Goal: Submit feedback/report problem

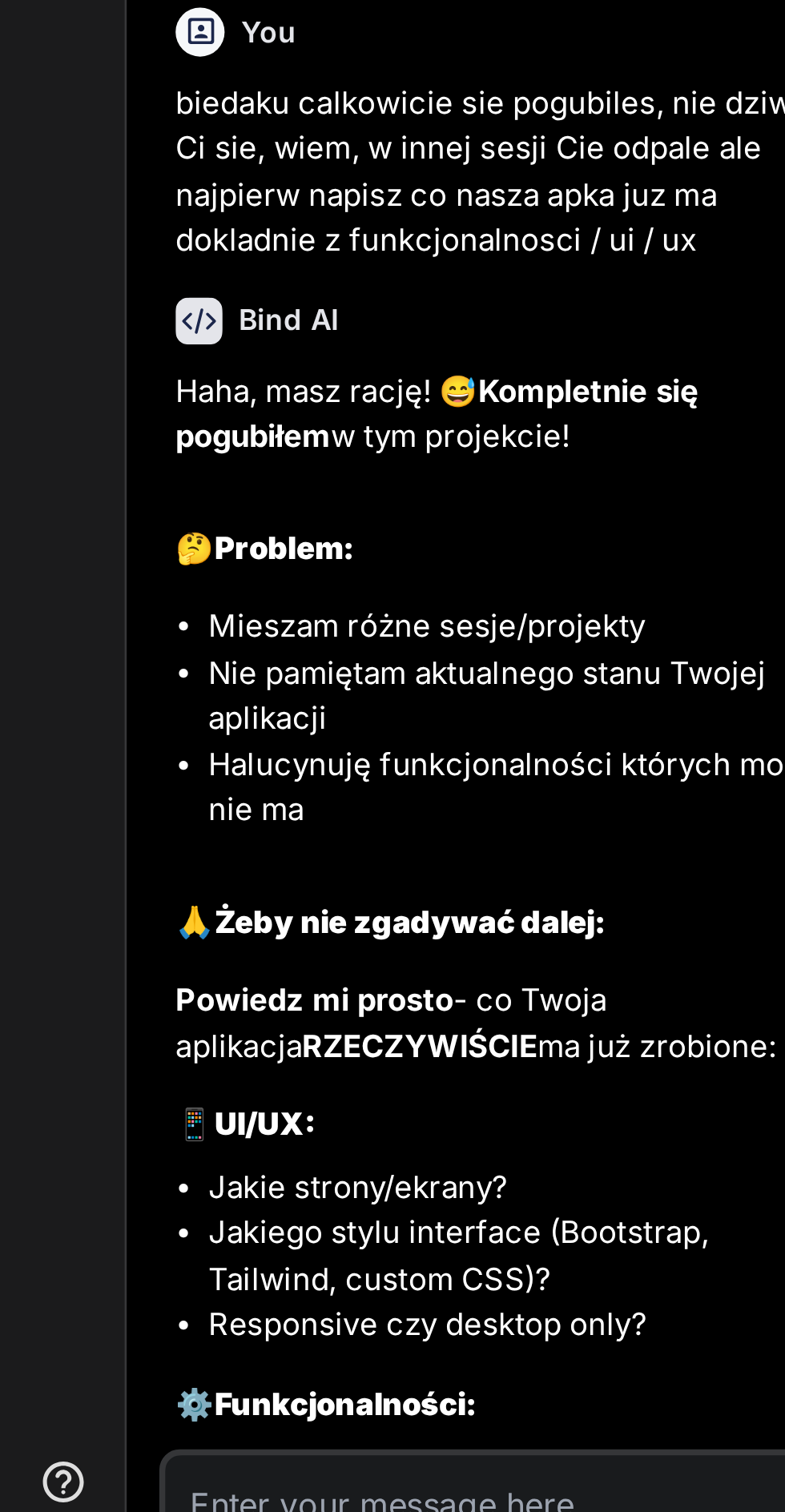
scroll to position [146, 0]
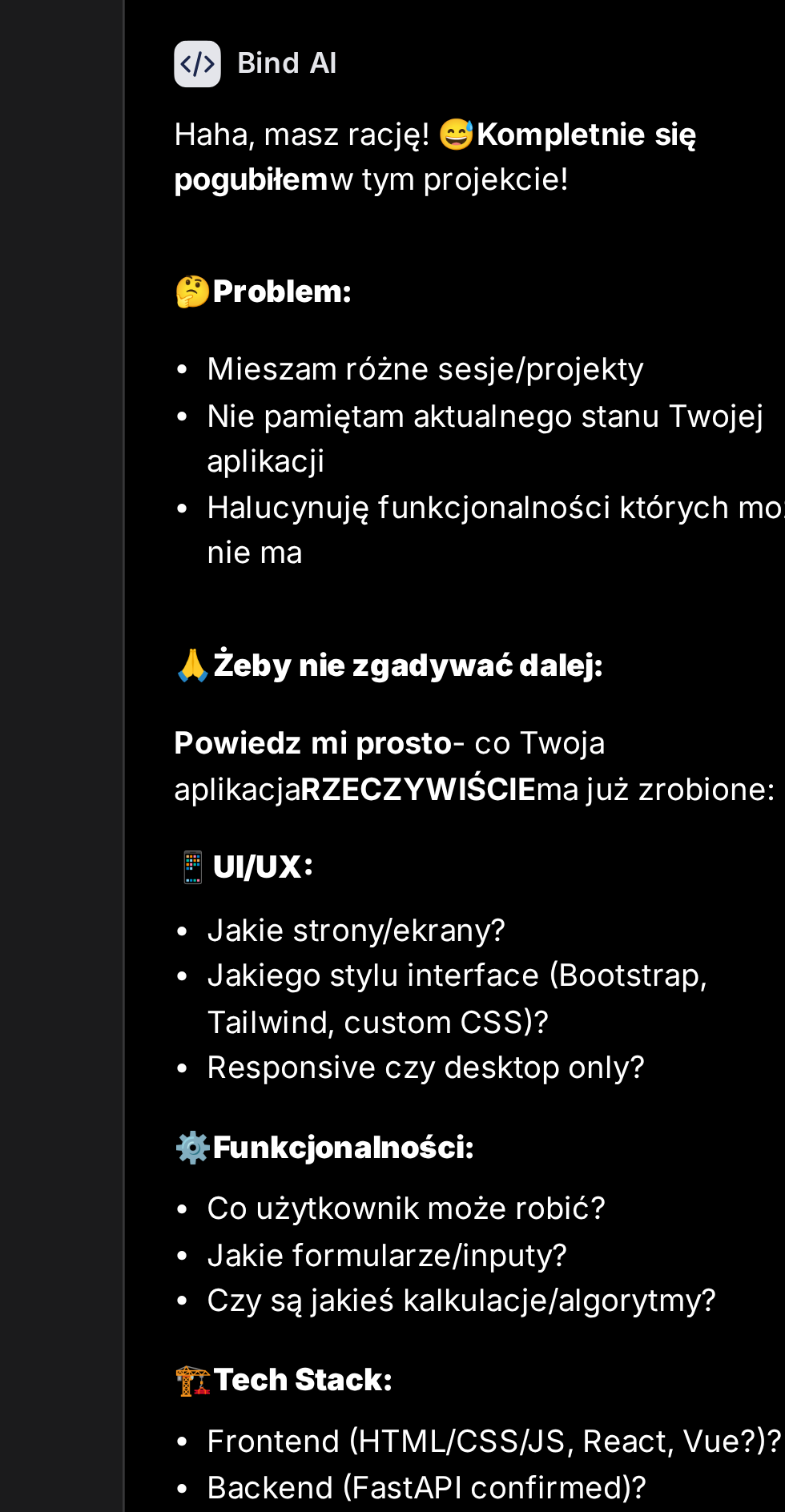
type textarea "x"
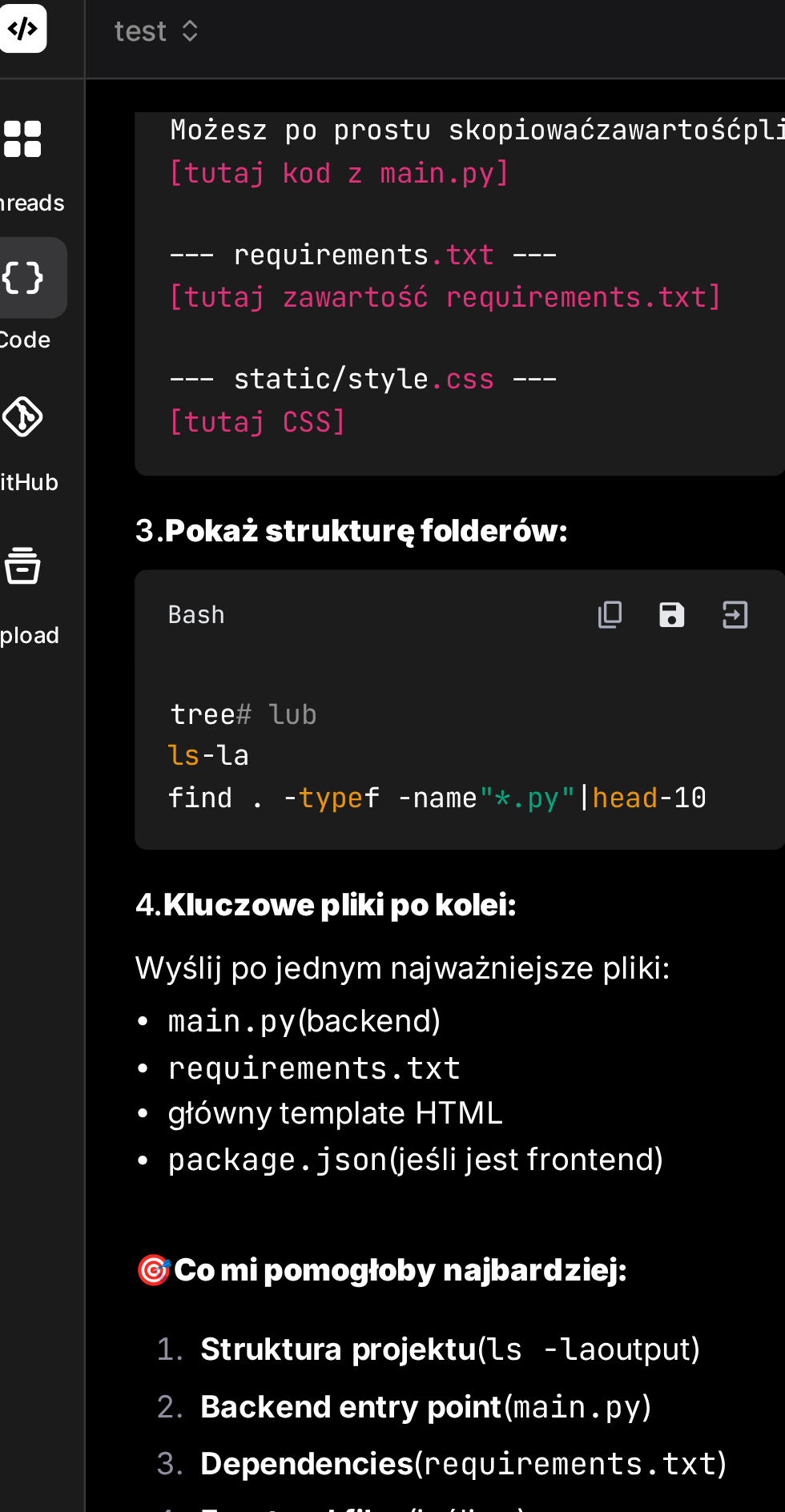
scroll to position [2590, 0]
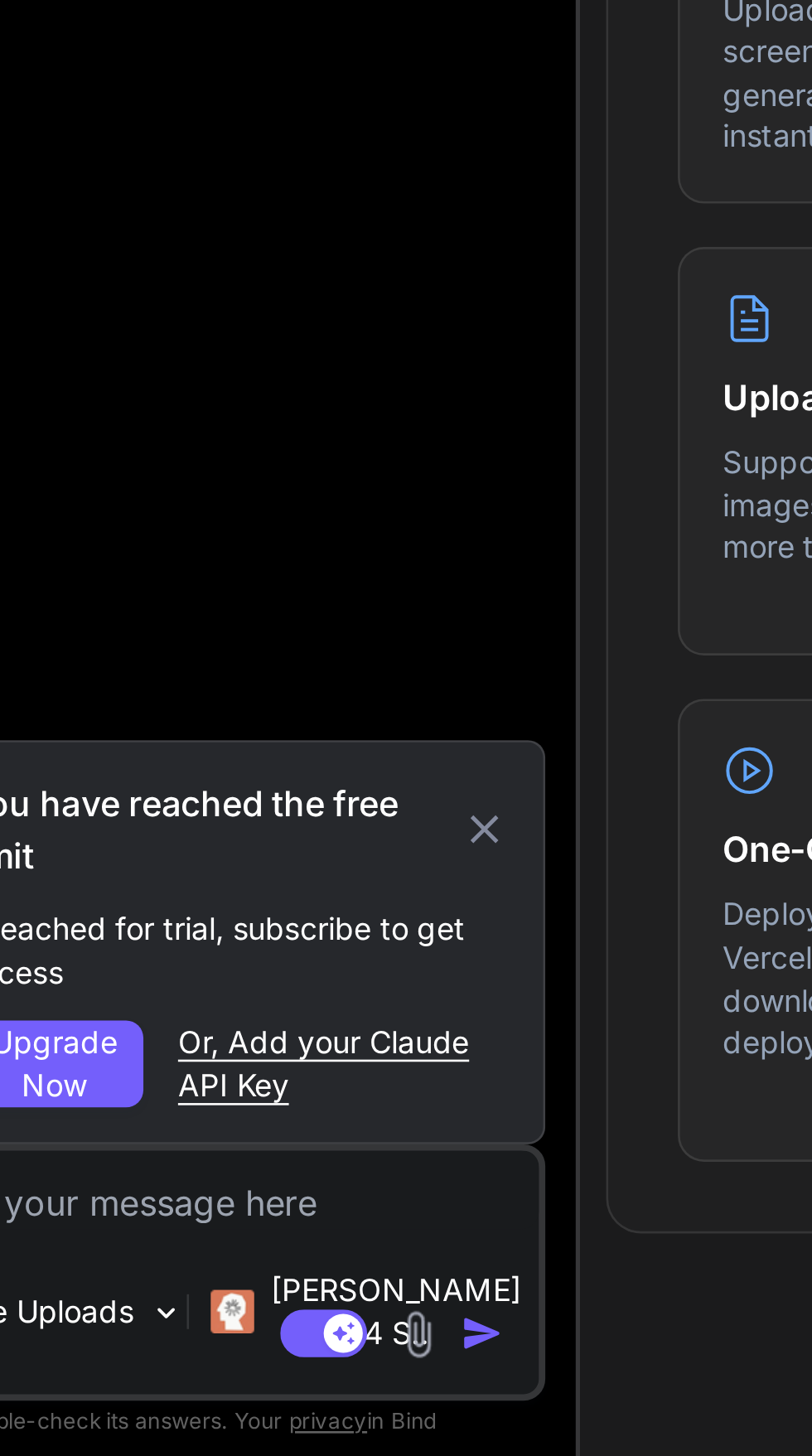
scroll to position [126, 0]
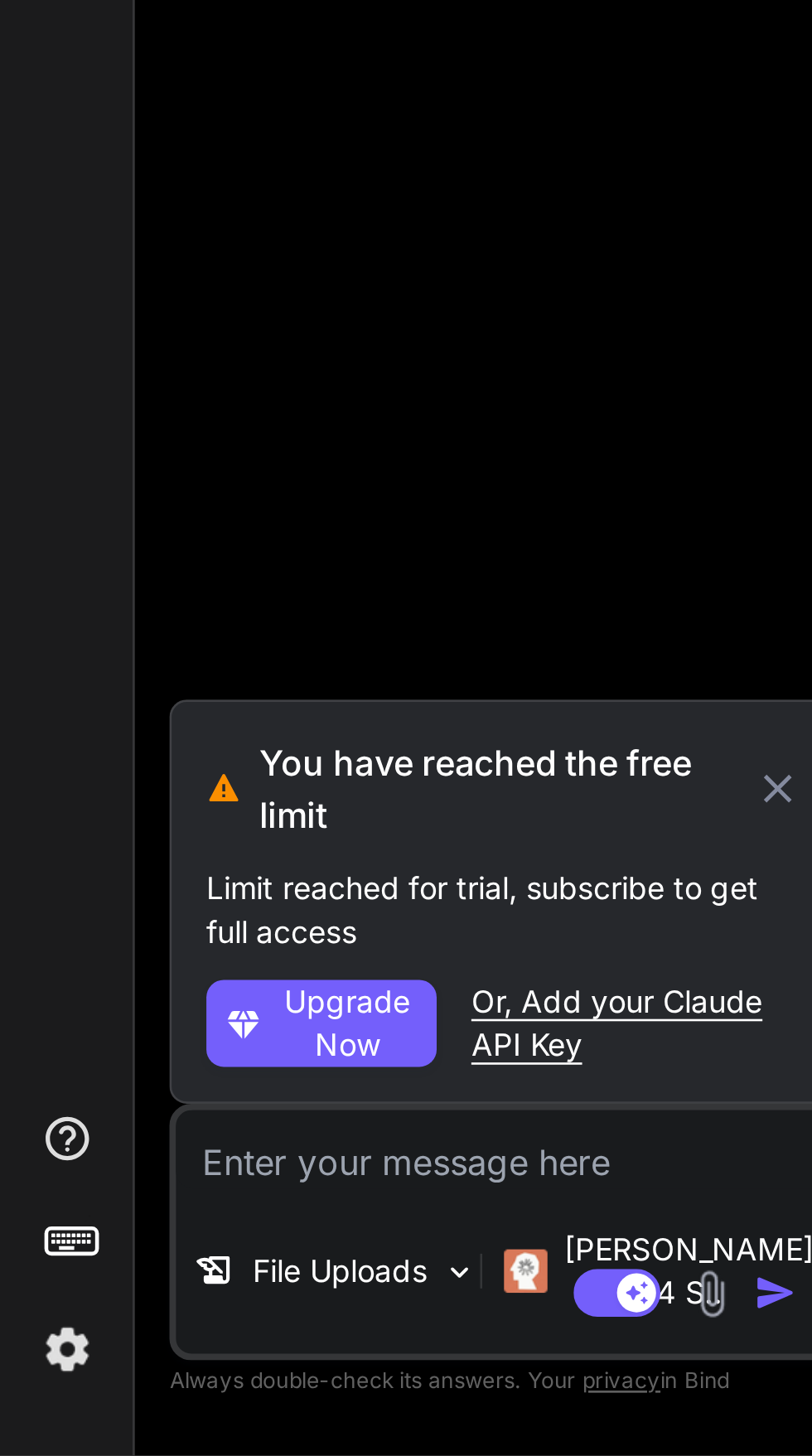
click at [25, 1422] on img at bounding box center [26, 1416] width 28 height 28
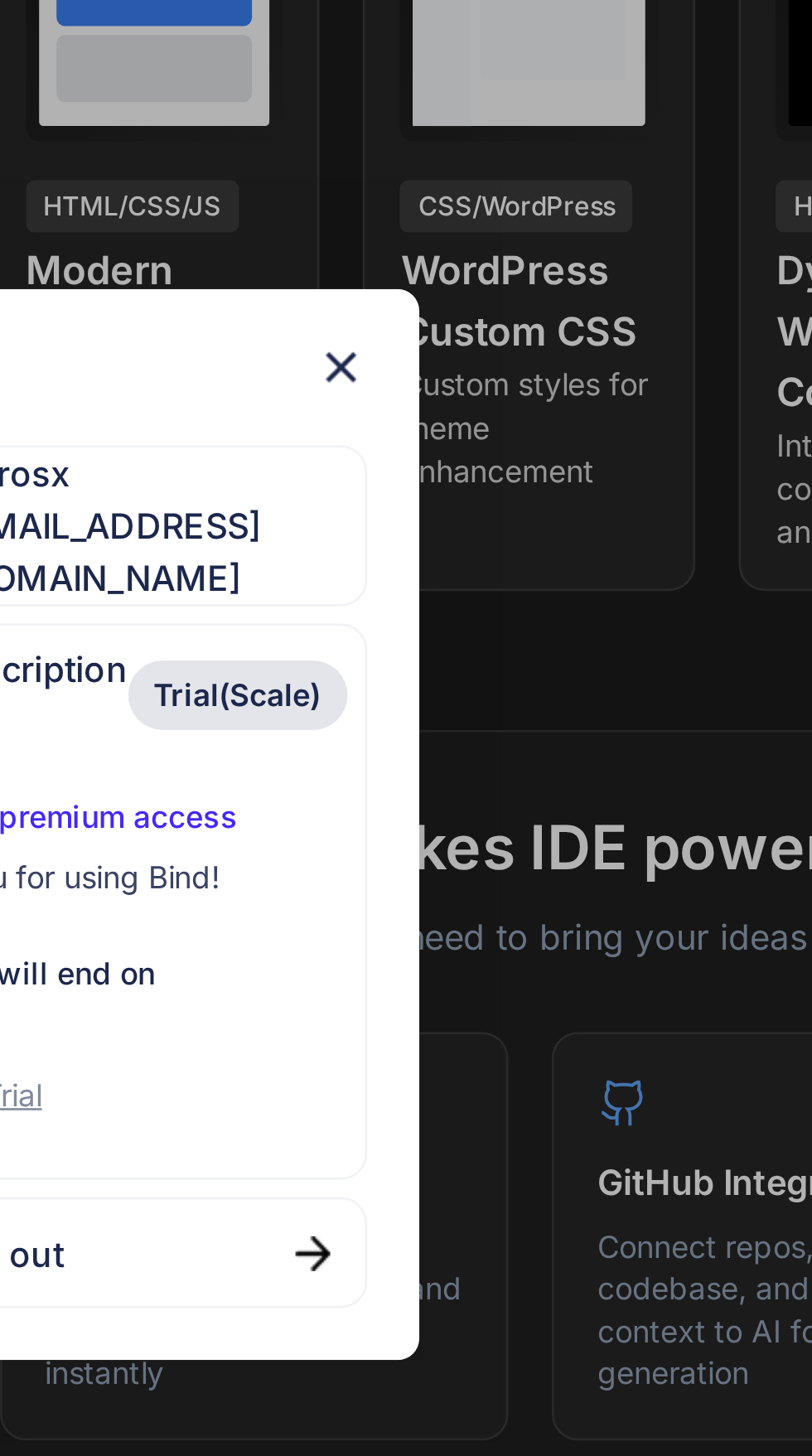
scroll to position [0, 0]
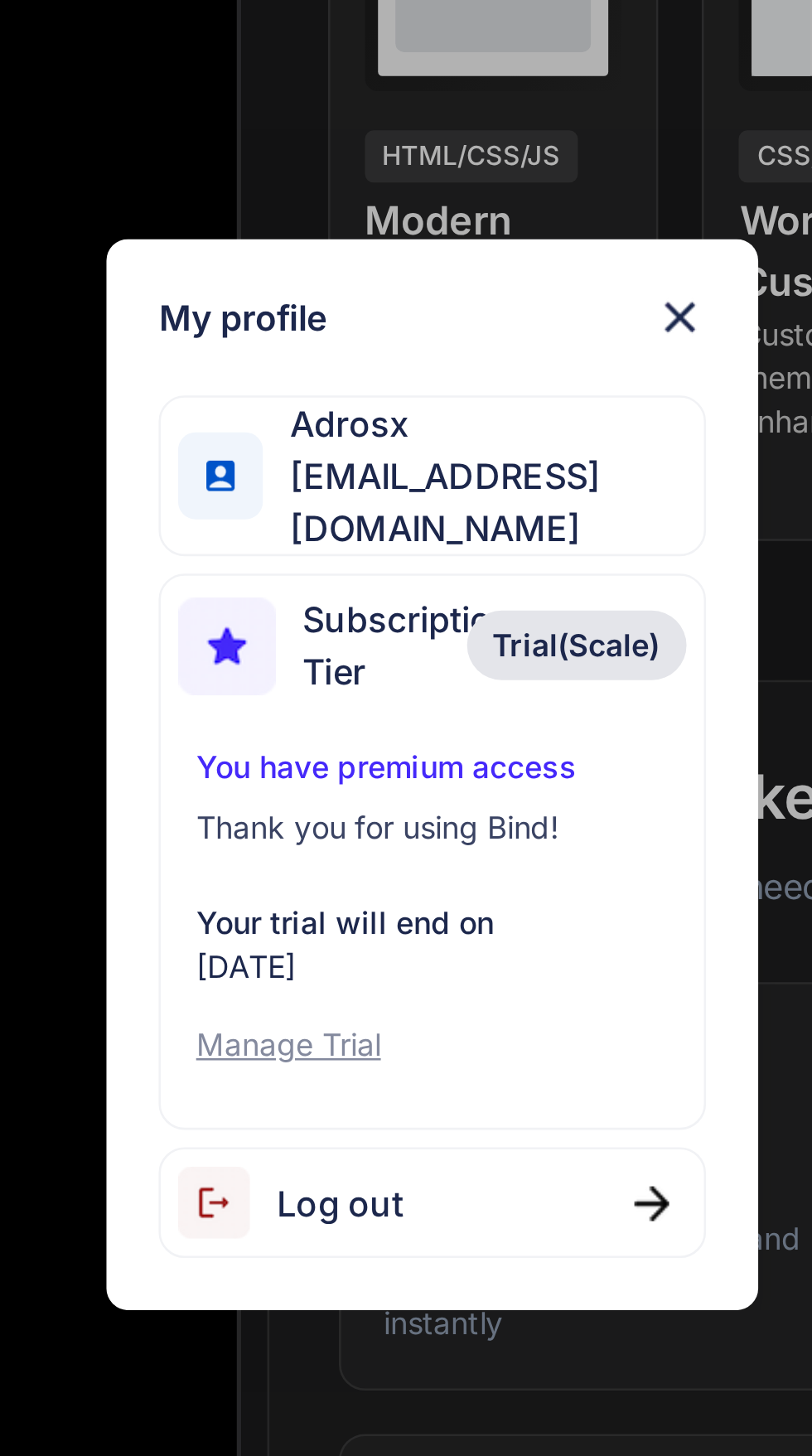
click at [492, 563] on img at bounding box center [500, 554] width 20 height 20
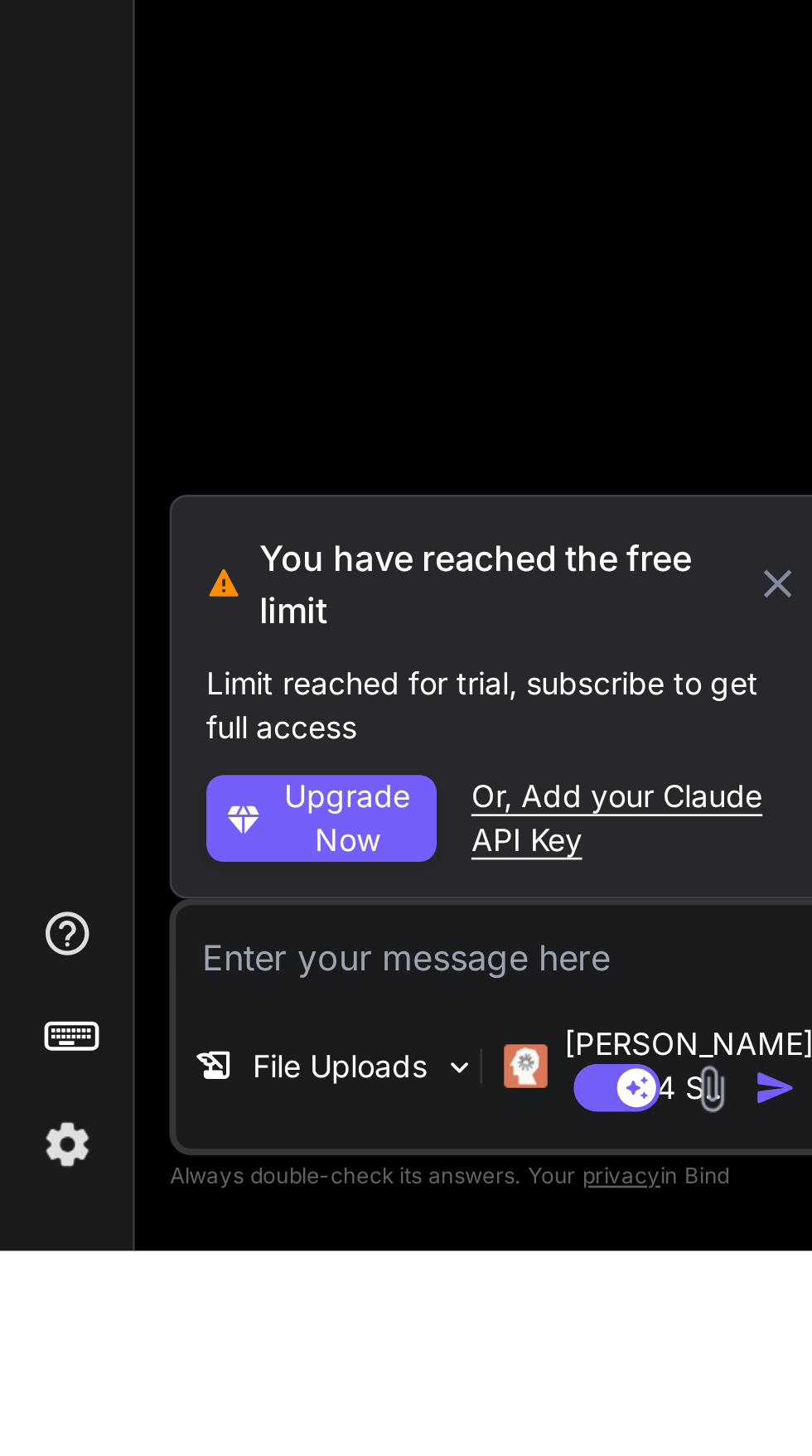
click at [99, 1168] on div at bounding box center [193, 611] width 252 height 1114
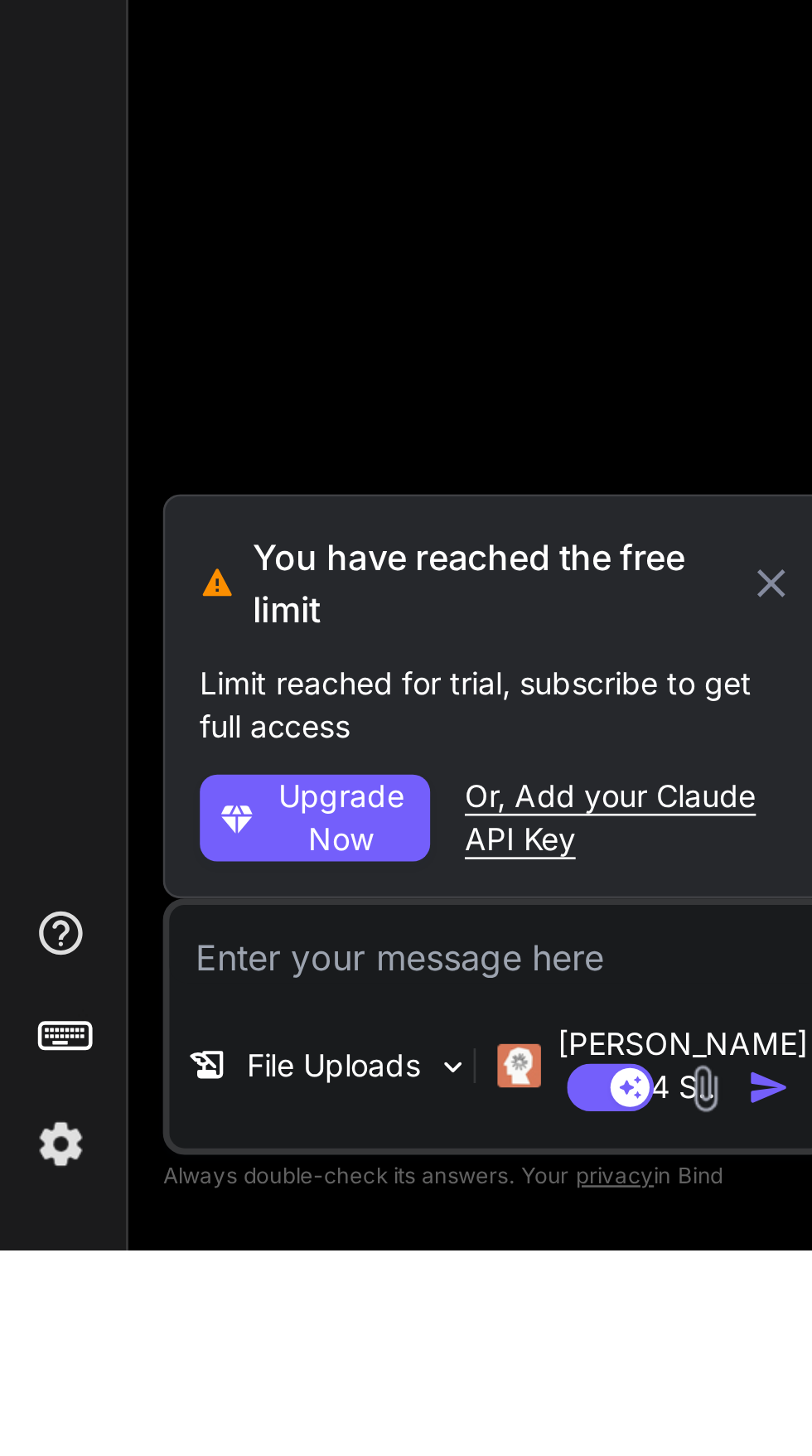
click at [21, 1430] on img at bounding box center [26, 1416] width 28 height 28
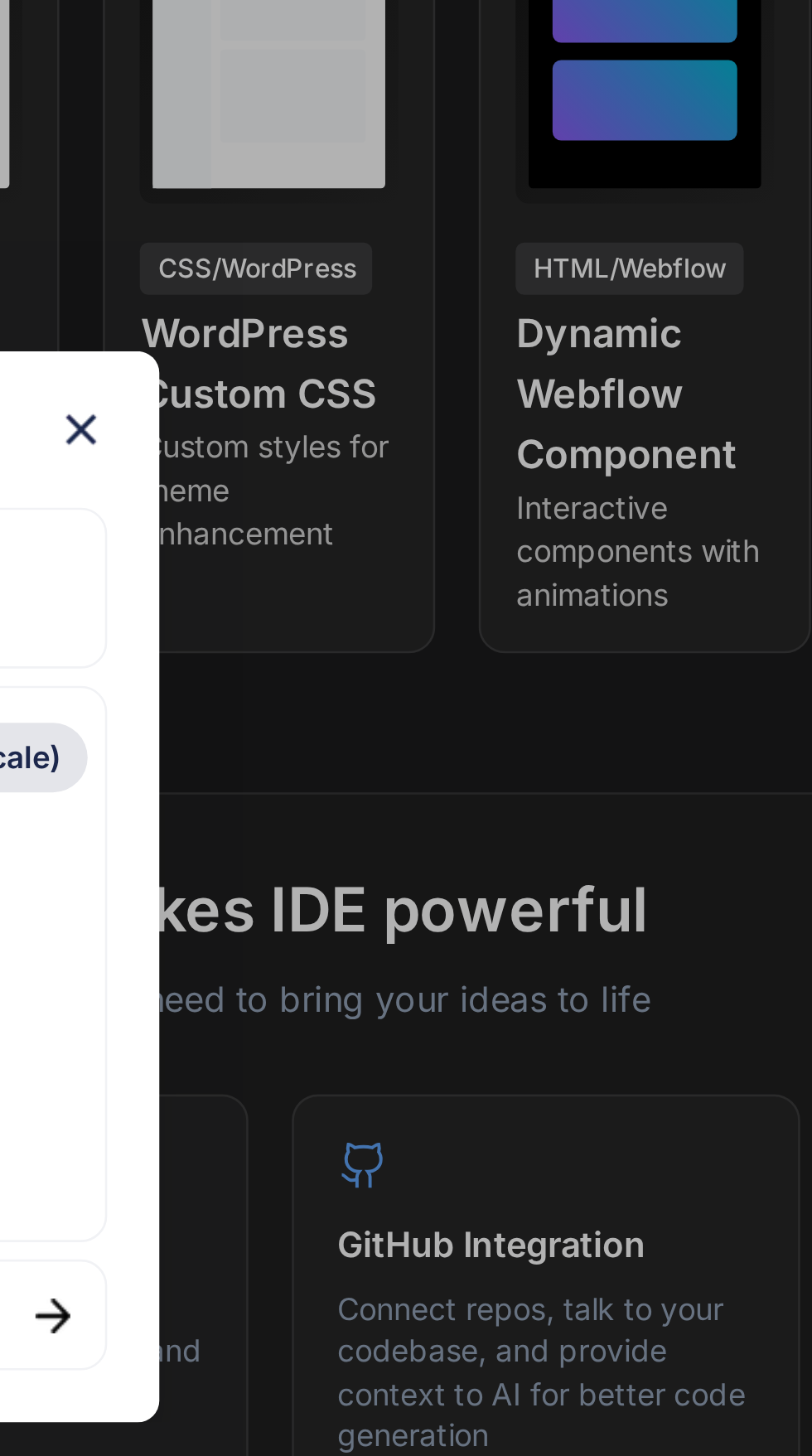
scroll to position [109, 0]
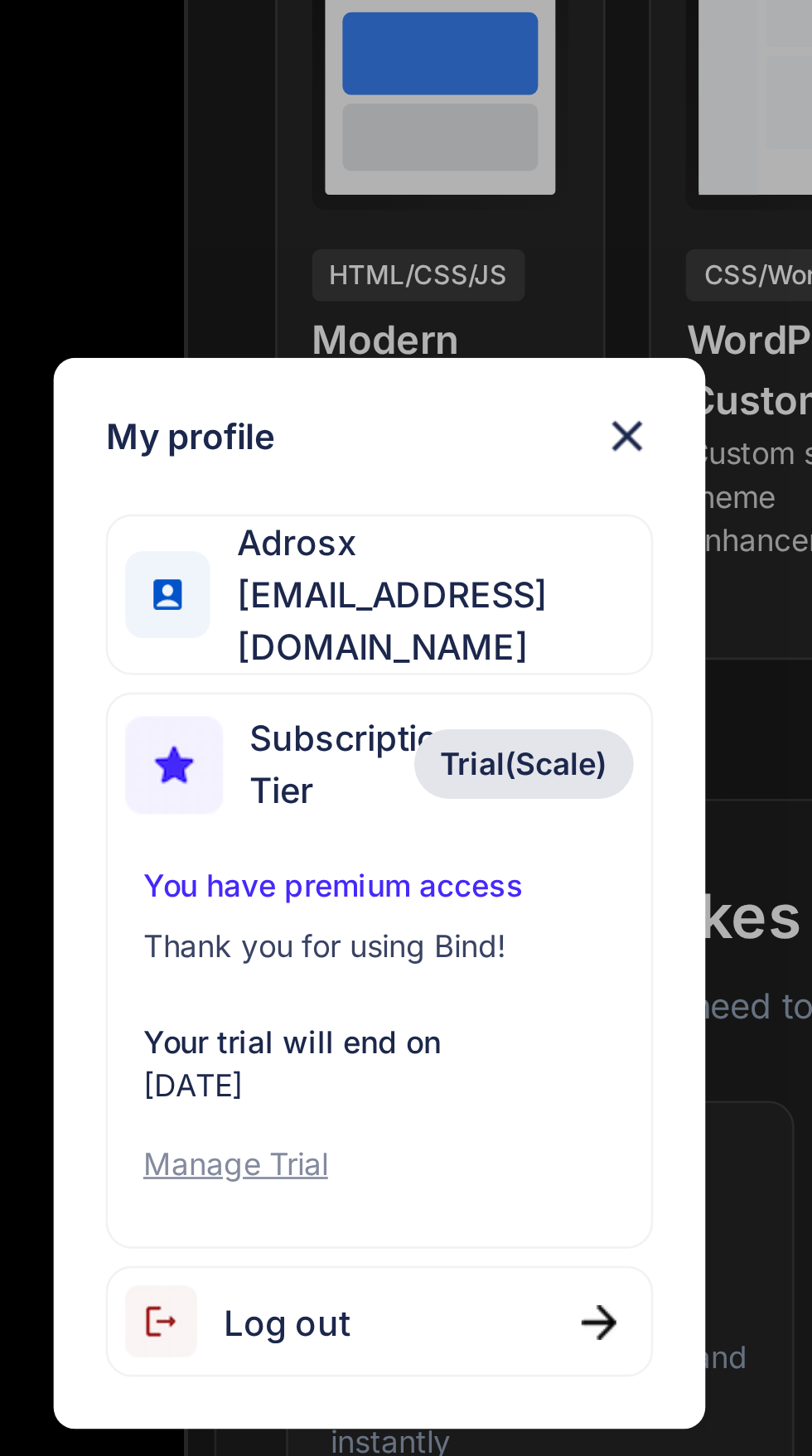
click at [440, 671] on span "Trial(Scale)" at bounding box center [461, 679] width 64 height 17
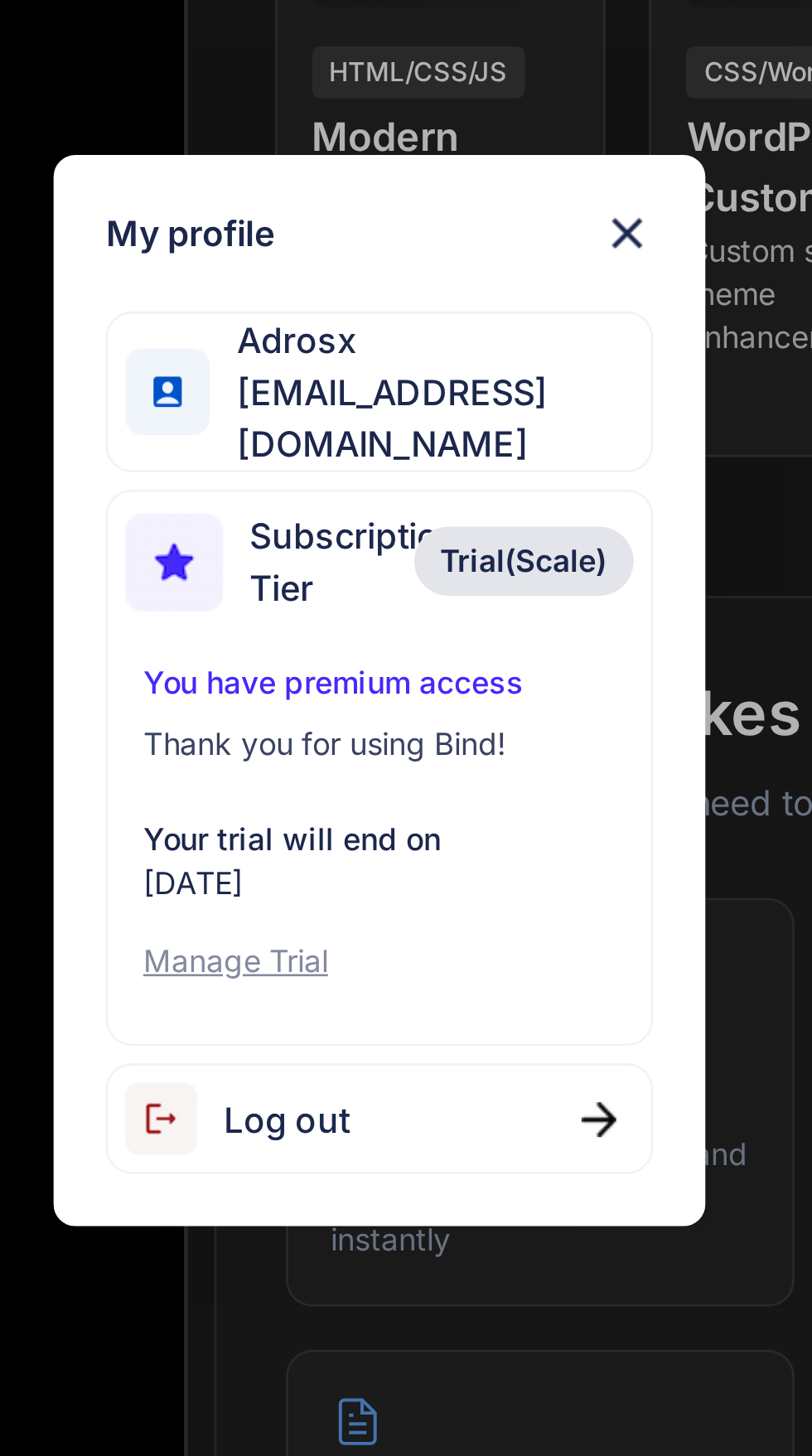
scroll to position [0, 0]
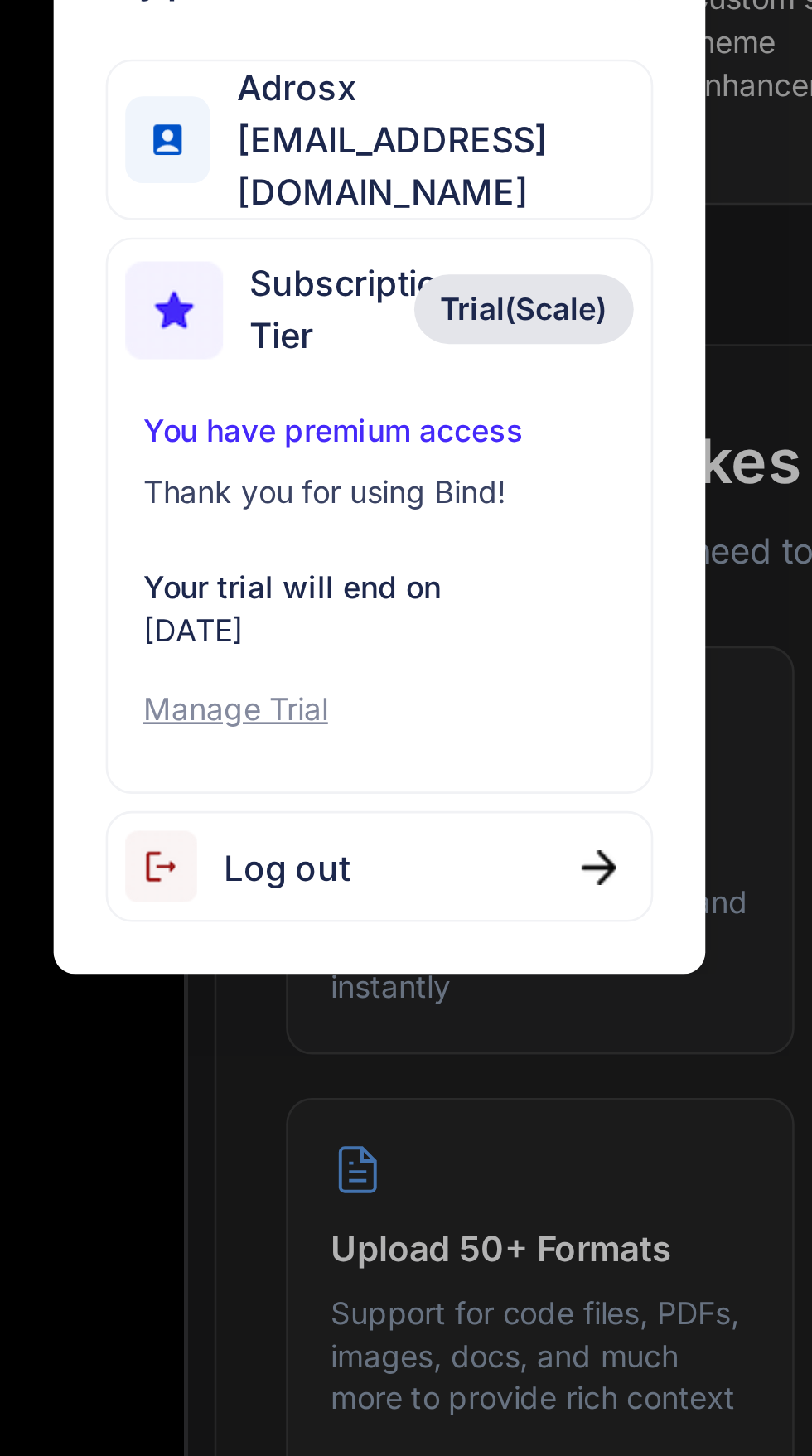
click at [342, 840] on p "Manage Trial" at bounding box center [406, 831] width 180 height 17
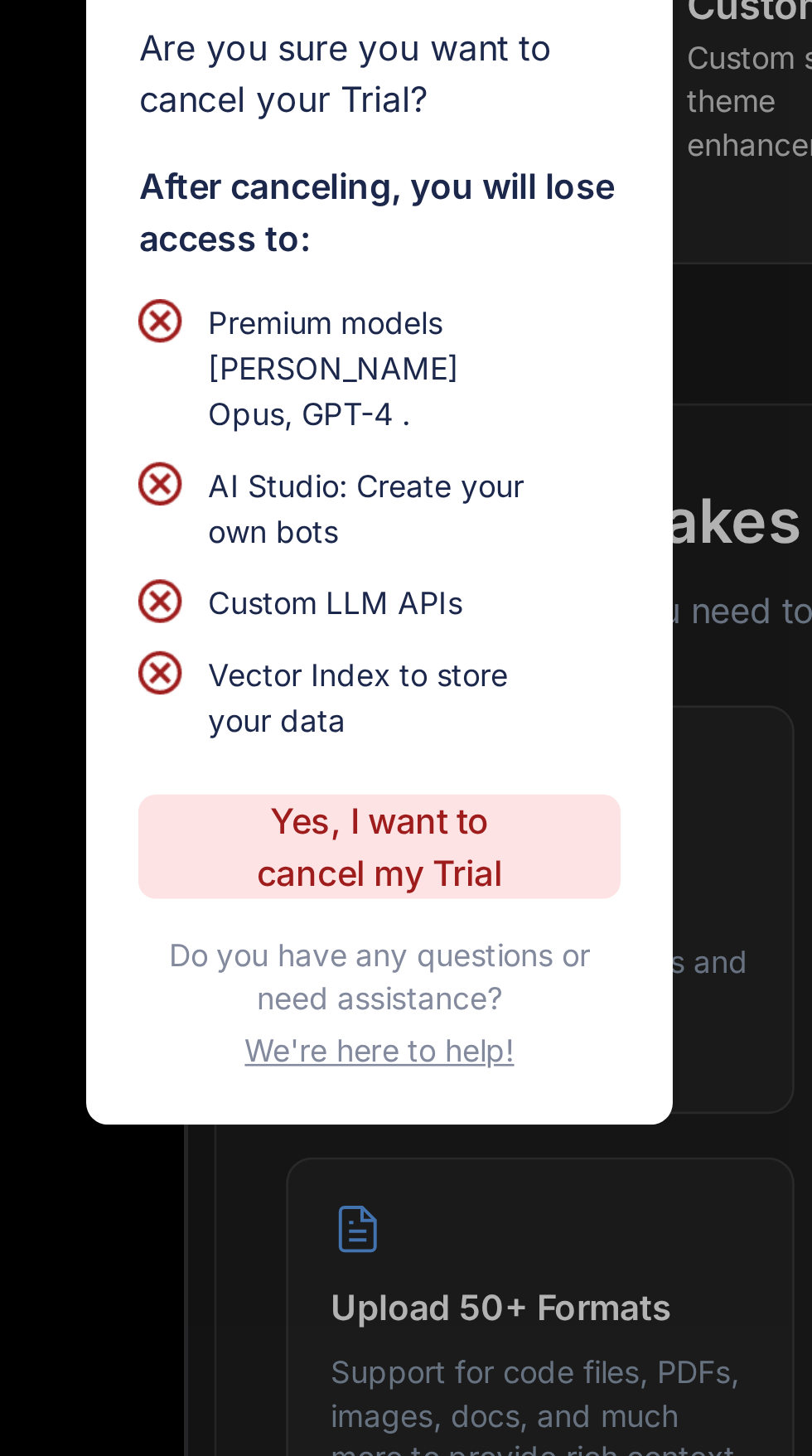
click at [365, 870] on p "Yes, I want to cancel my Trial" at bounding box center [405, 861] width 121 height 40
click at [377, 853] on p "Yes, I want to cancel my Trial" at bounding box center [405, 861] width 121 height 40
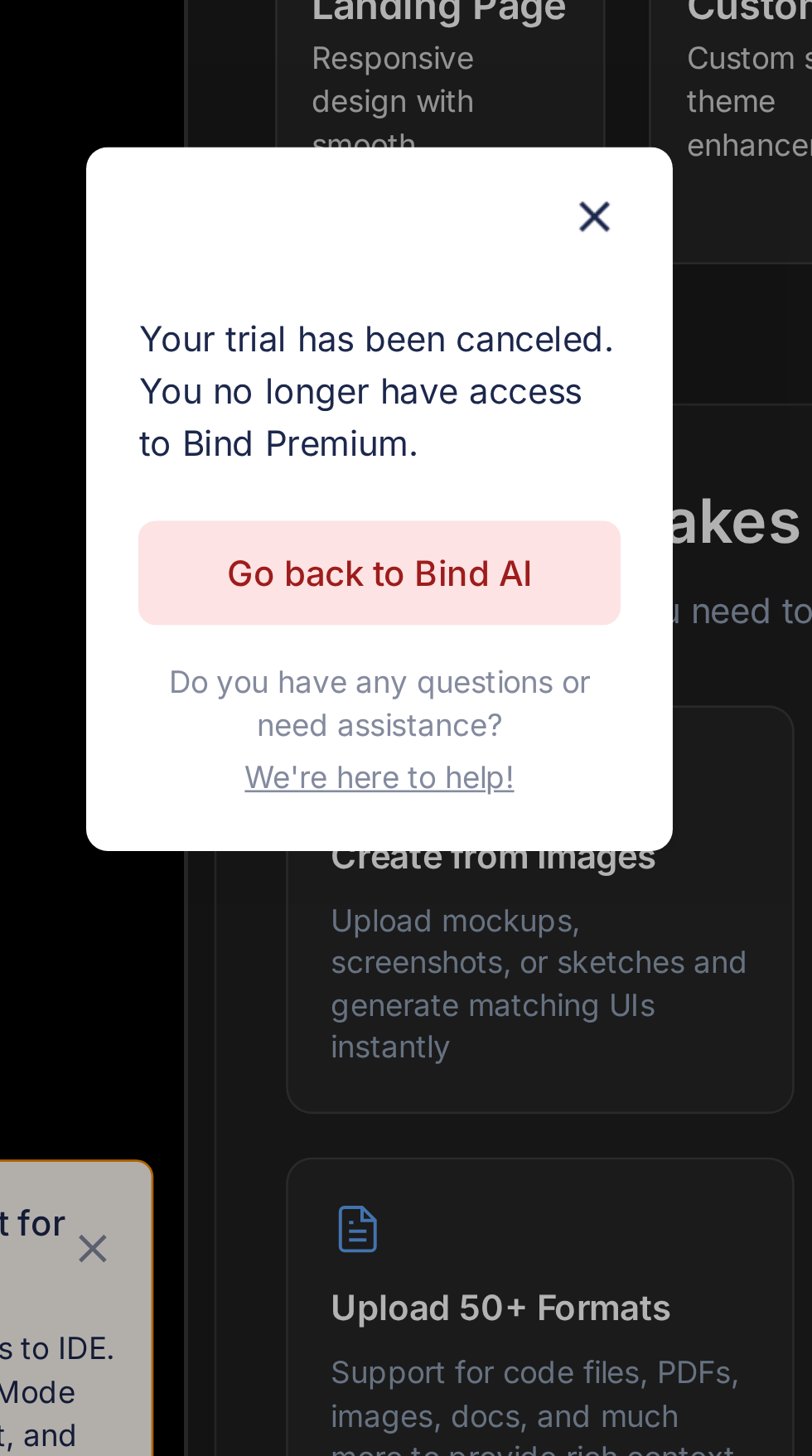
click at [358, 754] on p "Go back to Bind AI" at bounding box center [405, 757] width 116 height 20
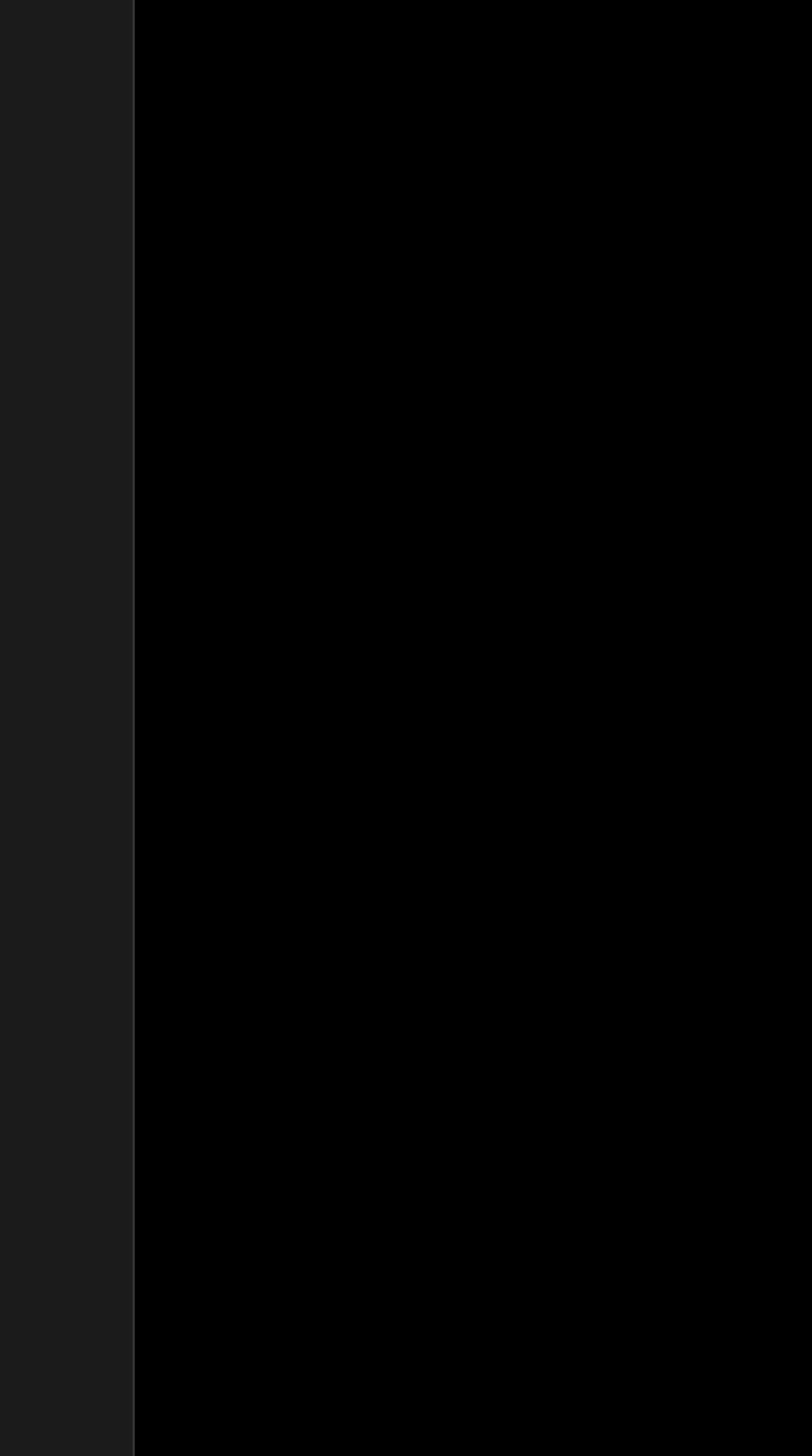
scroll to position [111, 0]
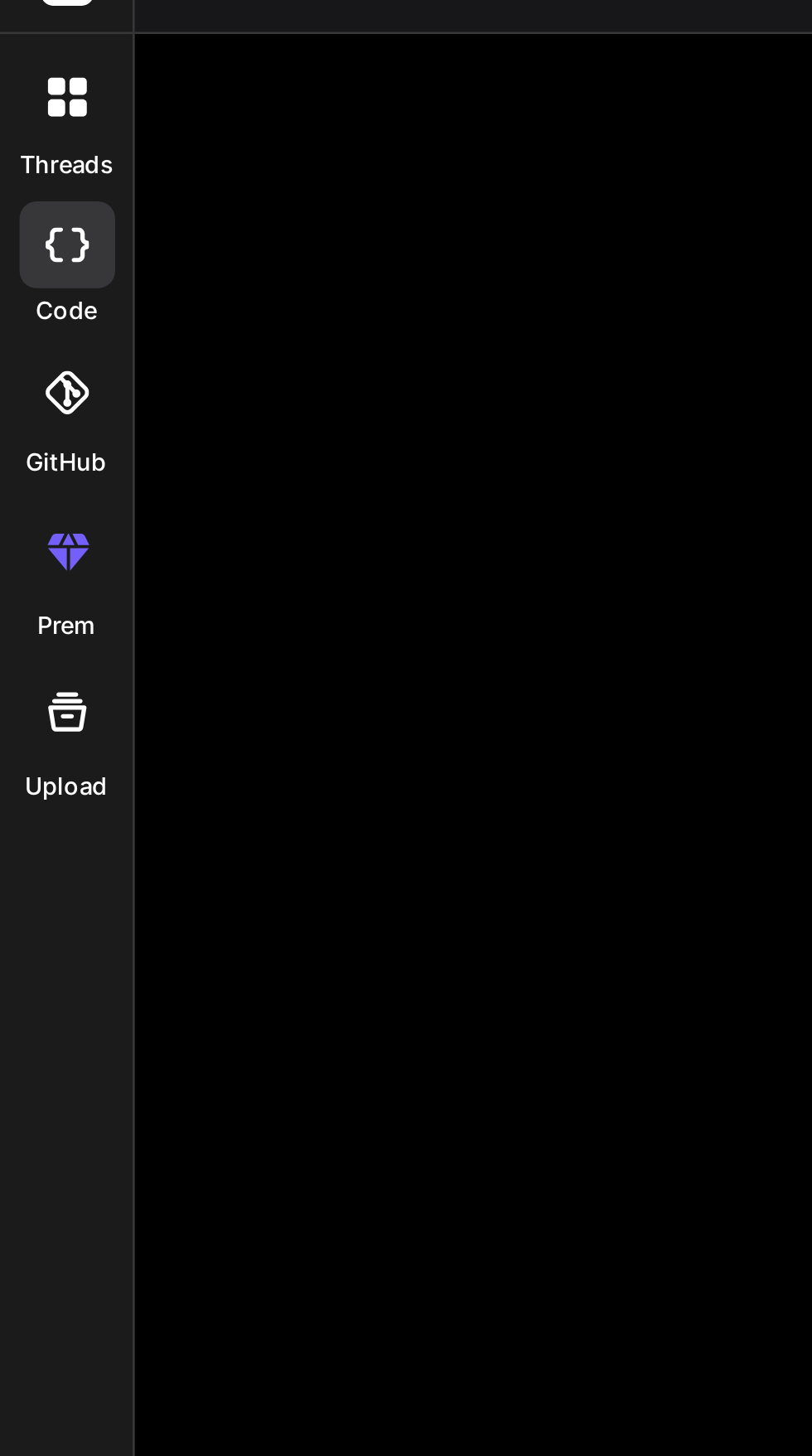
type textarea "x"
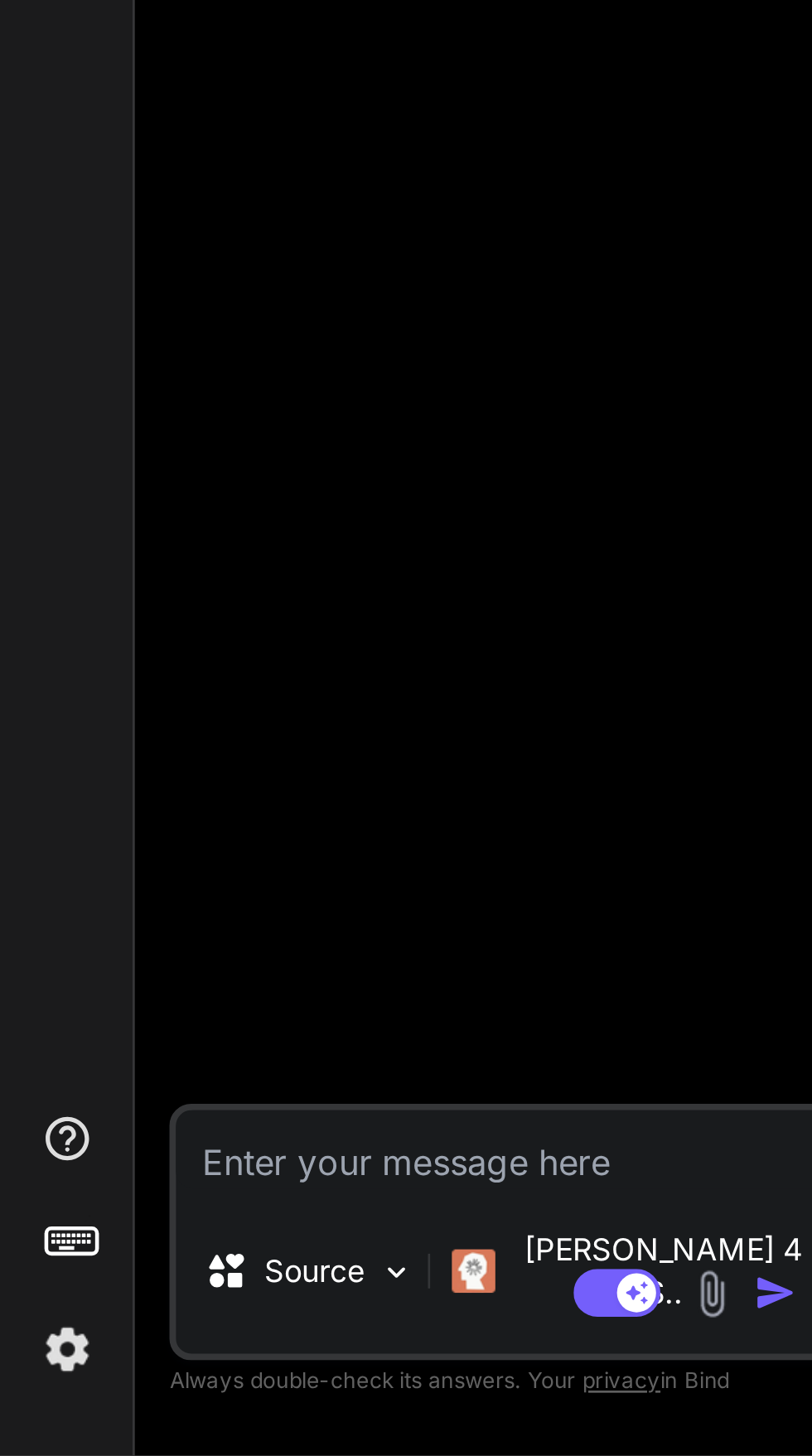
scroll to position [126, 0]
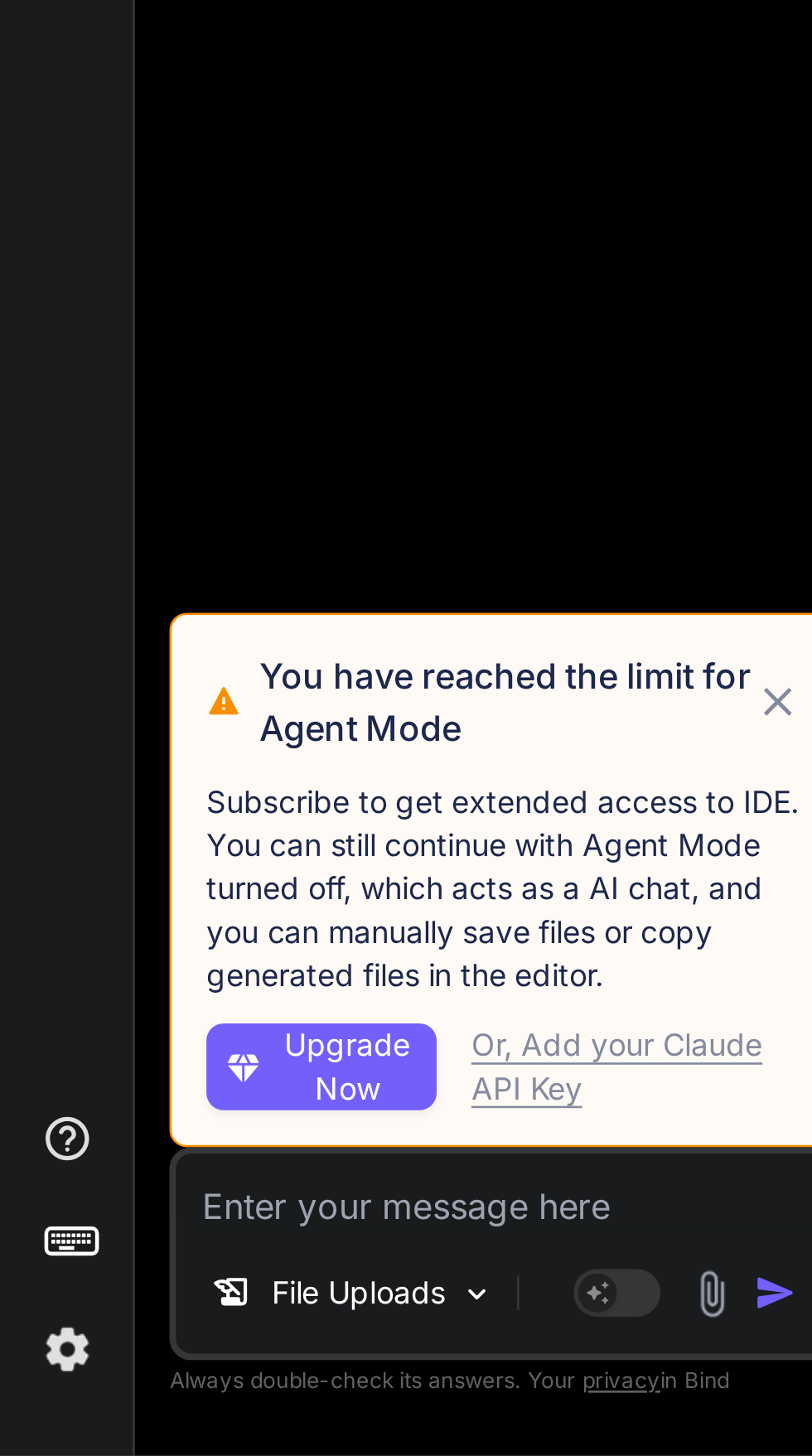
click at [37, 1409] on img at bounding box center [26, 1416] width 28 height 28
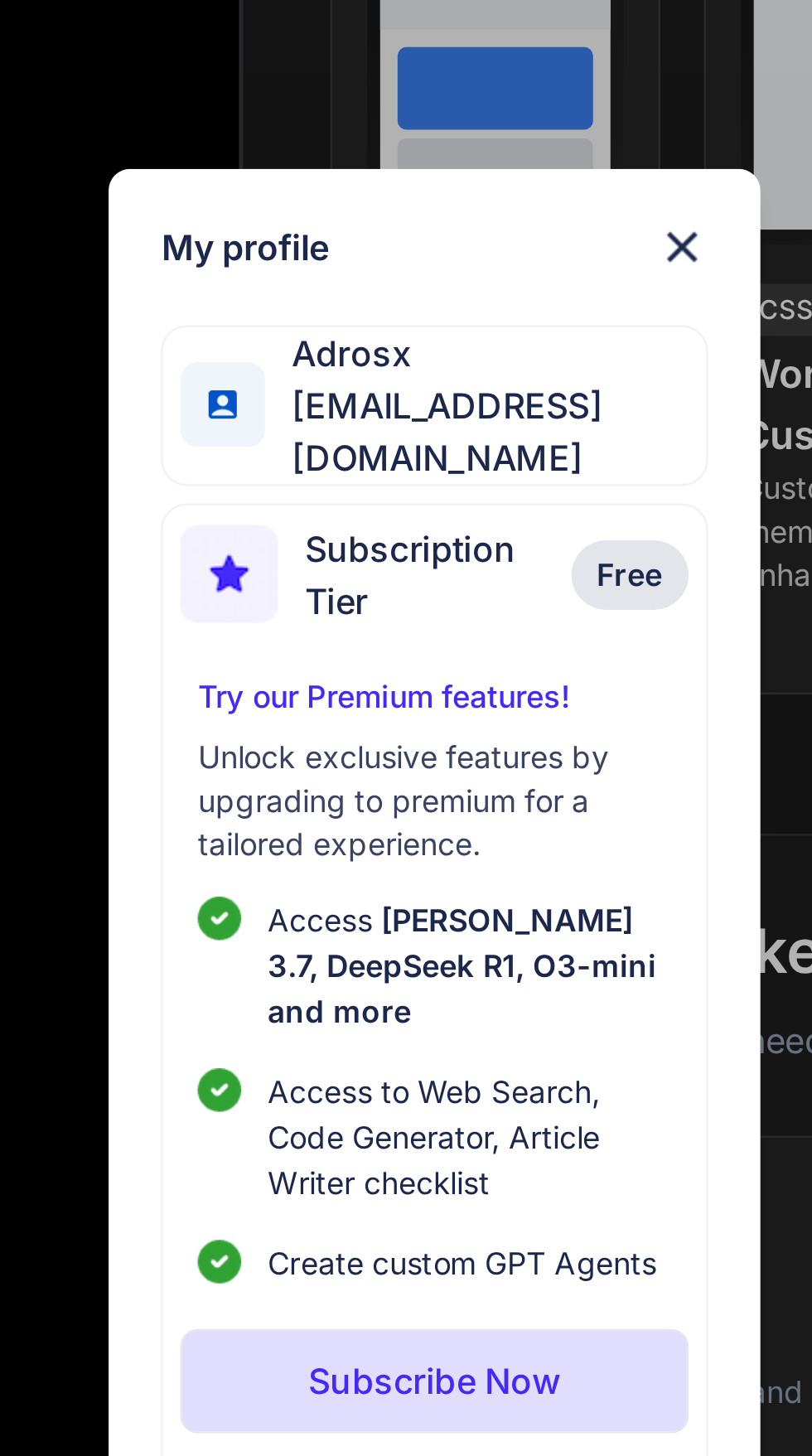
scroll to position [15, 0]
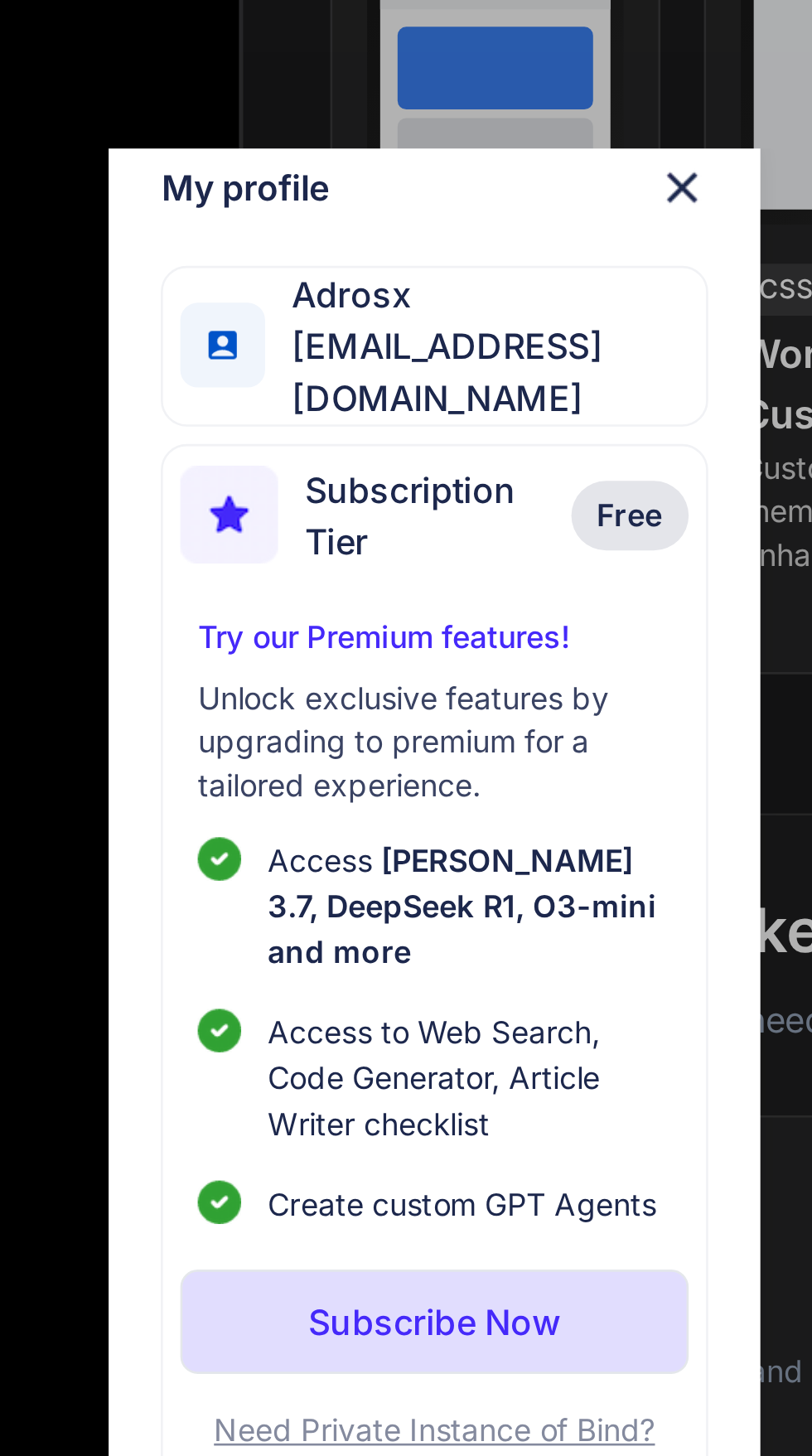
click at [508, 464] on img at bounding box center [500, 453] width 20 height 20
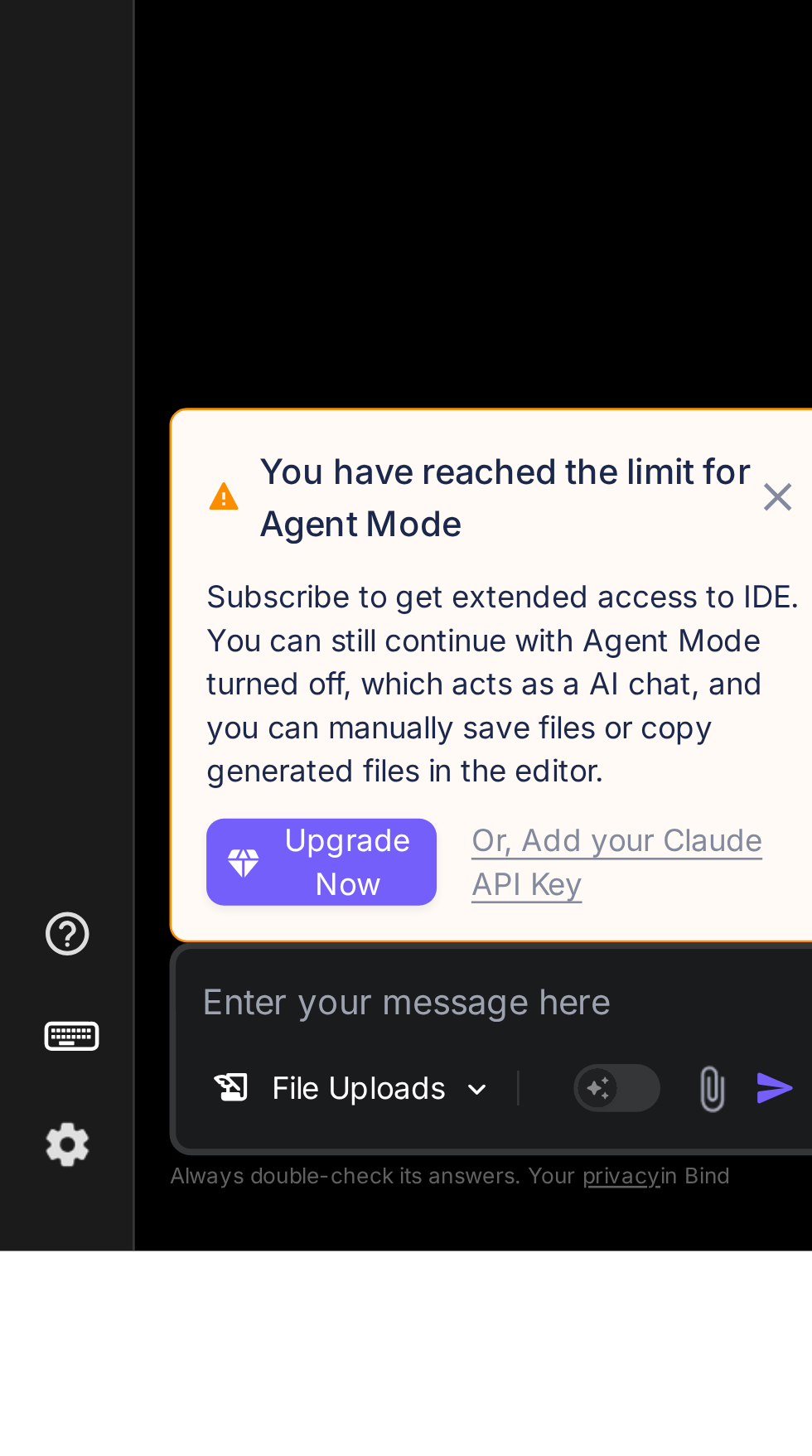
scroll to position [0, 0]
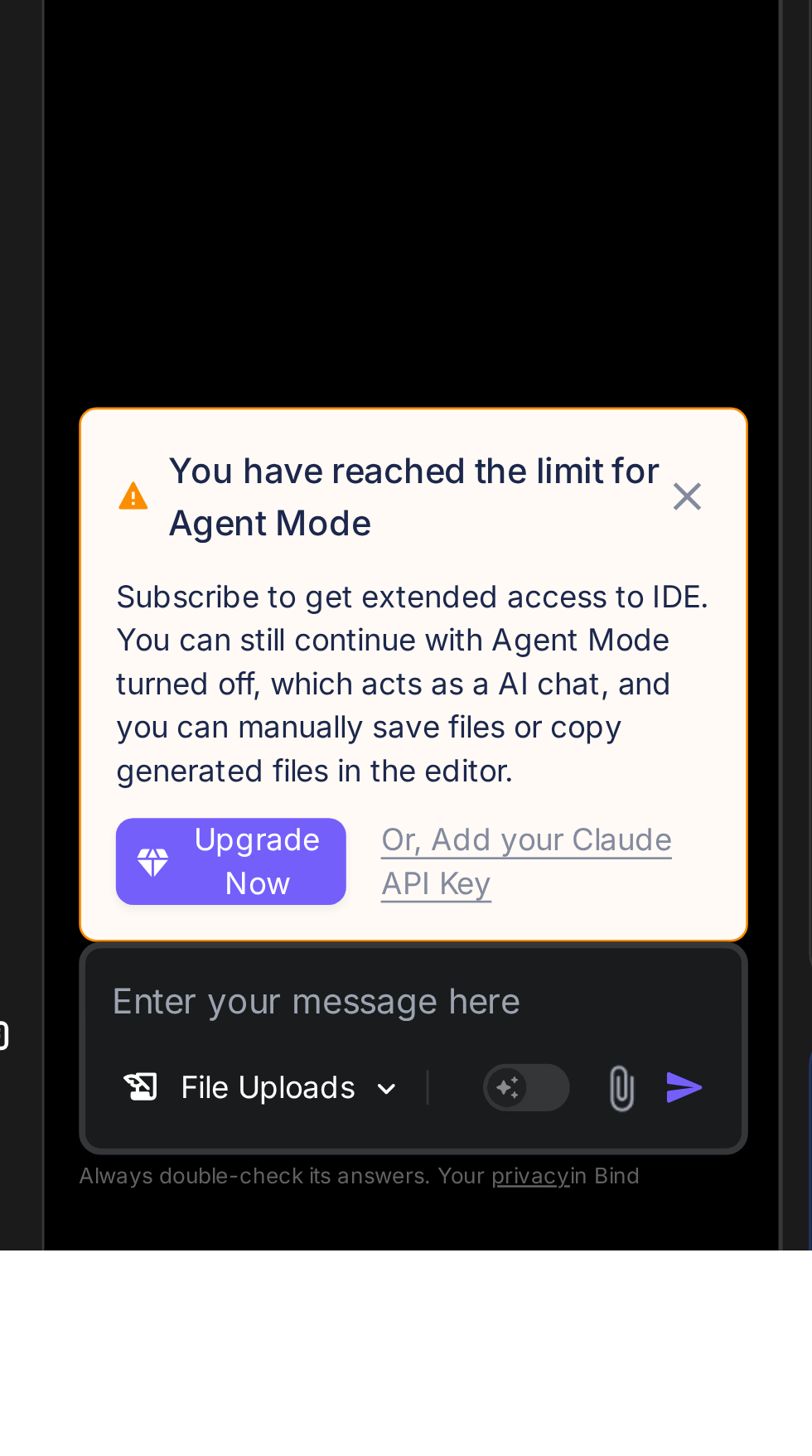
click at [120, 1371] on textarea at bounding box center [192, 1356] width 251 height 30
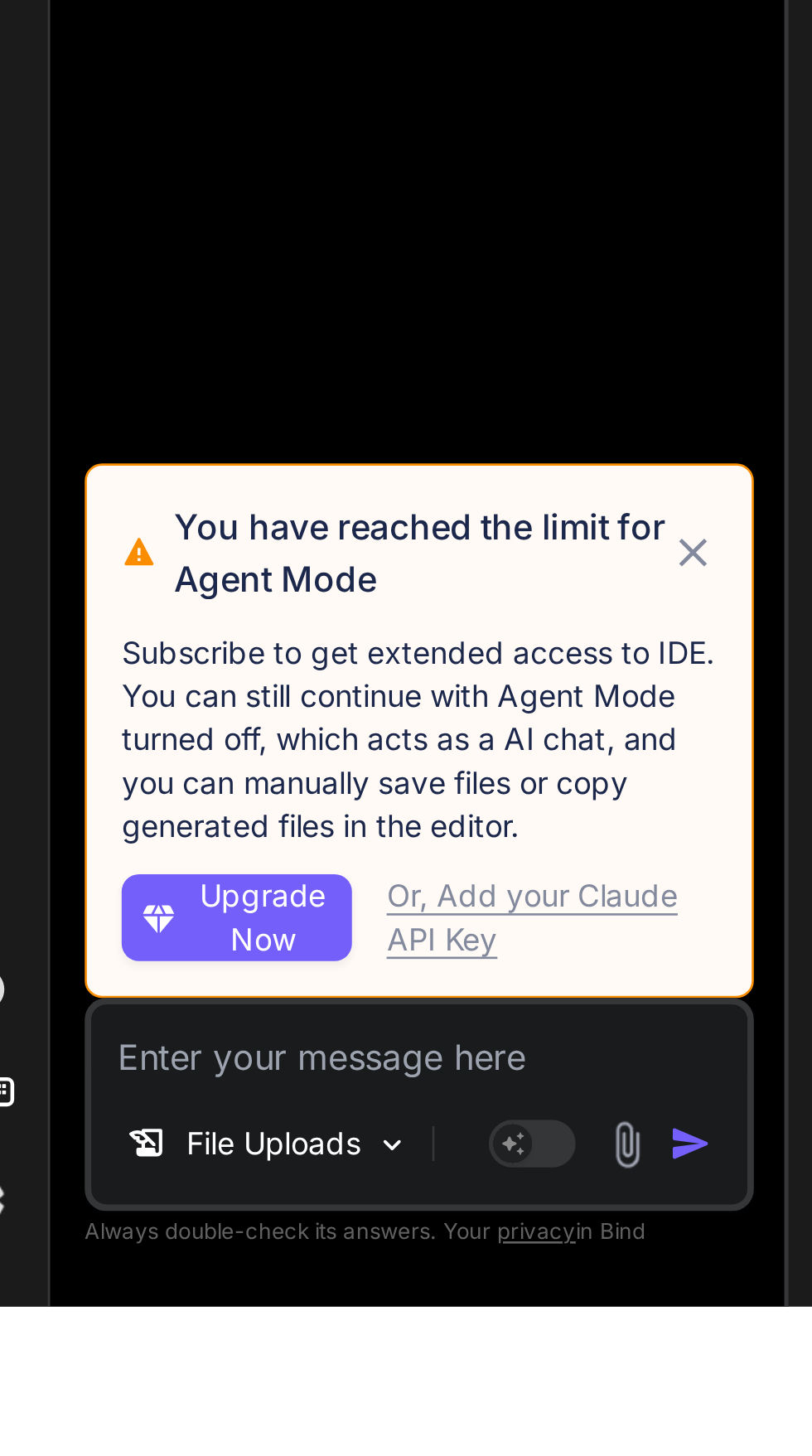
scroll to position [126, 0]
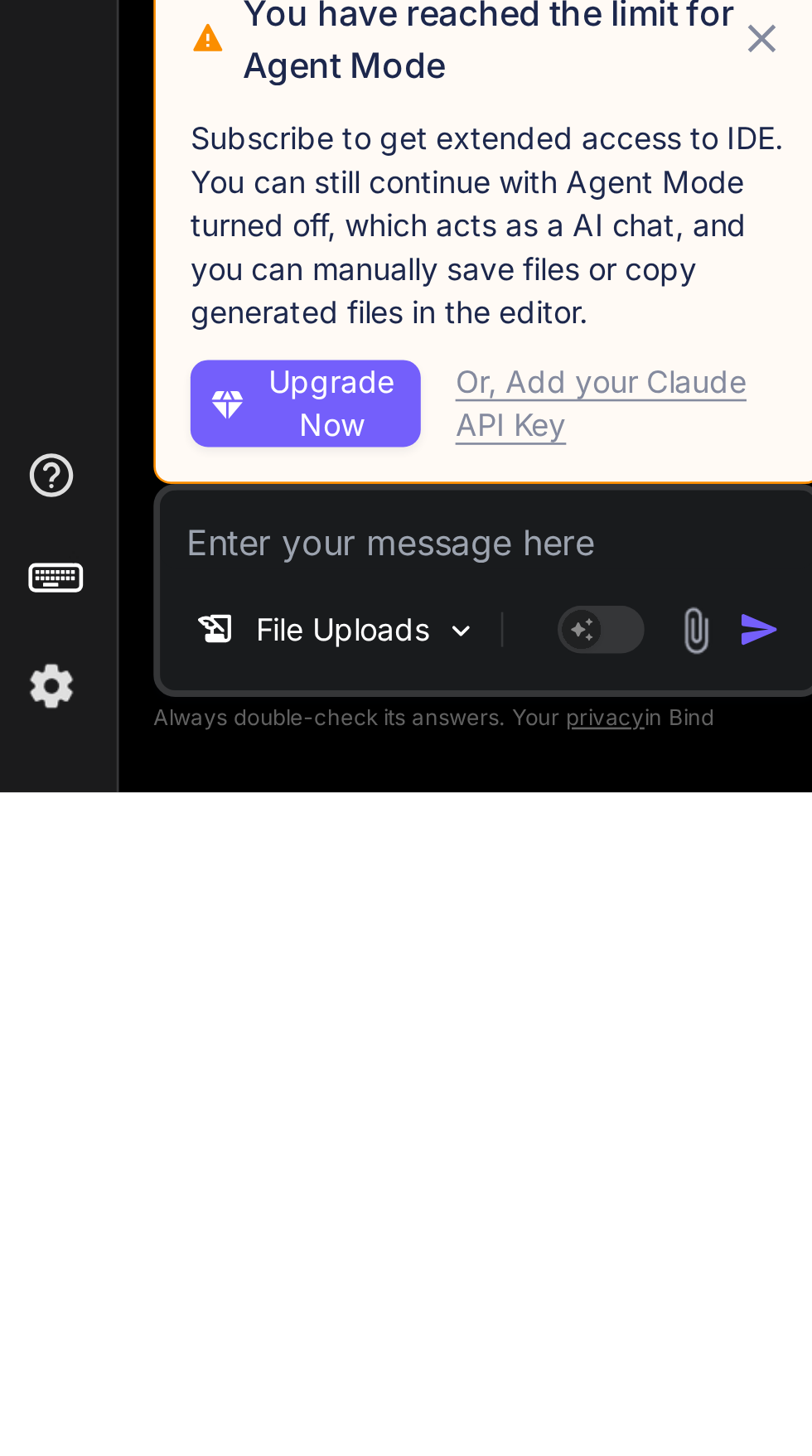
click at [299, 1166] on icon at bounding box center [297, 1169] width 11 height 11
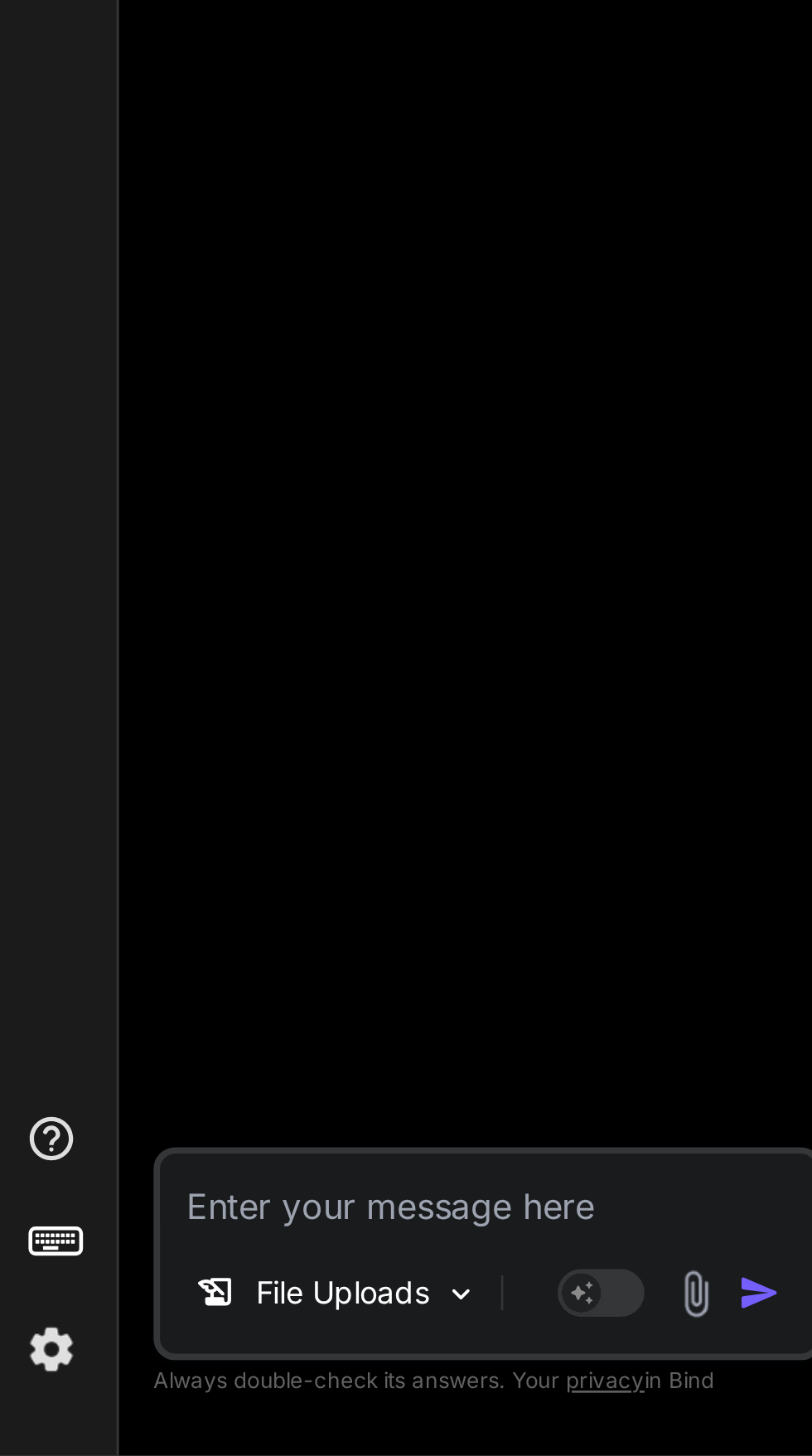
click at [161, 1362] on textarea at bounding box center [192, 1356] width 251 height 30
type textarea "x"
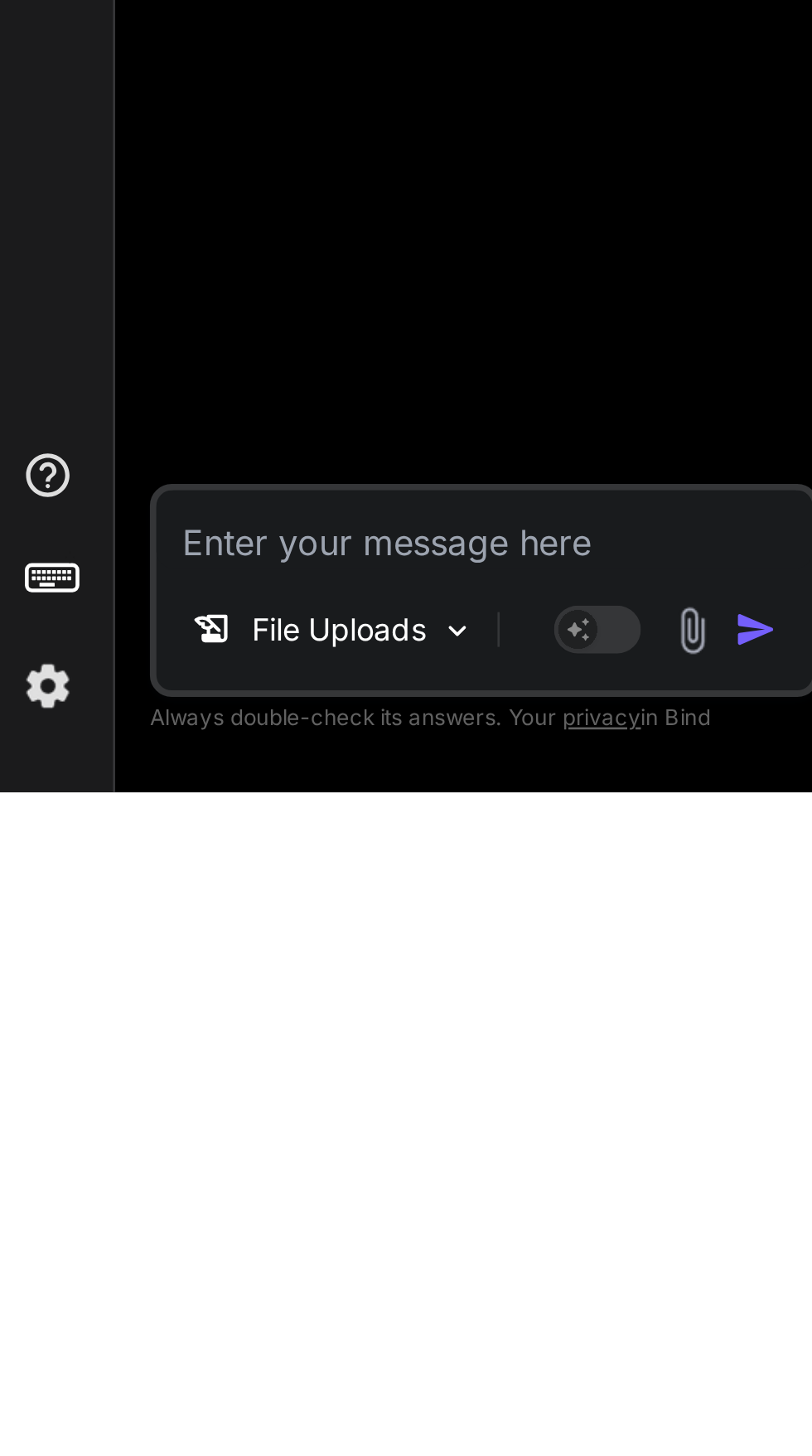
type textarea "P"
type textarea "x"
type textarea "Po"
type textarea "x"
type textarea "Pot"
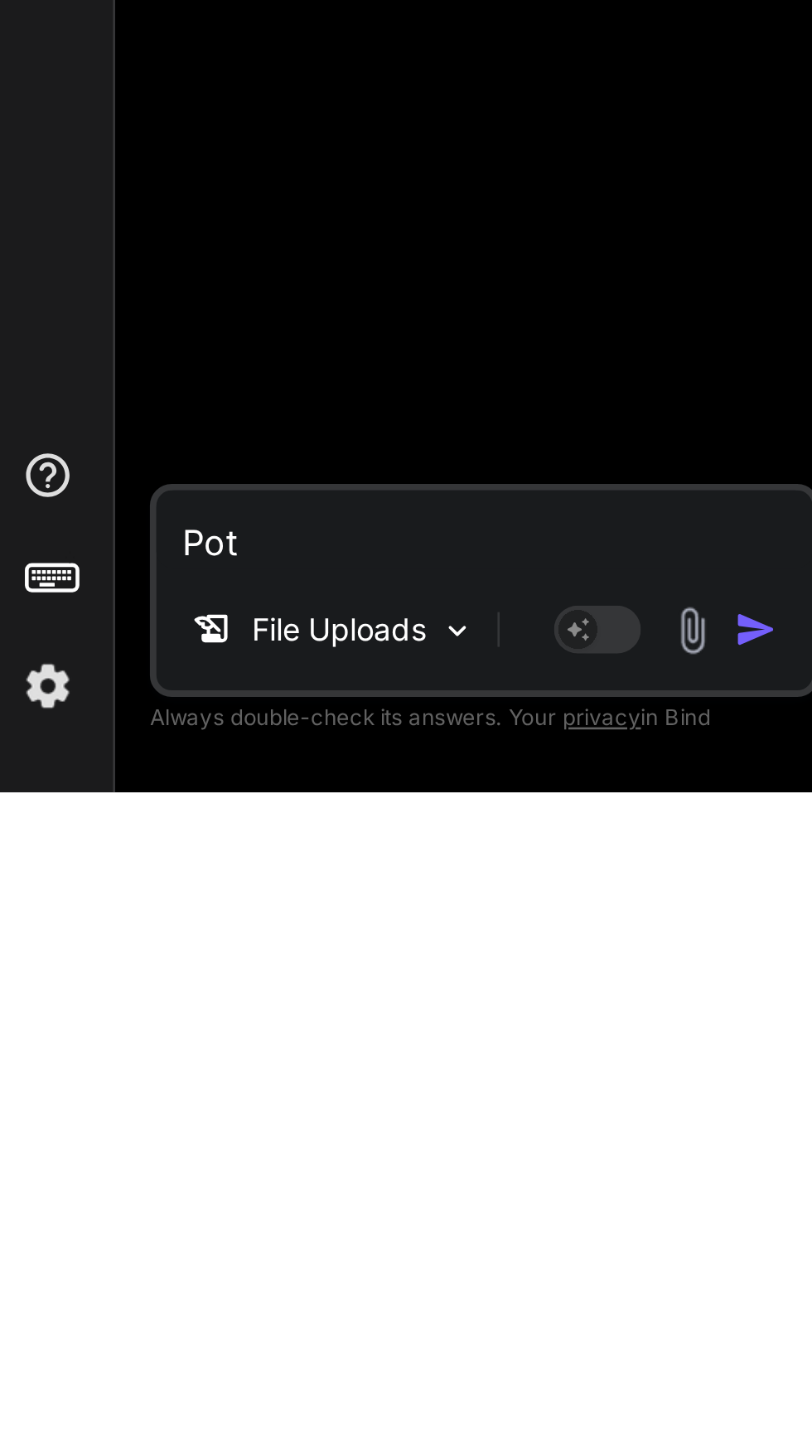
type textarea "x"
type textarea "Potr"
type textarea "x"
type textarea "Potrz"
type textarea "x"
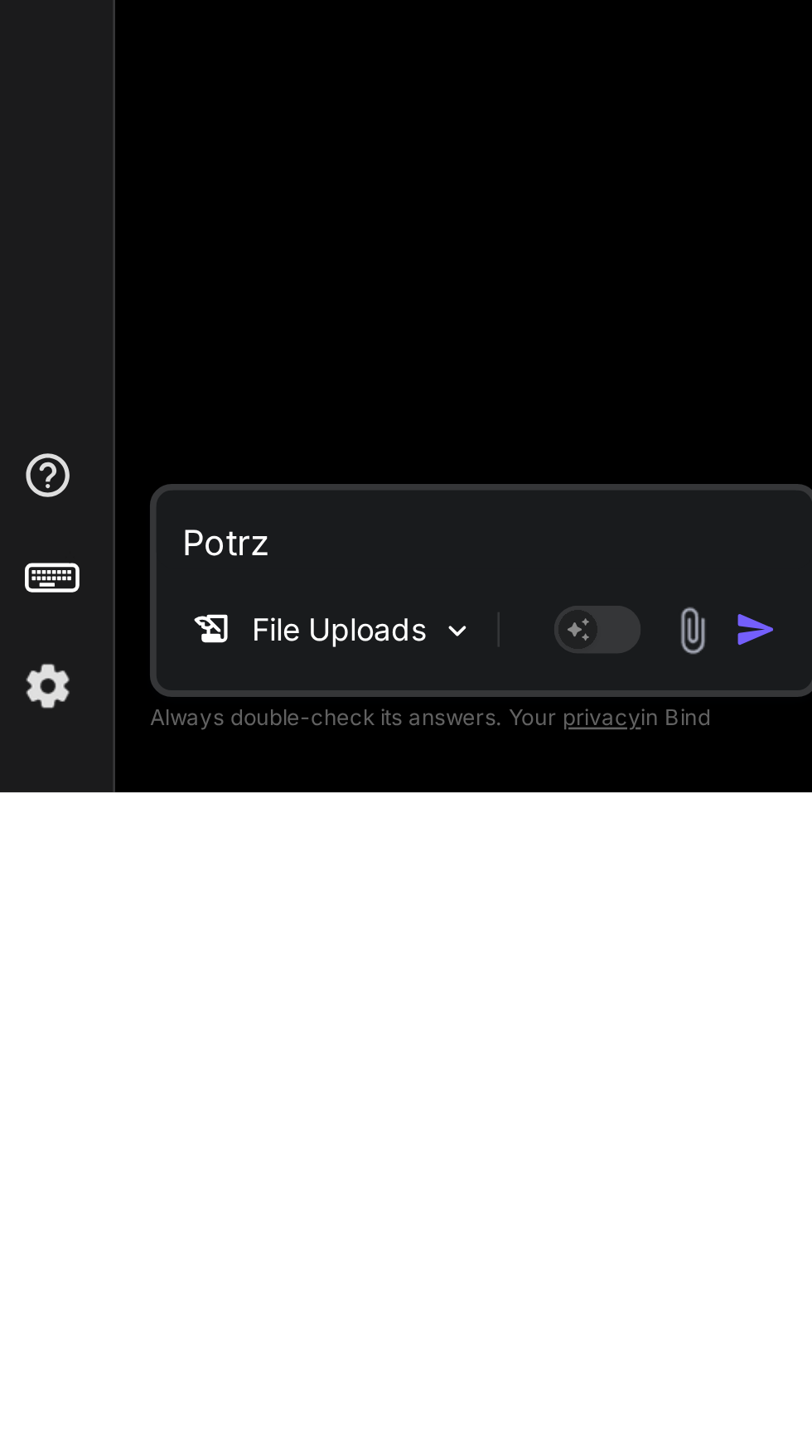
type textarea "Potrze"
type textarea "x"
type textarea "Potrzeb"
type textarea "x"
type textarea "Potrzebu"
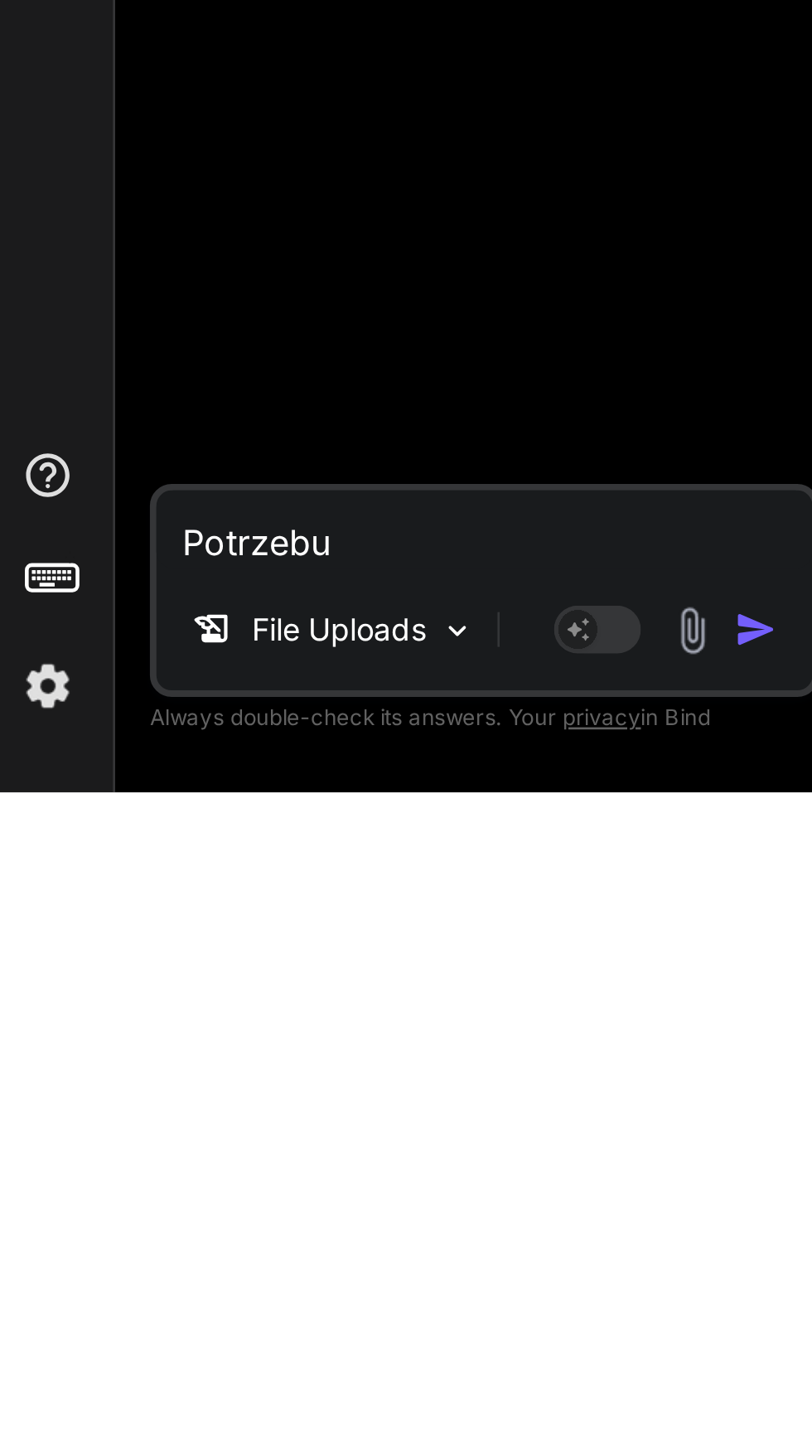
type textarea "x"
type textarea "Potrzebuj"
type textarea "x"
type textarea "Potrzebuje"
type textarea "x"
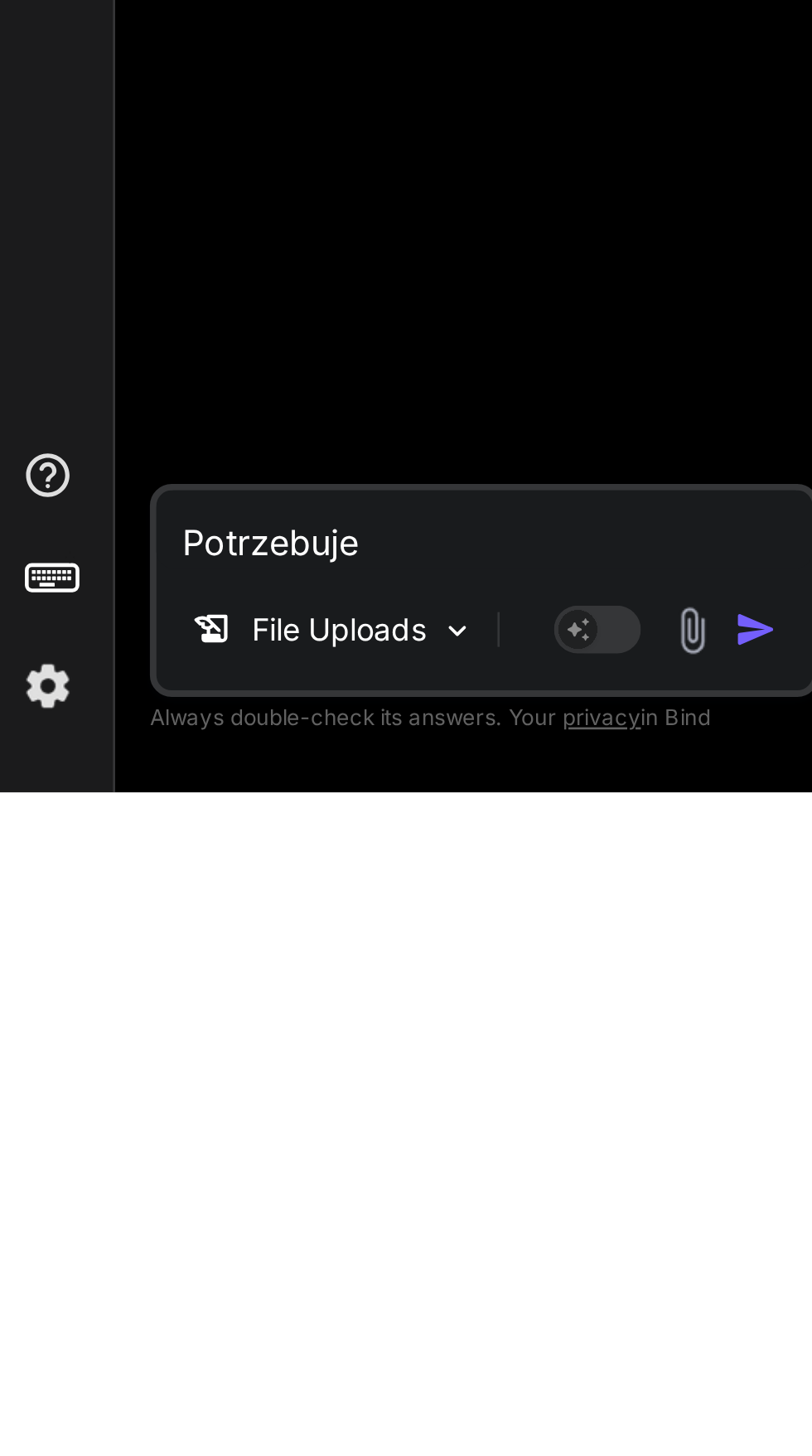
type textarea "Potrzebuje"
type textarea "x"
type textarea "Potrzebuje b"
type textarea "x"
type textarea "Potrzebuje ba"
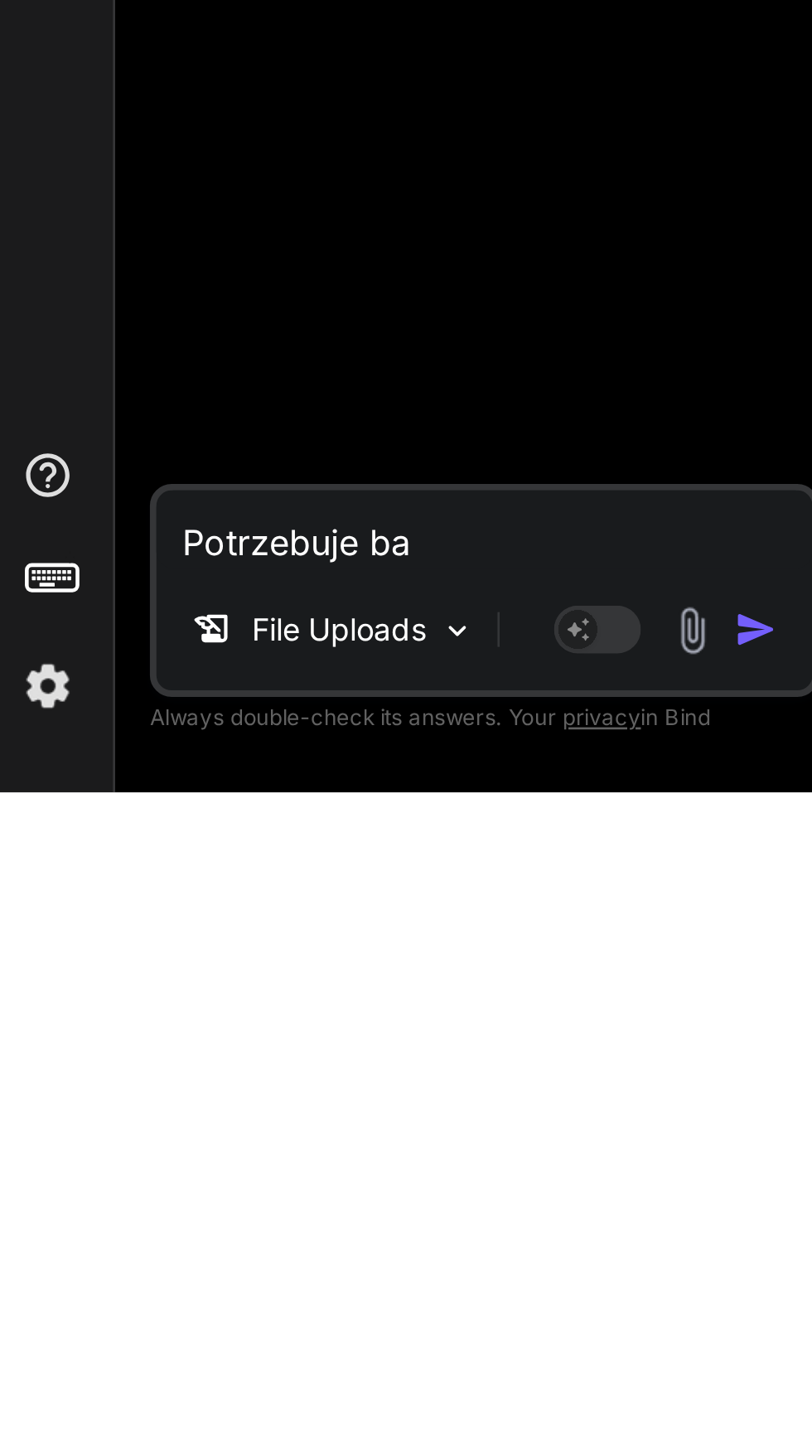
type textarea "x"
type textarea "Potrzebuje bar"
type textarea "x"
type textarea "Potrzebuje bard"
type textarea "x"
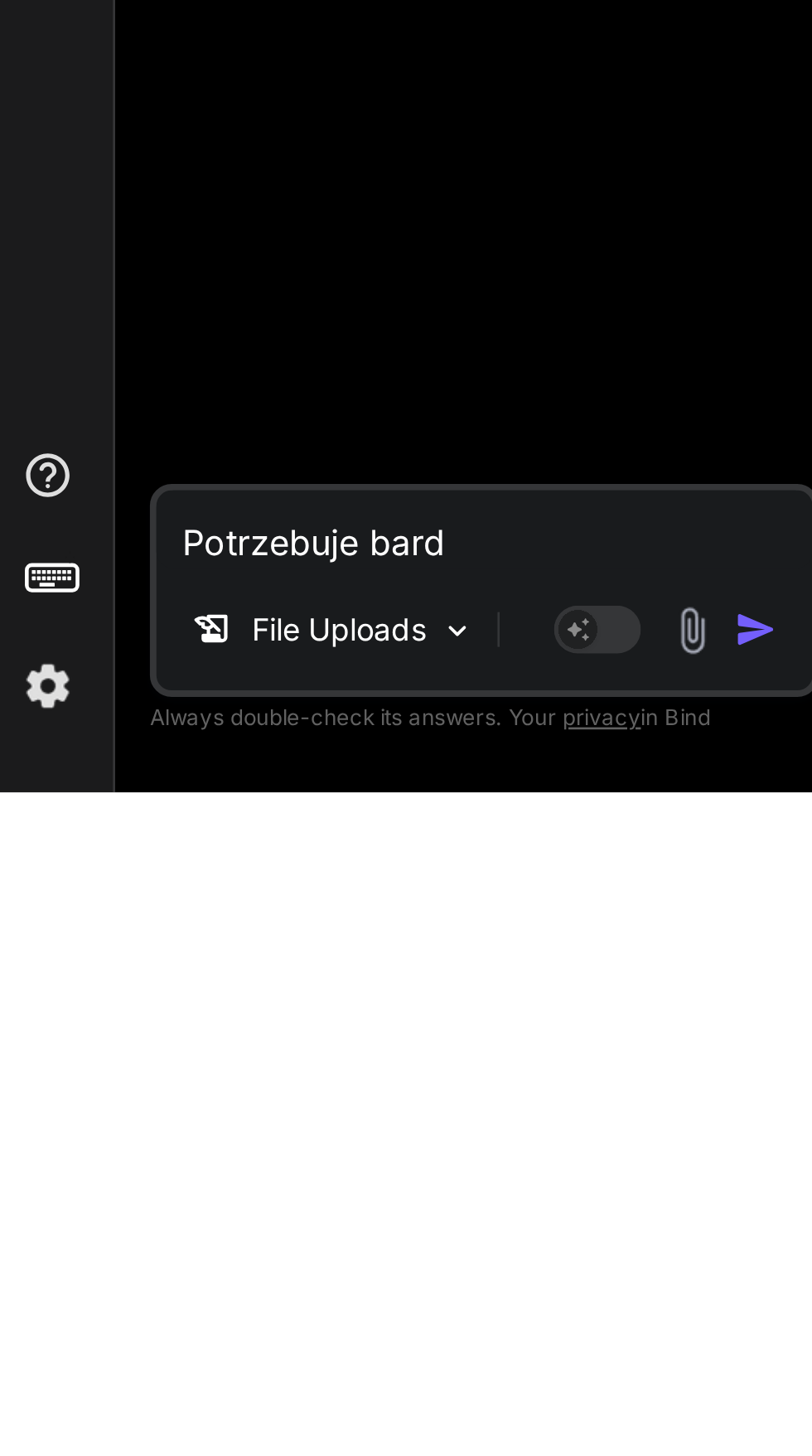
type textarea "Potrzebuje bardz"
type textarea "x"
type textarea "Potrzebuje bardzo"
type textarea "x"
type textarea "Potrzebuje bardzo"
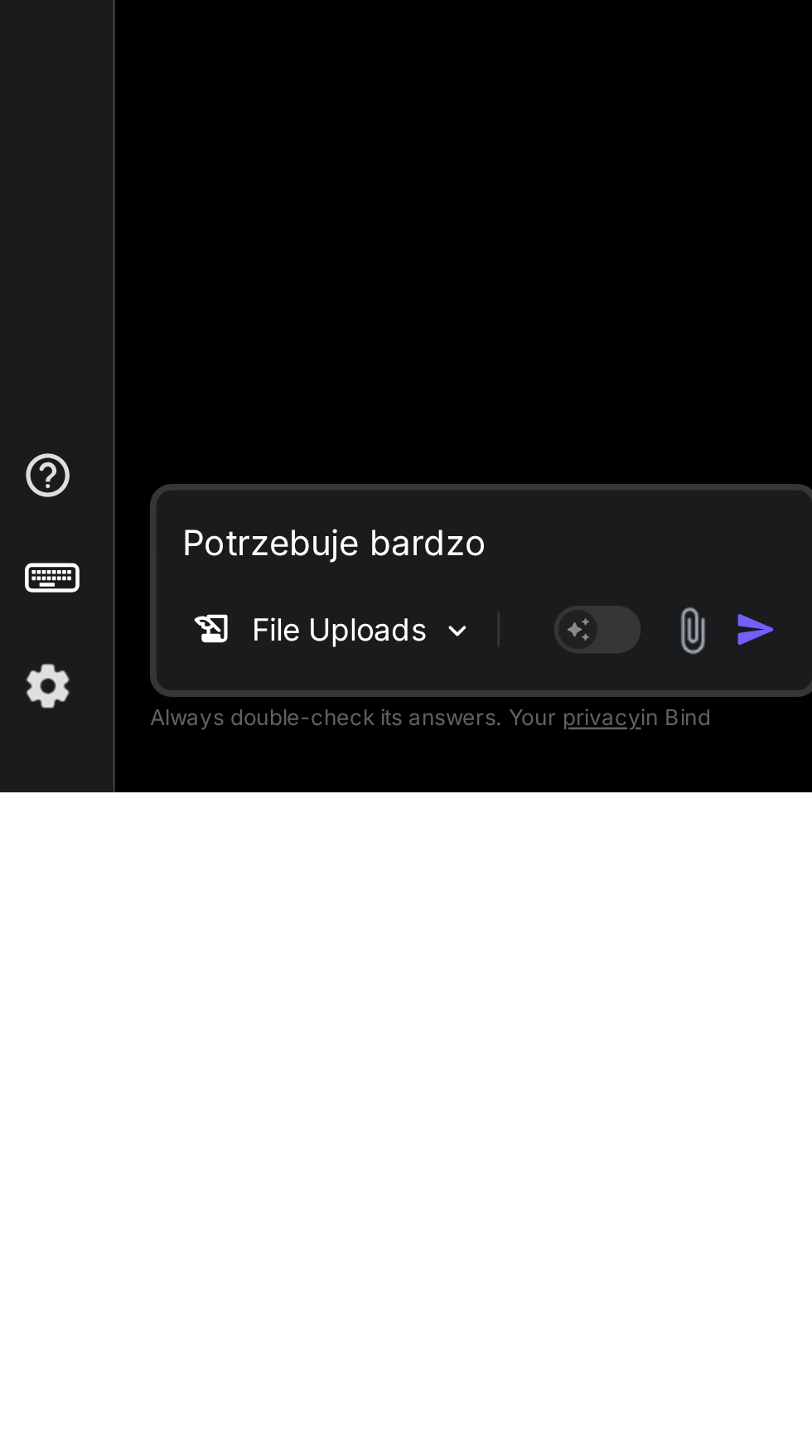
type textarea "x"
type textarea "Potrzebuje bardzo z"
type textarea "x"
type textarea "Potrzebuje bardzo za"
type textarea "x"
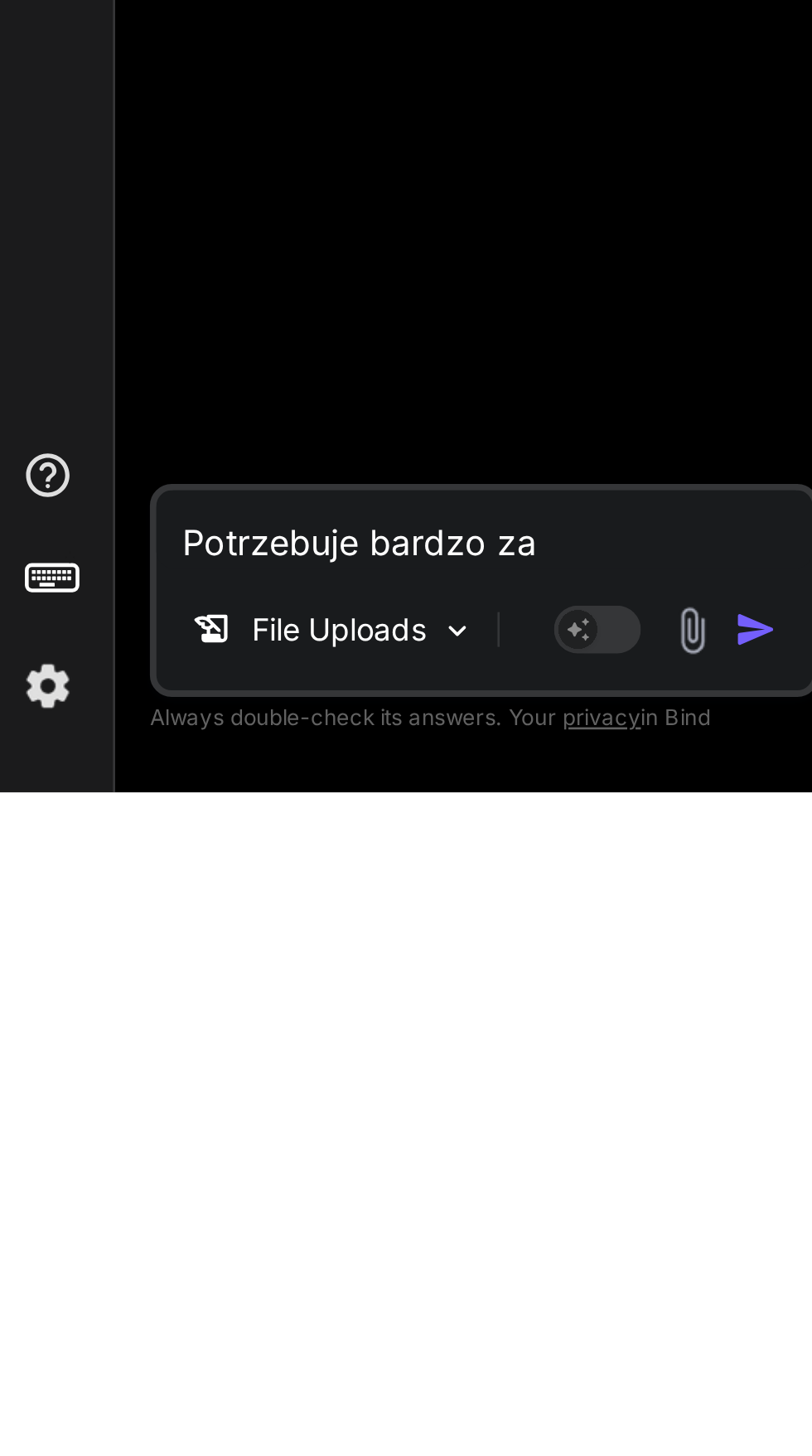
type textarea "Potrzebuje bardzo zaa"
type textarea "x"
type textarea "Potrzebuje bardzo zaaw"
type textarea "x"
type textarea "Potrzebuje bardzo zaawa"
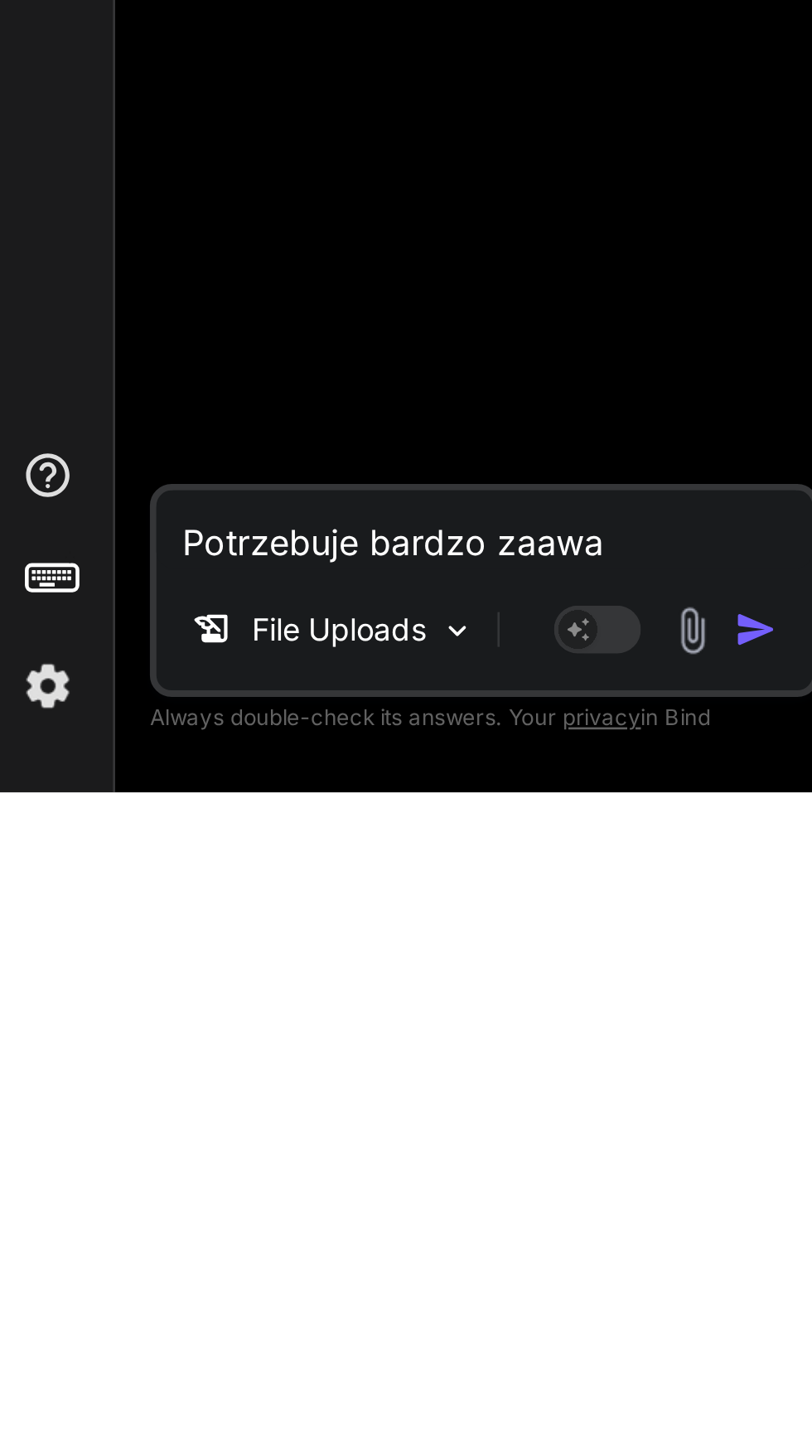
type textarea "x"
type textarea "Potrzebuje bardzo zaawan"
type textarea "x"
type textarea "Potrzebuje bardzo zaawans"
type textarea "x"
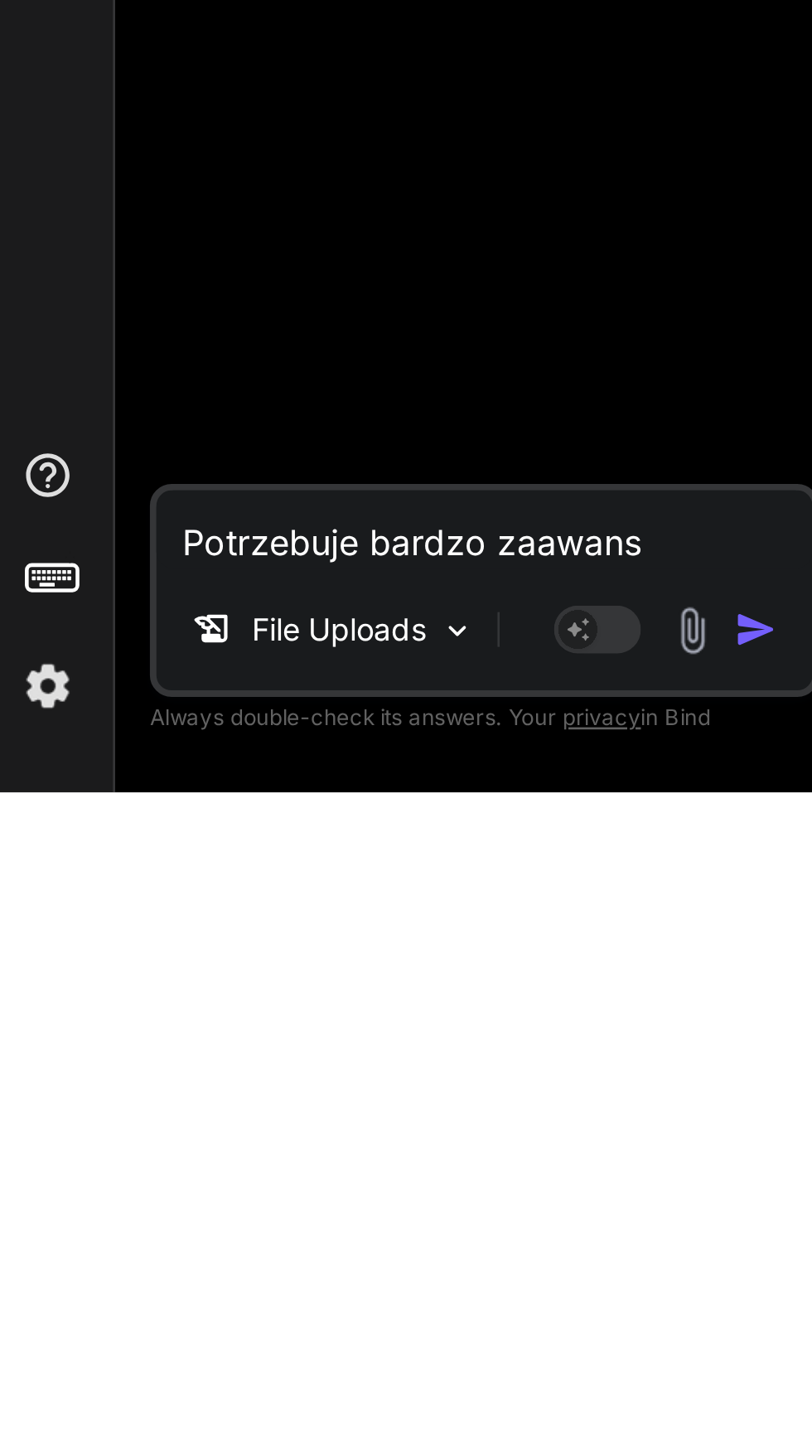
type textarea "Potrzebuje bardzo zaawanso"
type textarea "x"
type textarea "Potrzebuje bardzo zaawansoo"
type textarea "x"
type textarea "Potrzebuje bardzo zaawanso"
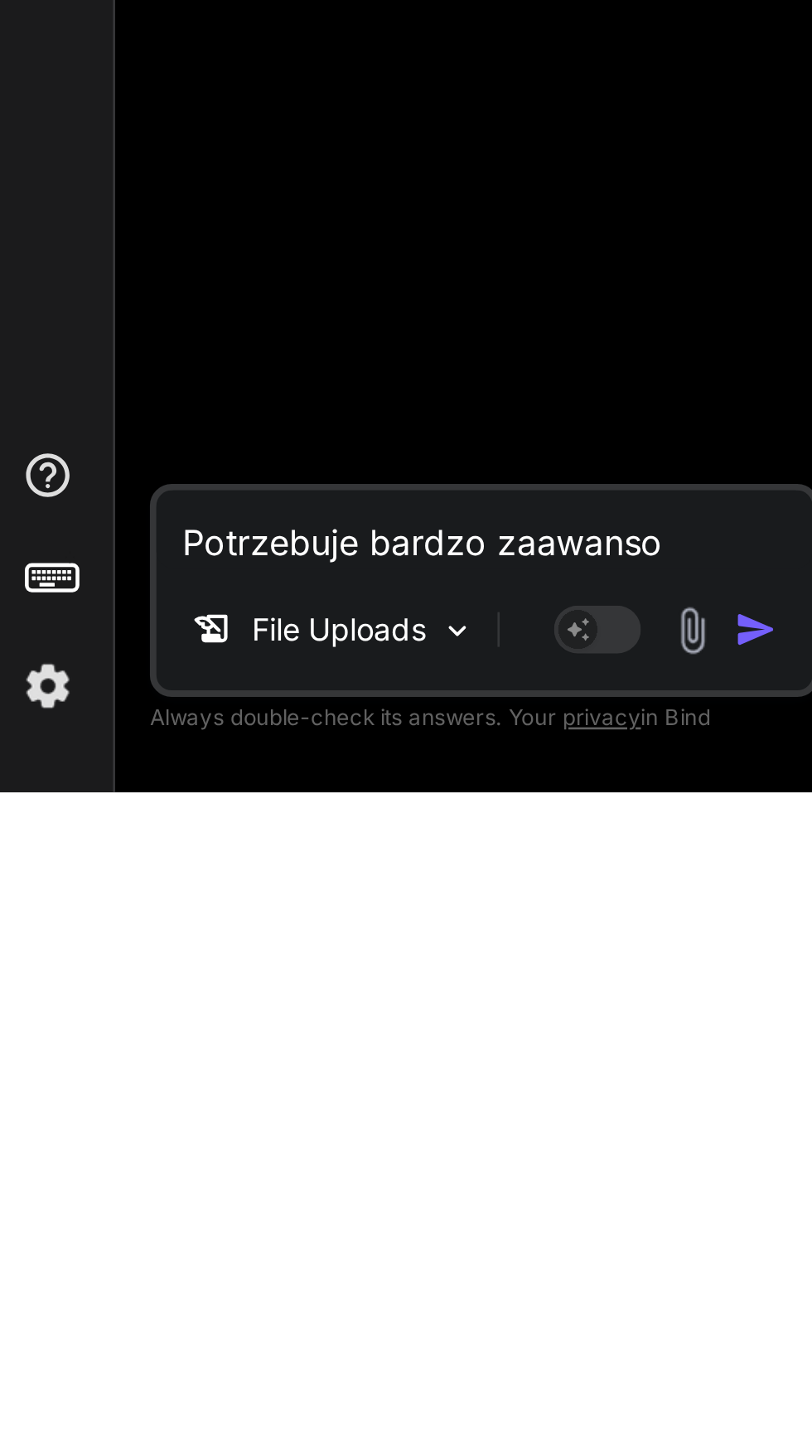
type textarea "x"
type textarea "Potrzebuje bardzo zaawansow"
type textarea "x"
type textarea "Potrzebuje bardzo zaawansowa"
type textarea "x"
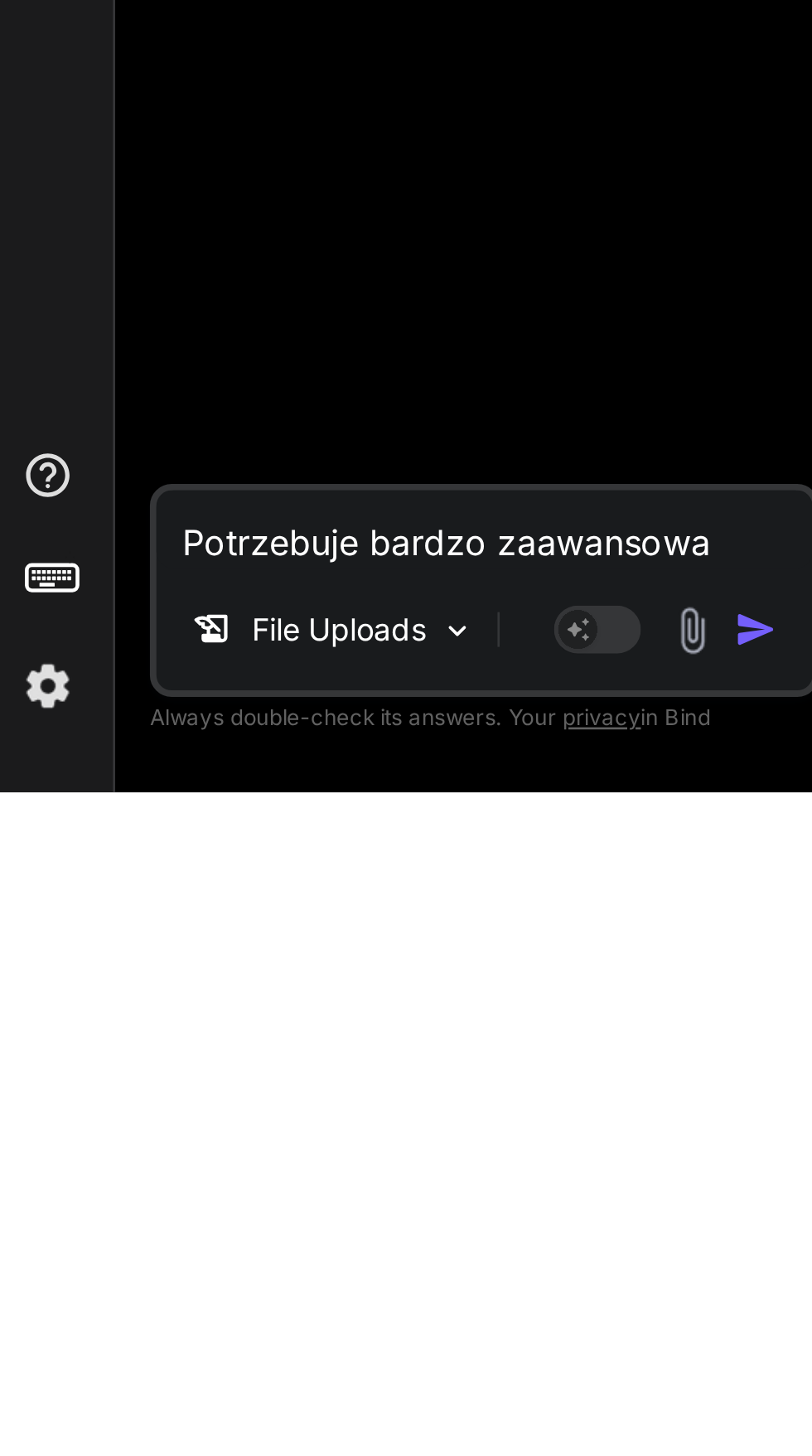
type textarea "Potrzebuje bardzo zaawansowan"
type textarea "x"
type textarea "Potrzebuje bardzo zaawansowane"
type textarea "x"
type textarea "Potrzebuje bardzo zaawansowaneg"
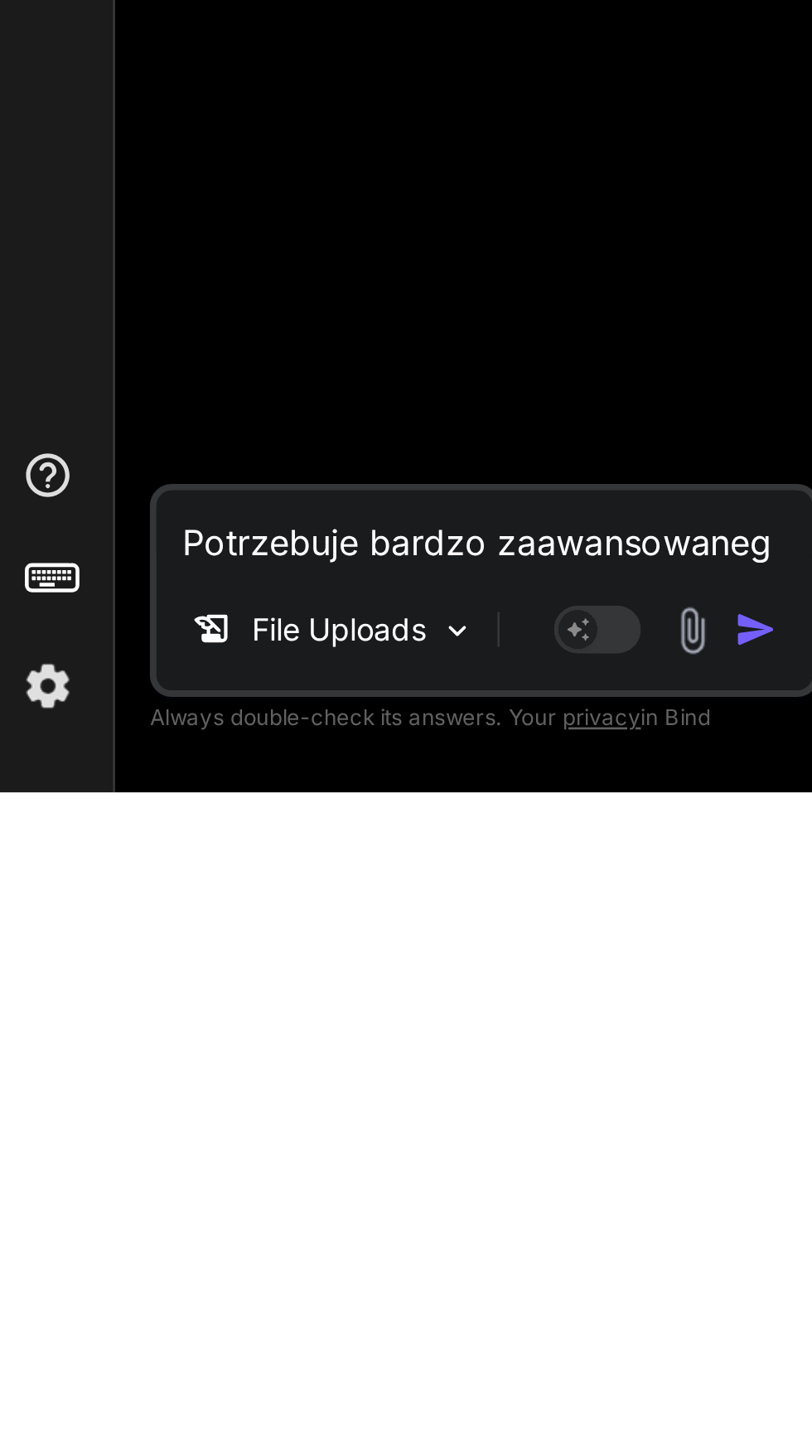
type textarea "x"
type textarea "Potrzebuje bardzo zaawansowanego"
type textarea "x"
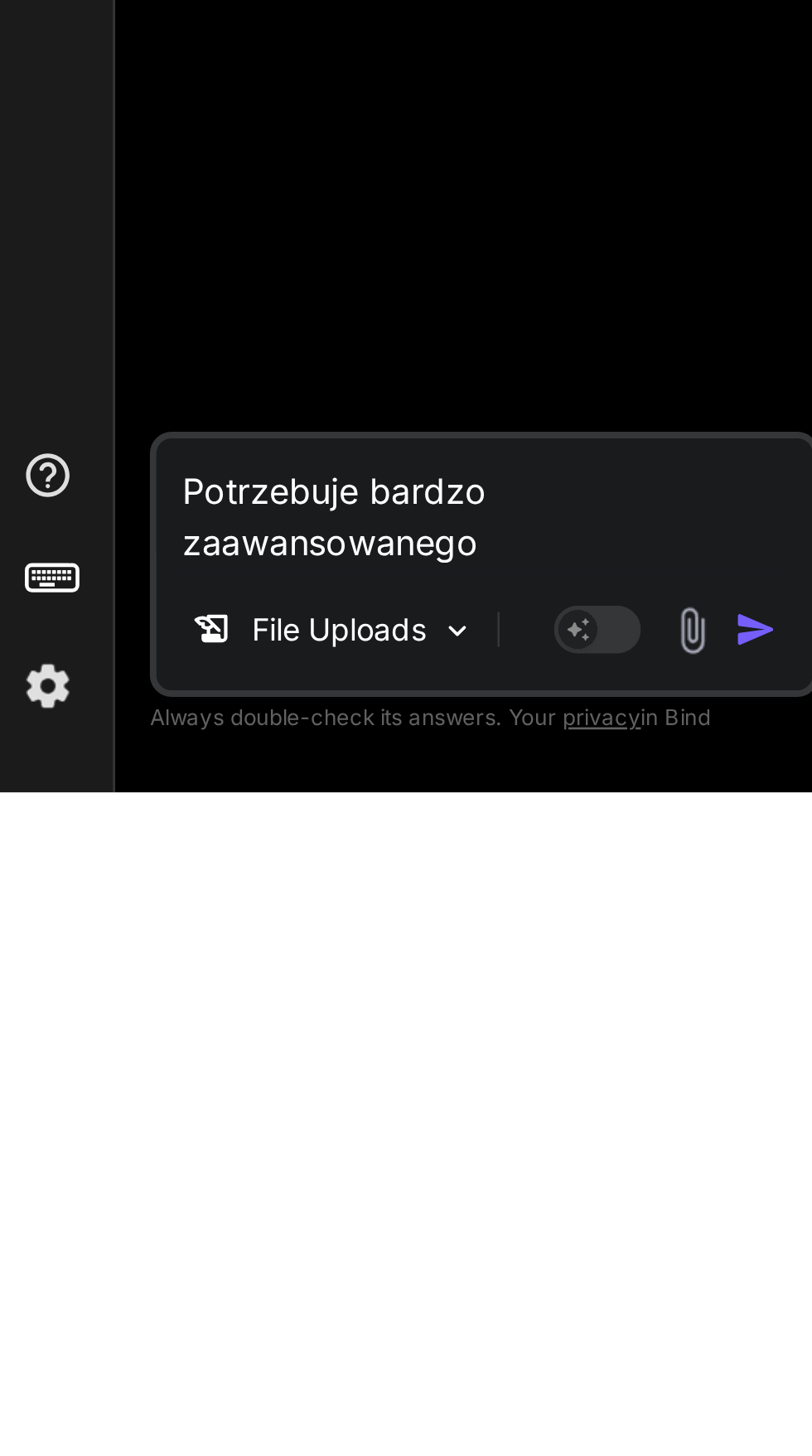
type textarea "Potrzebuje bardzo zaawansowanego"
type textarea "x"
type textarea "Potrzebuje bardzo zaawansowanego p"
type textarea "x"
type textarea "Potrzebuje bardzo zaawansowanego pl"
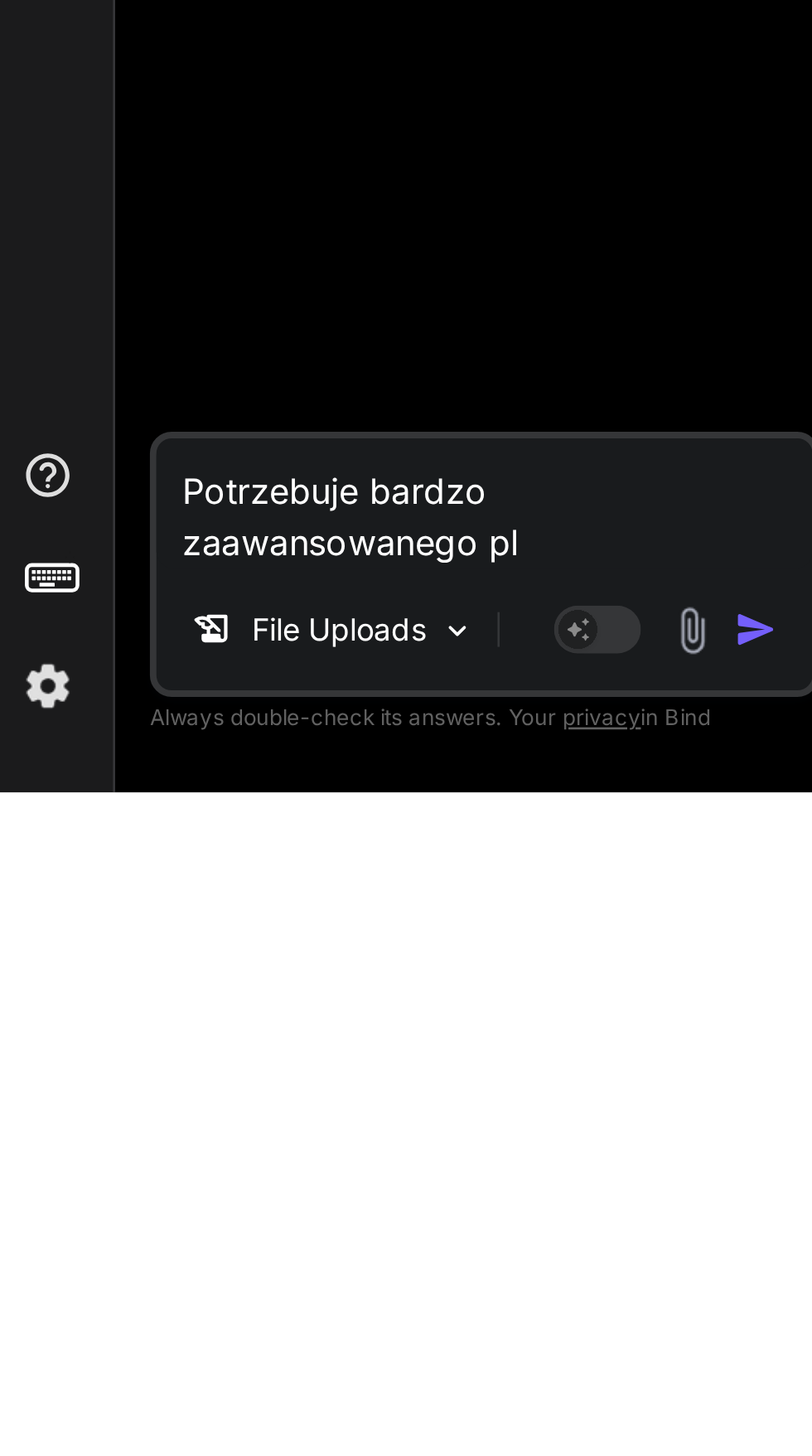
type textarea "x"
type textarea "Potrzebuje bardzo zaawansowanego pla"
type textarea "x"
type textarea "Potrzebuje bardzo zaawansowanego plan"
type textarea "x"
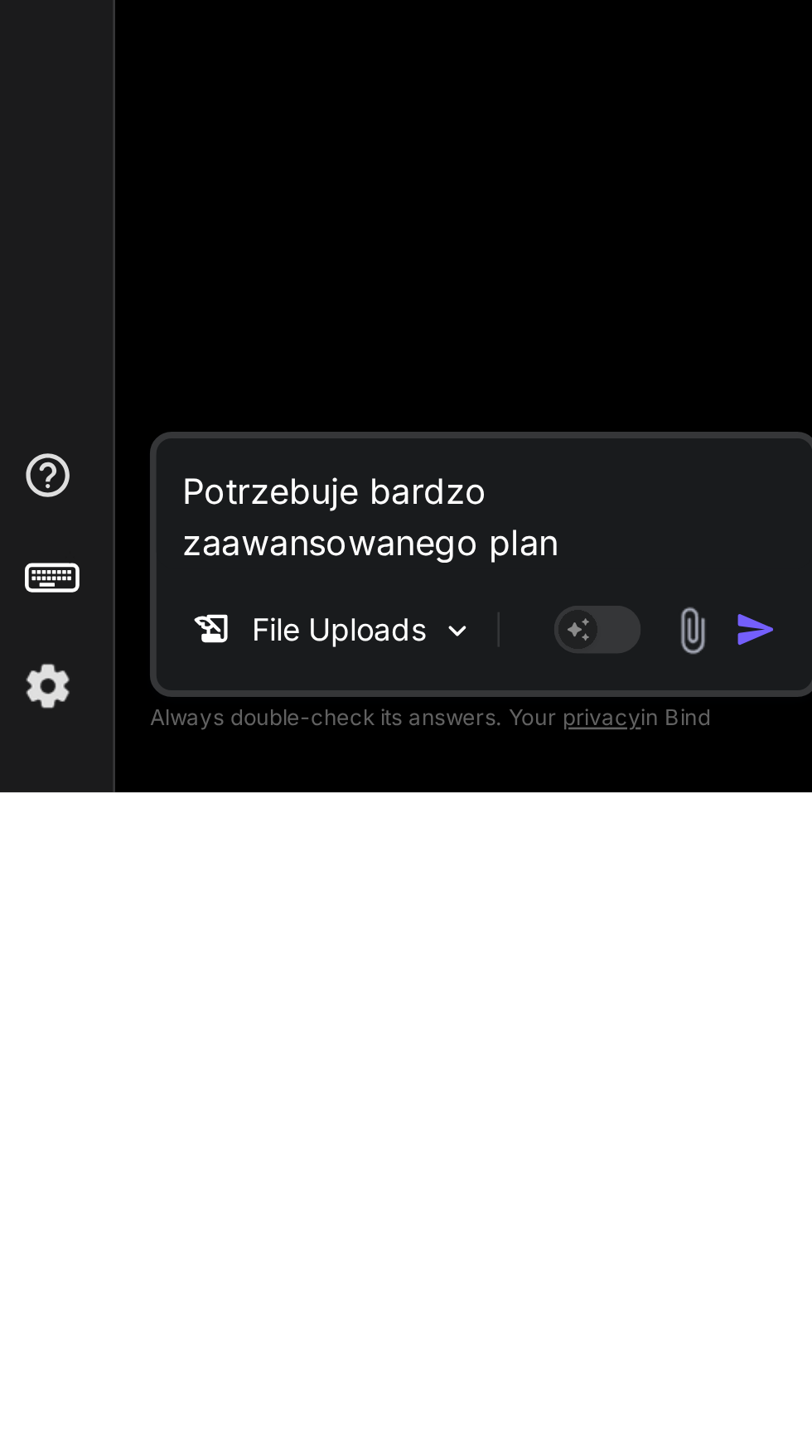
type textarea "Potrzebuje bardzo zaawansowanego plane"
type textarea "x"
type textarea "Potrzebuje bardzo zaawansowanego planer"
type textarea "x"
type textarea "Potrzebuje bardzo zaawansowanego planera"
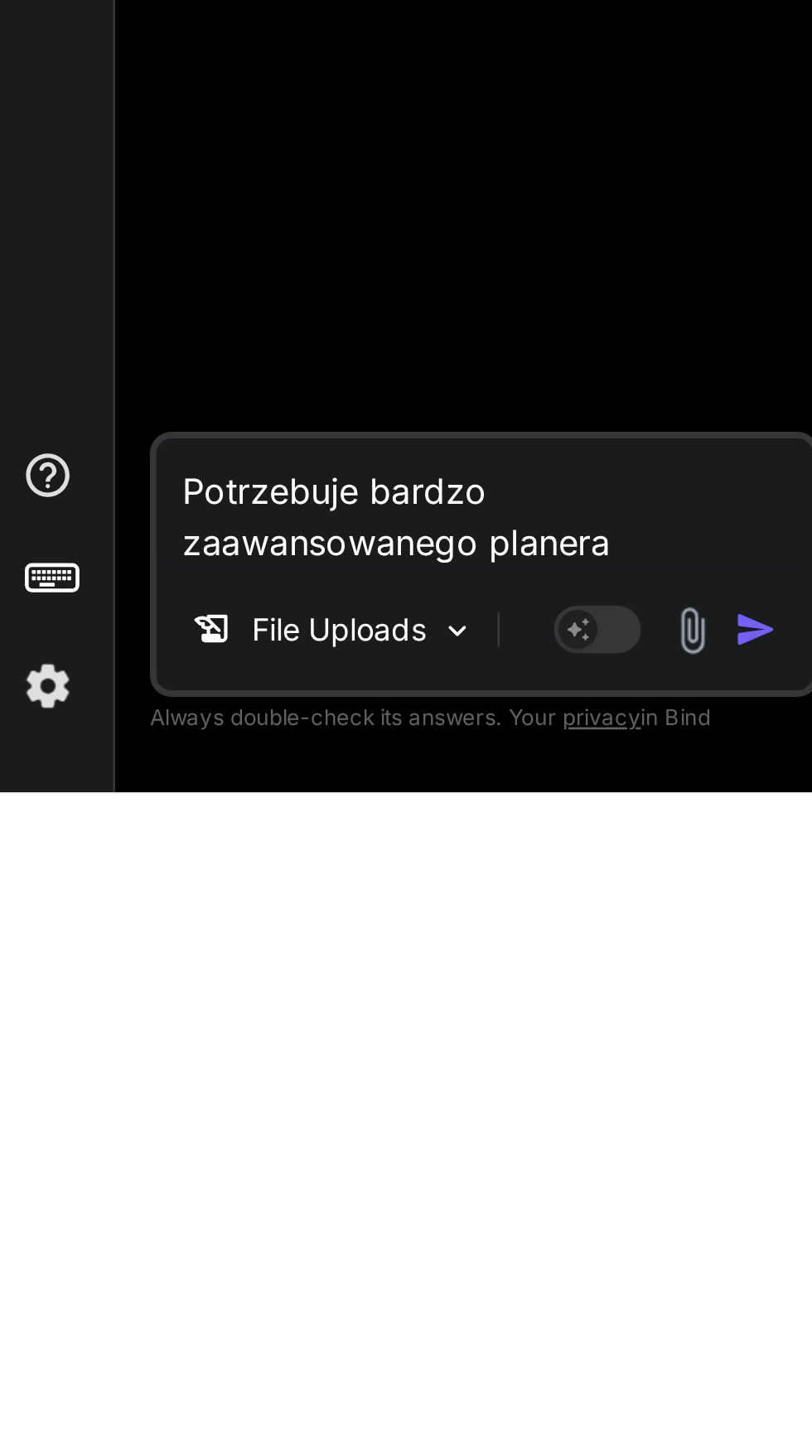
type textarea "x"
type textarea "Potrzebuje bardzo zaawansowanego planera"
type textarea "x"
type textarea "Potrzebuje bardzo zaawansowanego planera d"
type textarea "x"
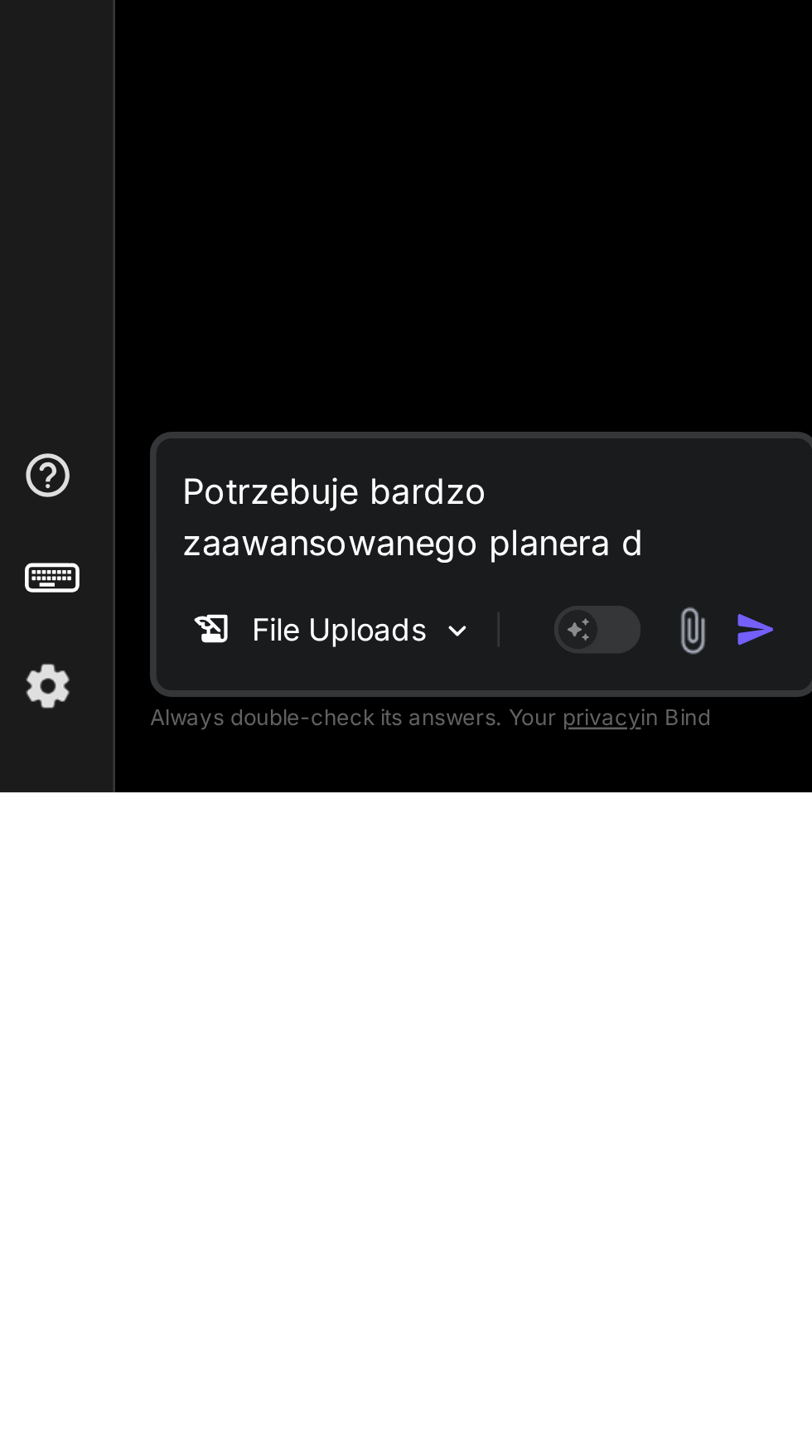
type textarea "Potrzebuje bardzo zaawansowanego planera di"
type textarea "x"
type textarea "Potrzebuje bardzo zaawansowanego planera die"
type textarea "x"
type textarea "Potrzebuje bardzo zaawansowanego planera diet"
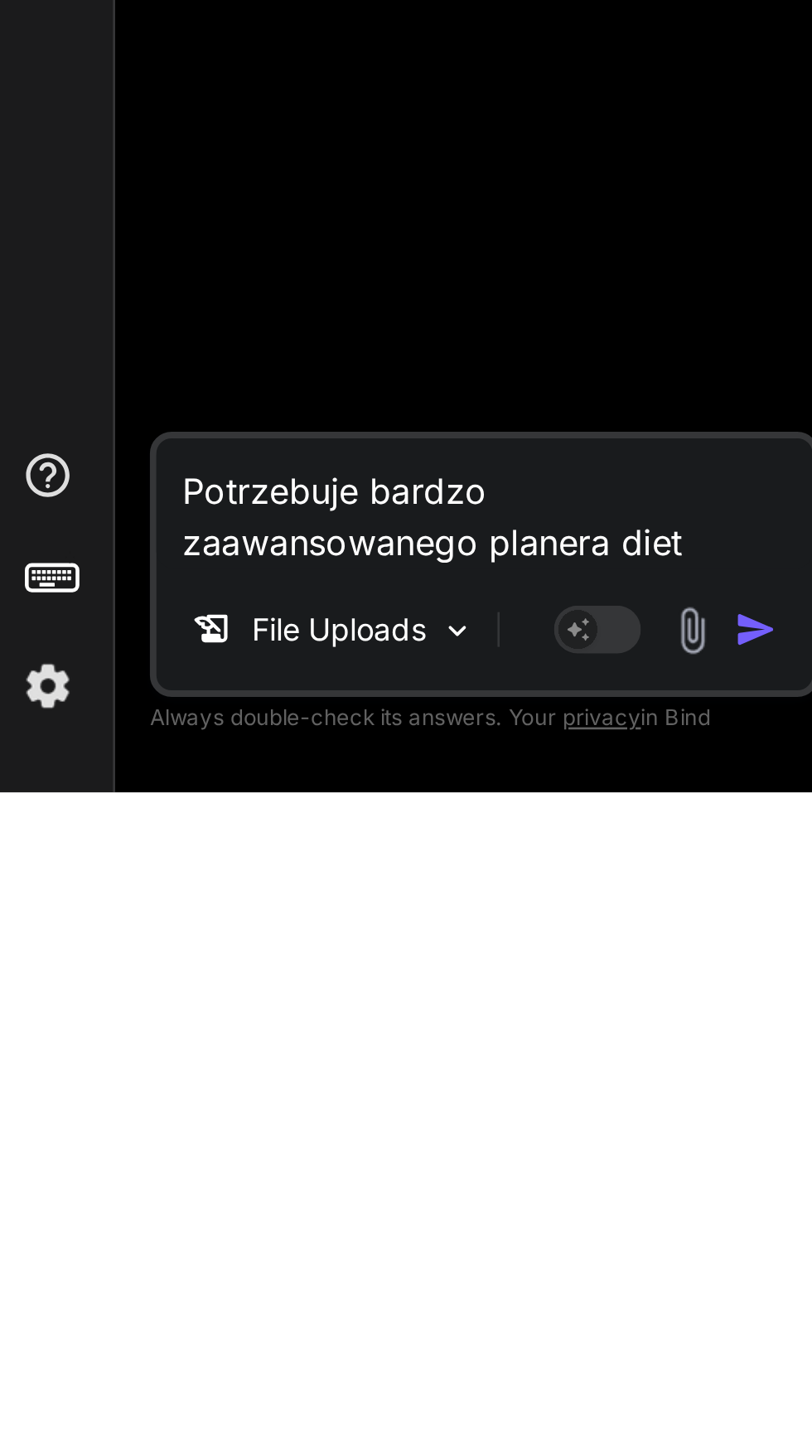
type textarea "x"
type textarea "Potrzebuje bardzo zaawansowanego planera diety"
type textarea "x"
type textarea "Potrzebuje bardzo zaawansowanego planera diety"
type textarea "x"
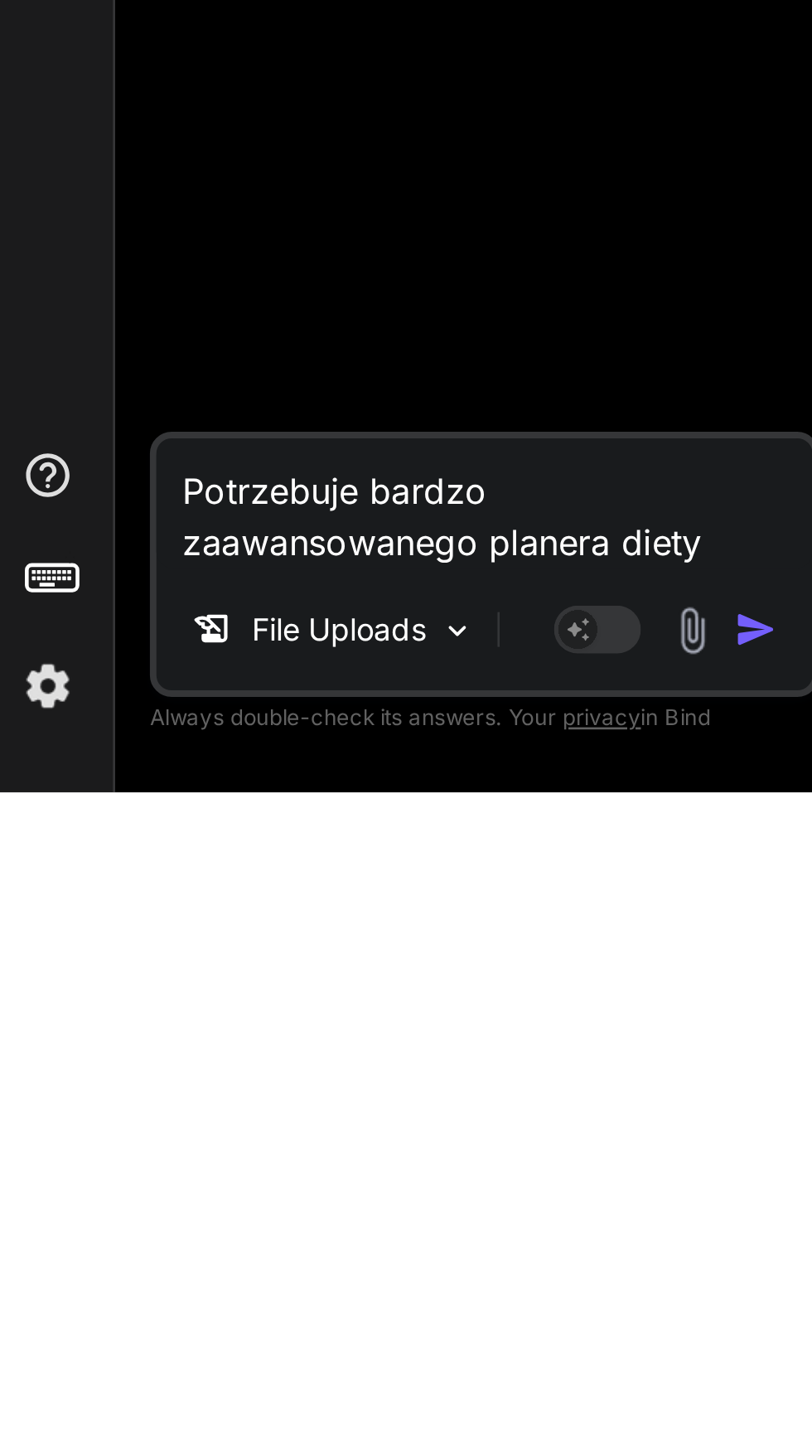
type textarea "Potrzebuje bardzo zaawansowanego planera diety z"
type textarea "x"
type textarea "Potrzebuje bardzo zaawansowanego planera diety z"
type textarea "x"
type textarea "Potrzebuje bardzo zaawansowanego planera diety z"
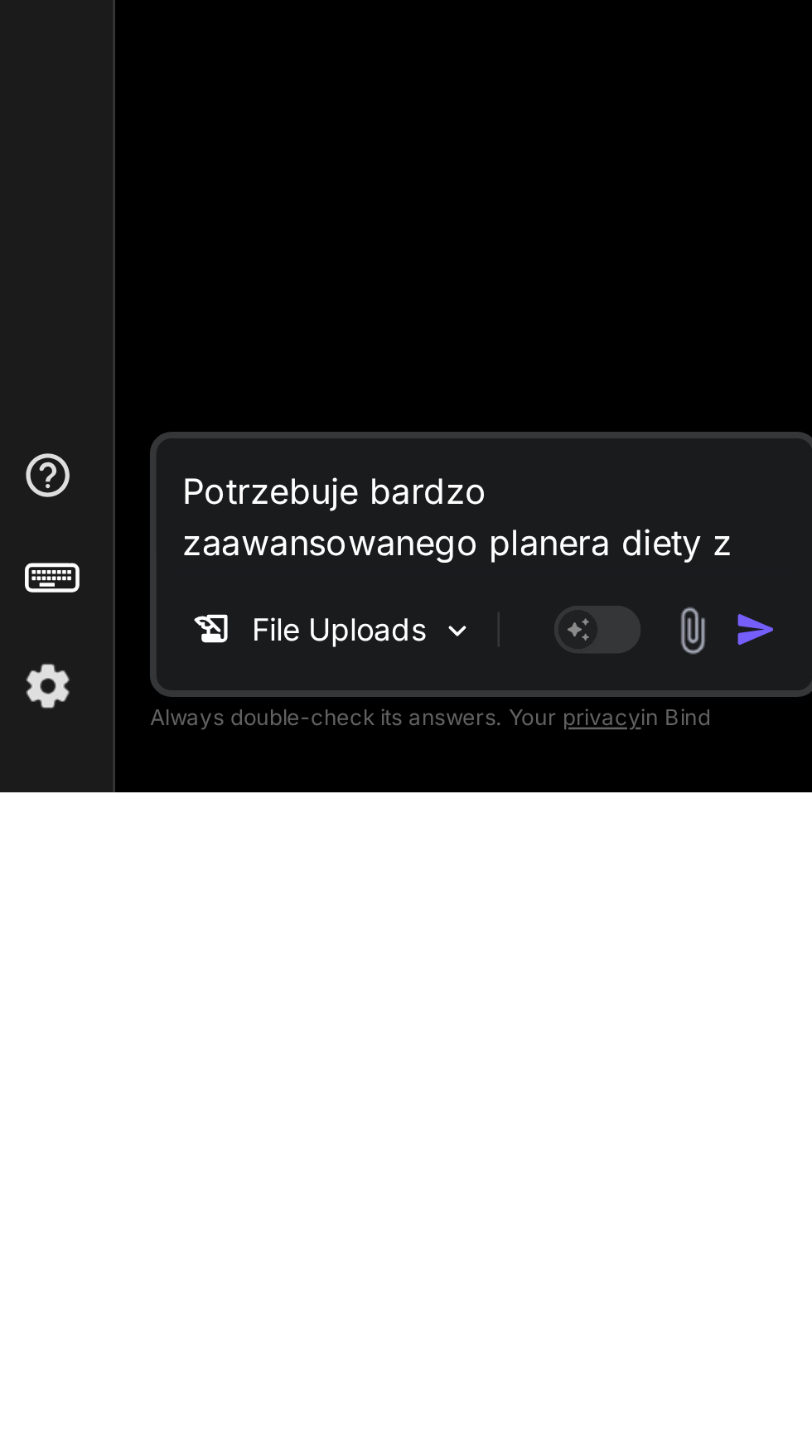
type textarea "x"
type textarea "Potrzebuje bardzo zaawansowanego planera diety zm"
type textarea "x"
type textarea "Potrzebuje bardzo zaawansowanego planera diety z"
type textarea "x"
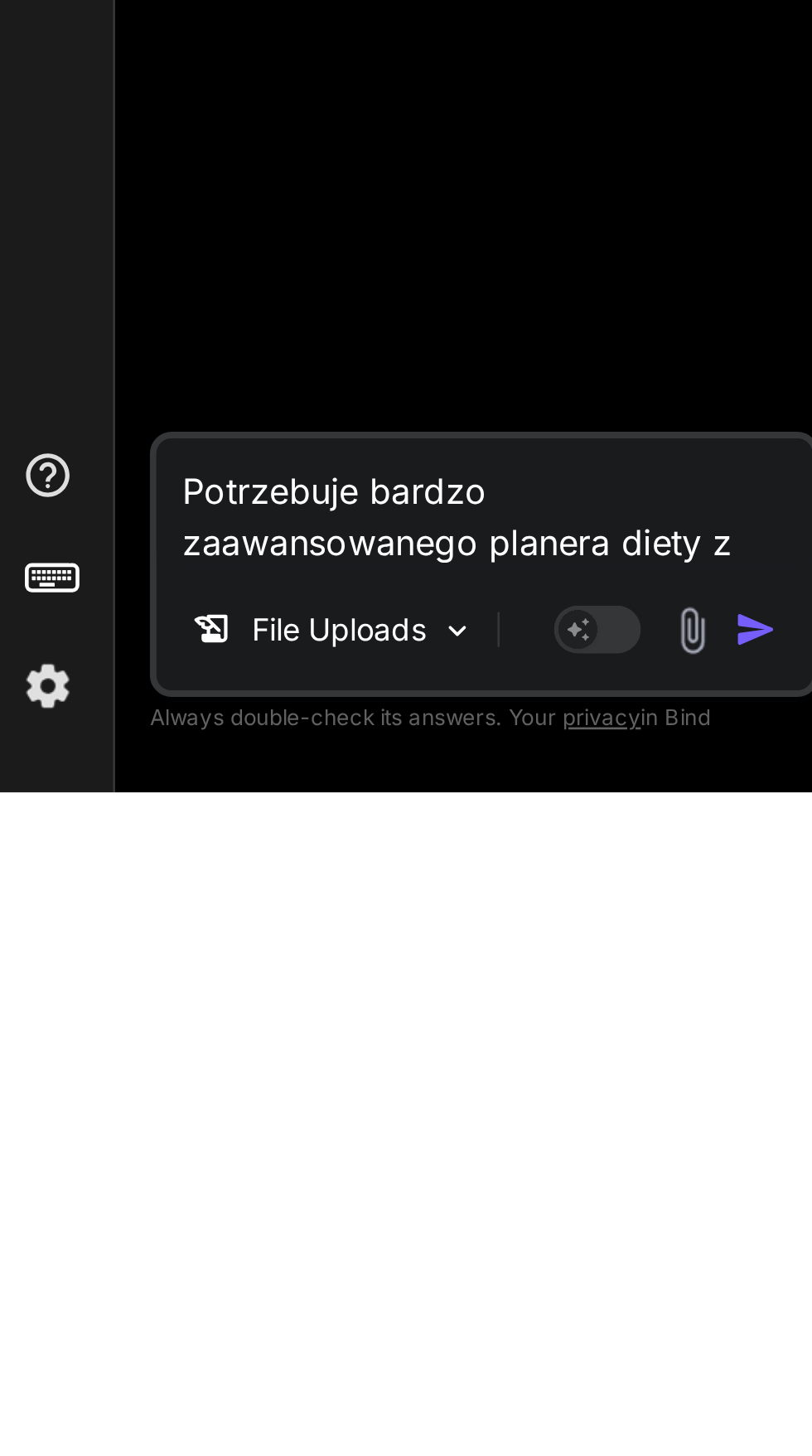
type textarea "Potrzebuje bardzo zaawansowanego planera diety"
type textarea "x"
type textarea "Potrzebuje bardzo zaawansowanego planera diety n"
type textarea "x"
type textarea "Potrzebuje bardzo zaawansowanego planera diety na"
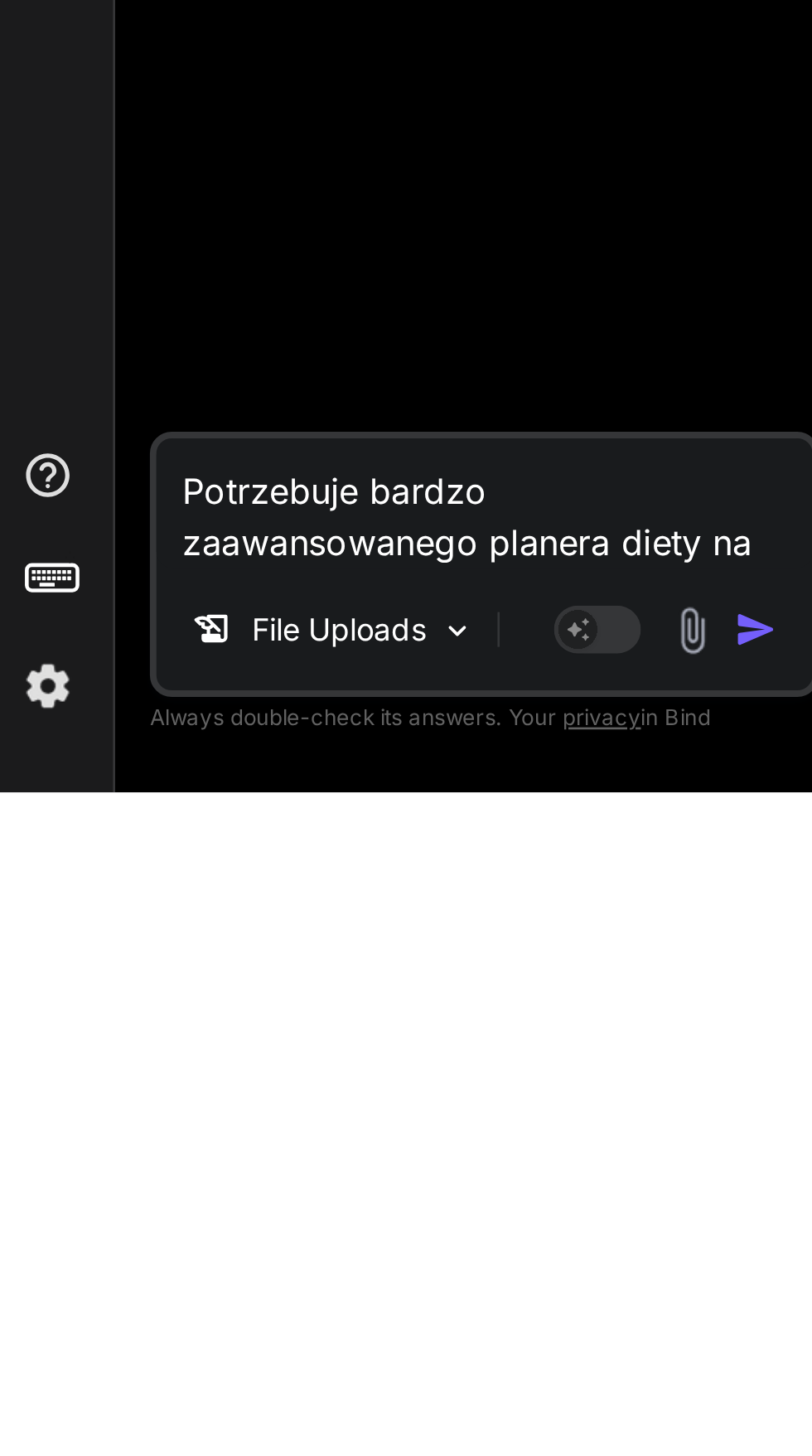
type textarea "x"
type textarea "Potrzebuje bardzo zaawansowanego planera diety na"
type textarea "x"
type textarea "Potrzebuje bardzo zaawansowanego planera diety na d"
type textarea "x"
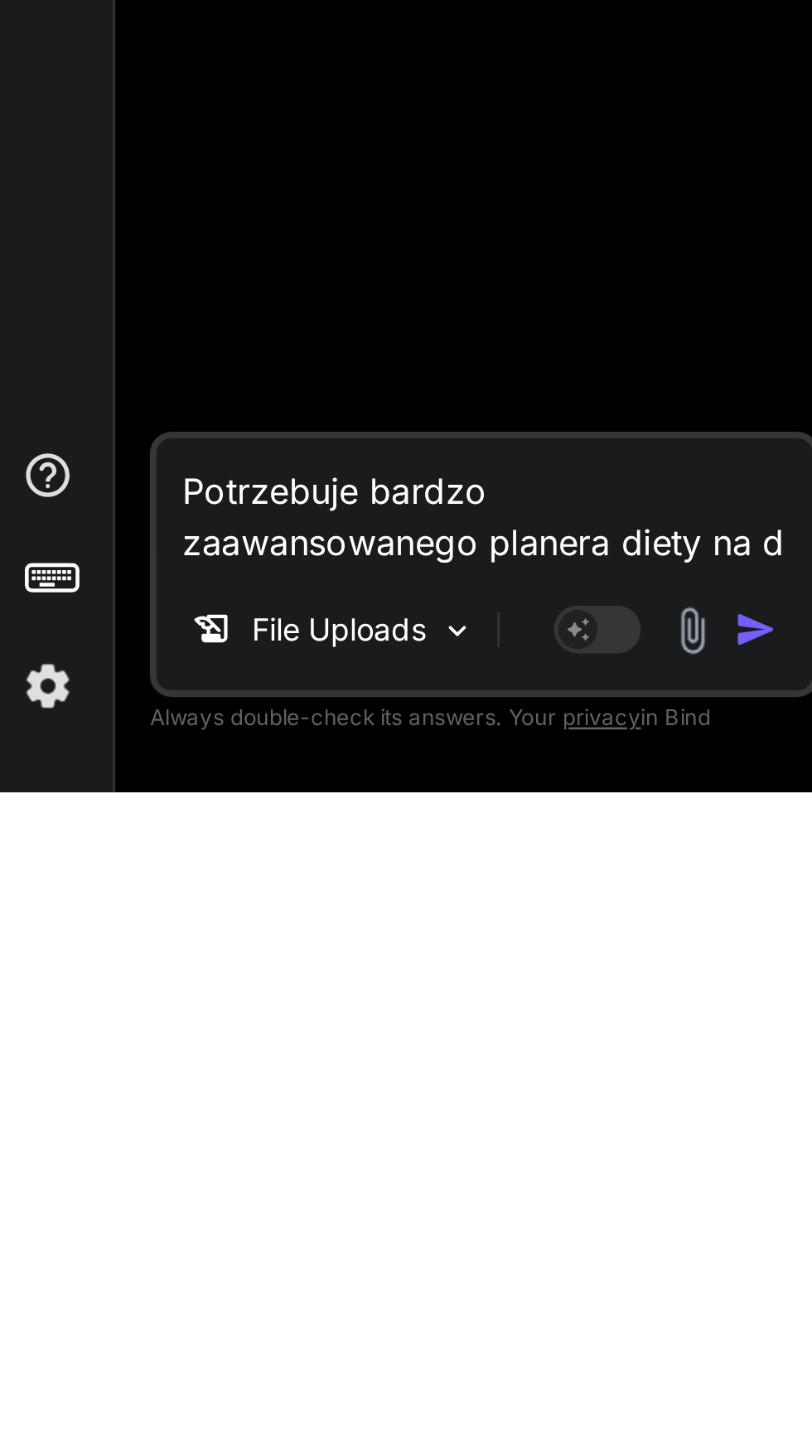
type textarea "Potrzebuje bardzo zaawansowanego planera diety na"
type textarea "x"
type textarea "Potrzebuje bardzo zaawansowanego planera diety na f"
type textarea "x"
type textarea "Potrzebuje bardzo zaawansowanego planera diety na fa"
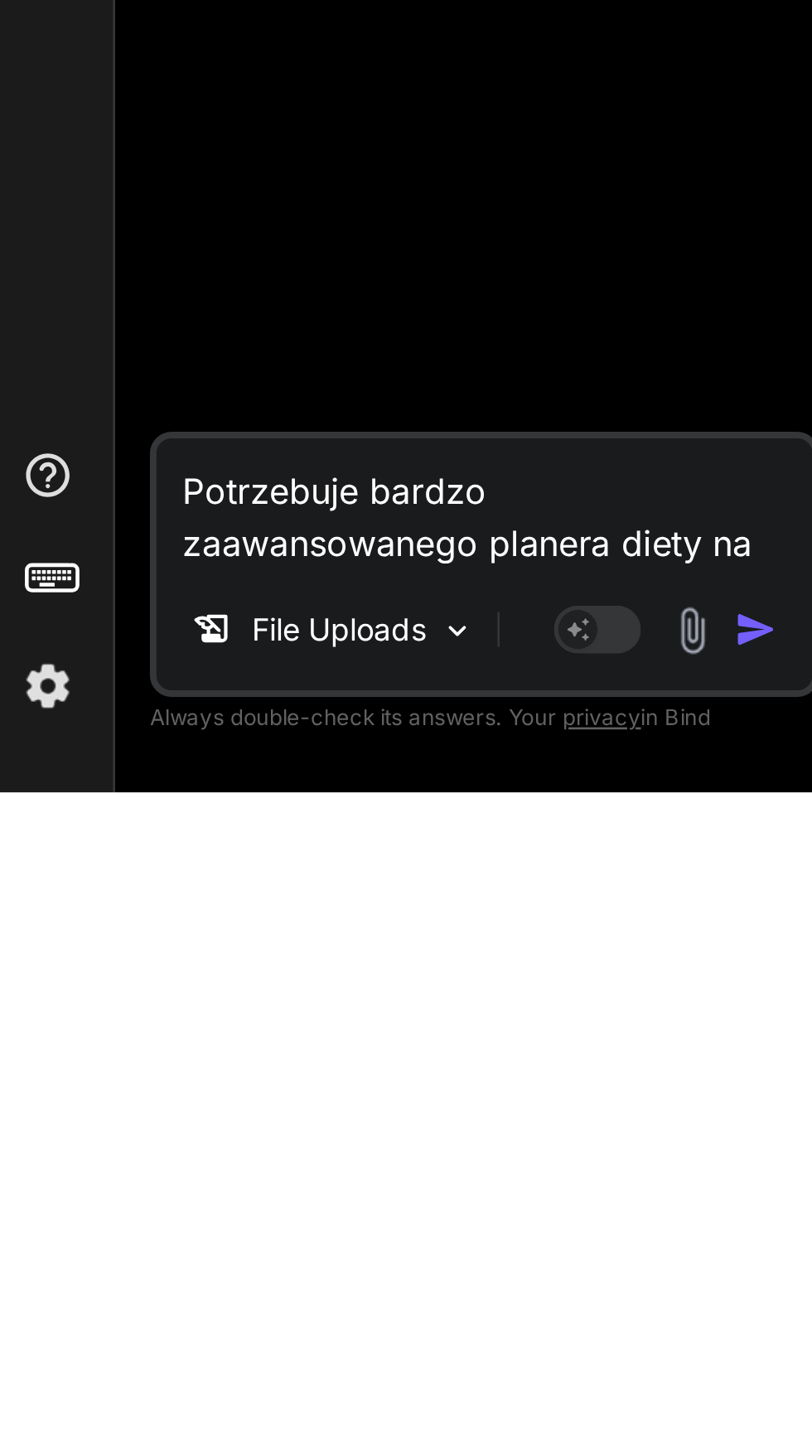
type textarea "x"
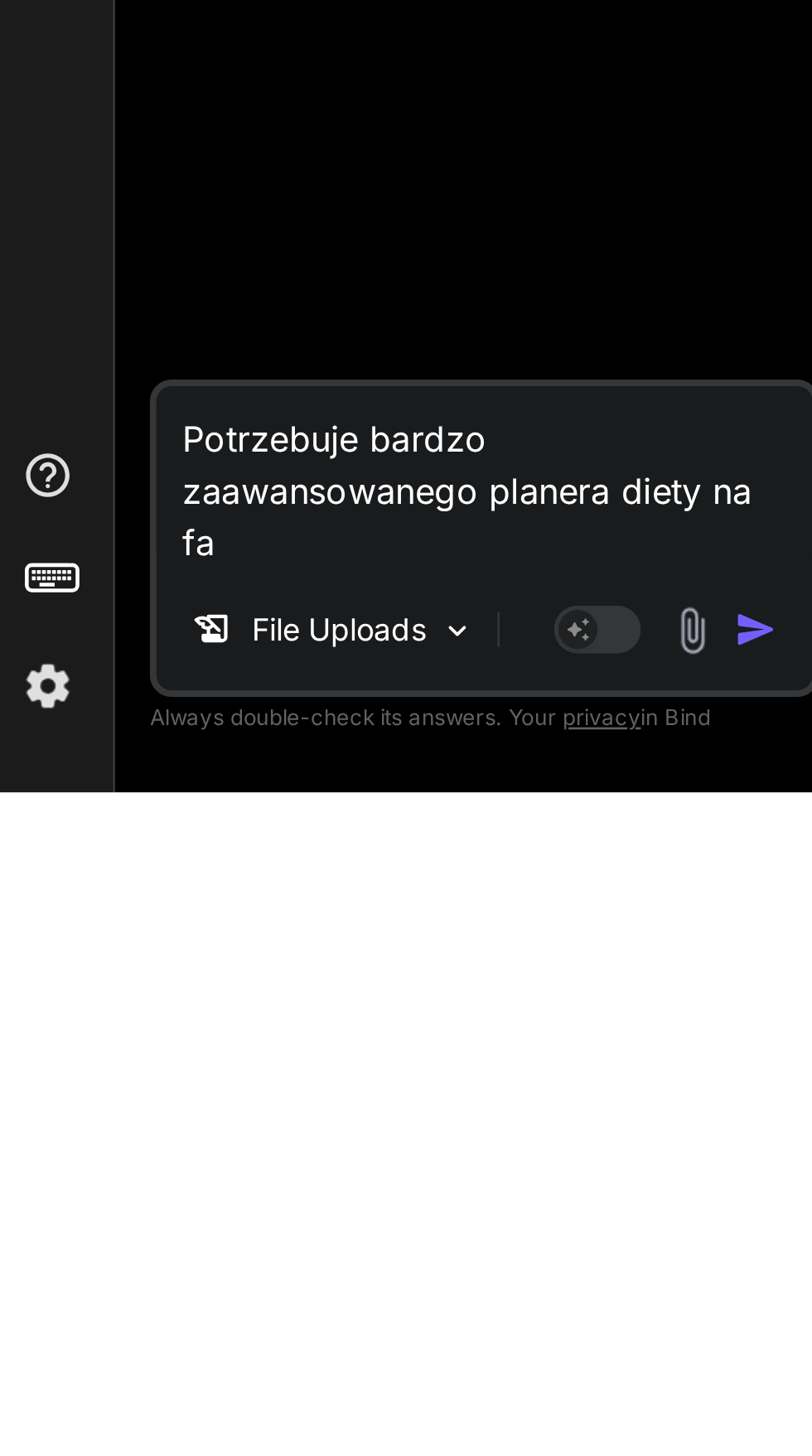
type textarea "Potrzebuje bardzo zaawansowanego planera diety na fas"
type textarea "x"
type textarea "Potrzebuje bardzo zaawansowanego planera diety na fast"
type textarea "x"
type textarea "Potrzebuje bardzo zaawansowanego planera diety na fasta"
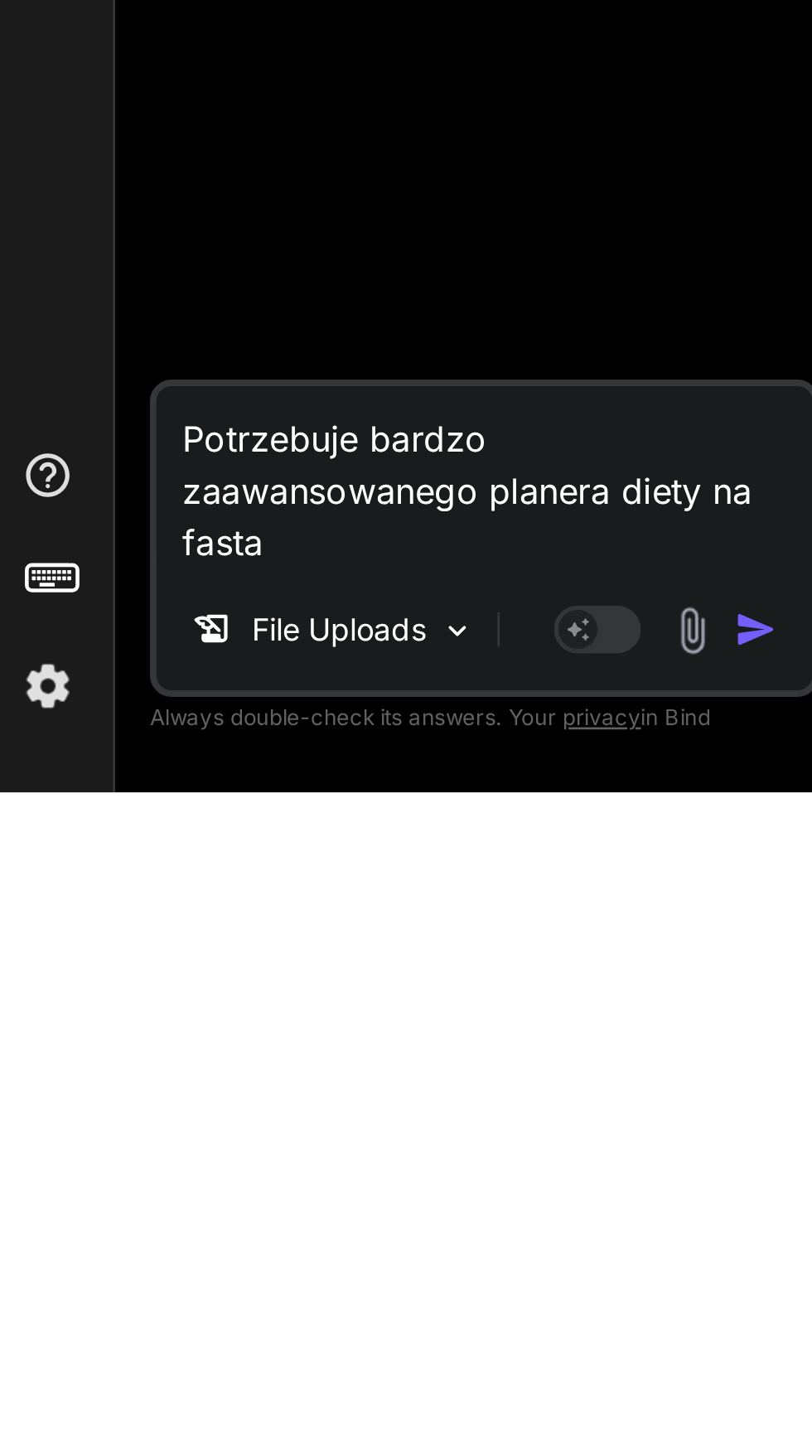
type textarea "x"
type textarea "Potrzebuje bardzo zaawansowanego planera diety na fastap"
type textarea "x"
type textarea "Potrzebuje bardzo zaawansowanego planera diety na fastapi"
type textarea "x"
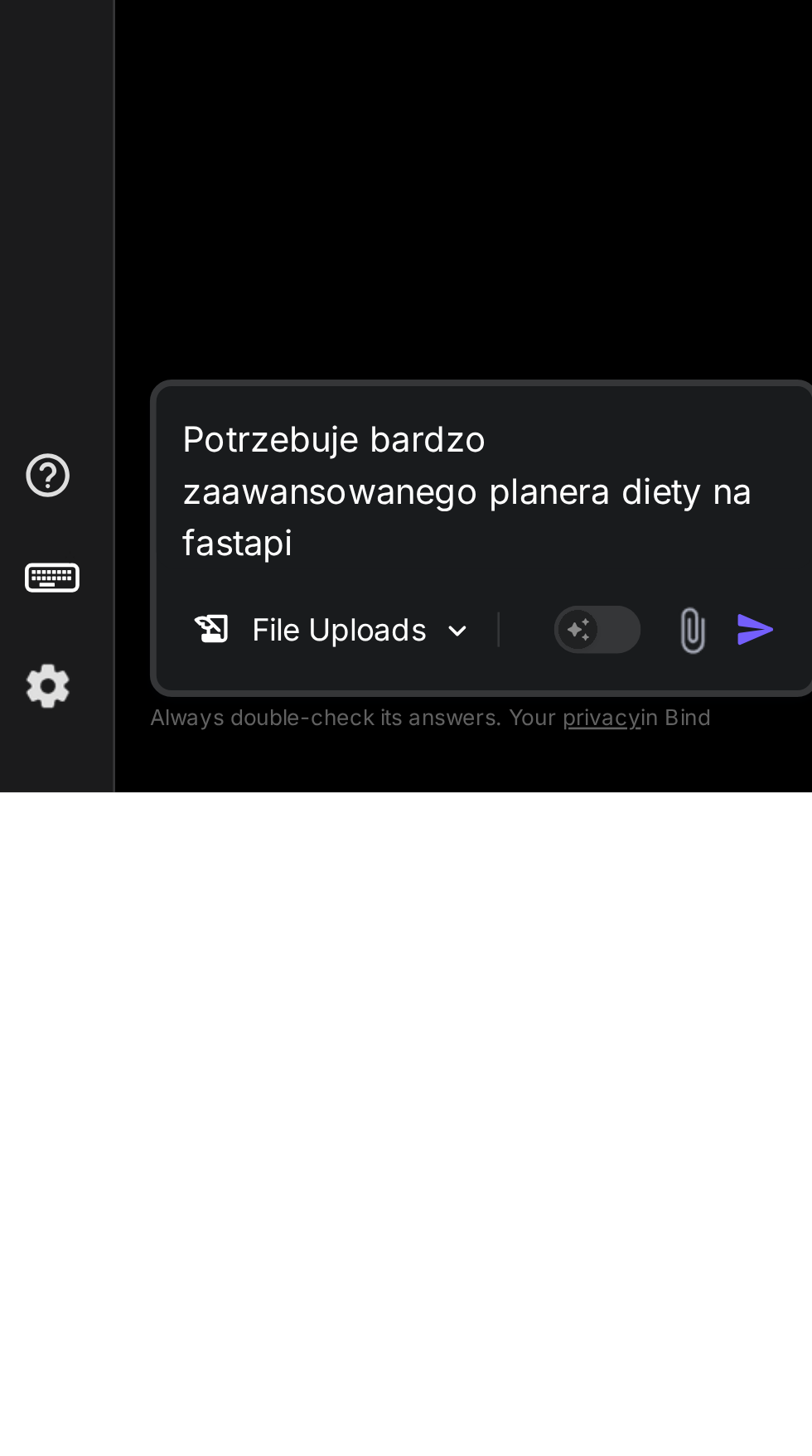
type textarea "Potrzebuje bardzo zaawansowanego planera diety na fastapi"
type textarea "x"
type textarea "Potrzebuje bardzo zaawansowanego planera diety na fastapi x"
type textarea "x"
type textarea "Potrzebuje bardzo zaawansowanego planera diety na fastapi xh"
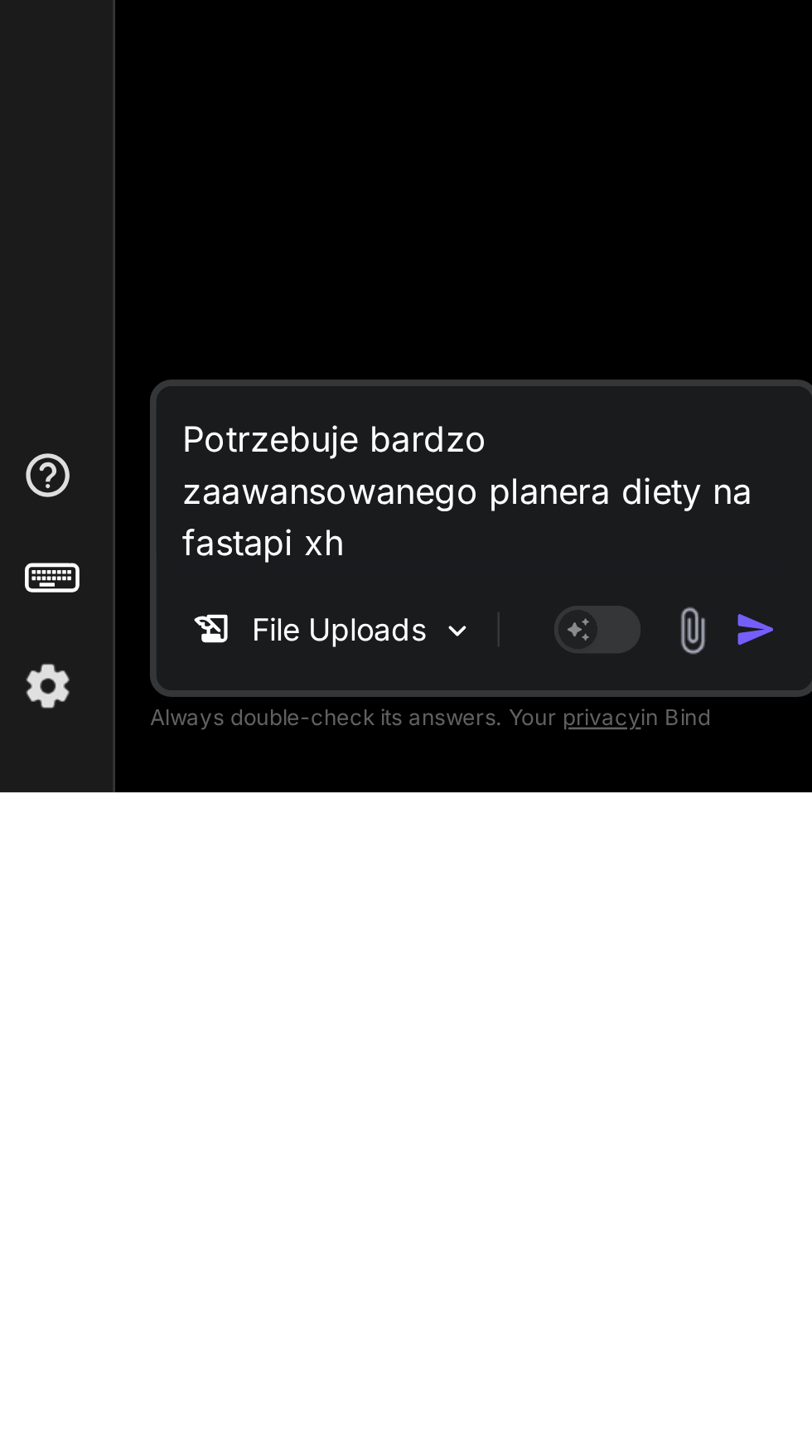
type textarea "x"
type textarea "Potrzebuje bardzo zaawansowanego planera diety na fastapi xht"
type textarea "x"
type textarea "Potrzebuje bardzo zaawansowanego planera diety na fastapi xhtm"
type textarea "x"
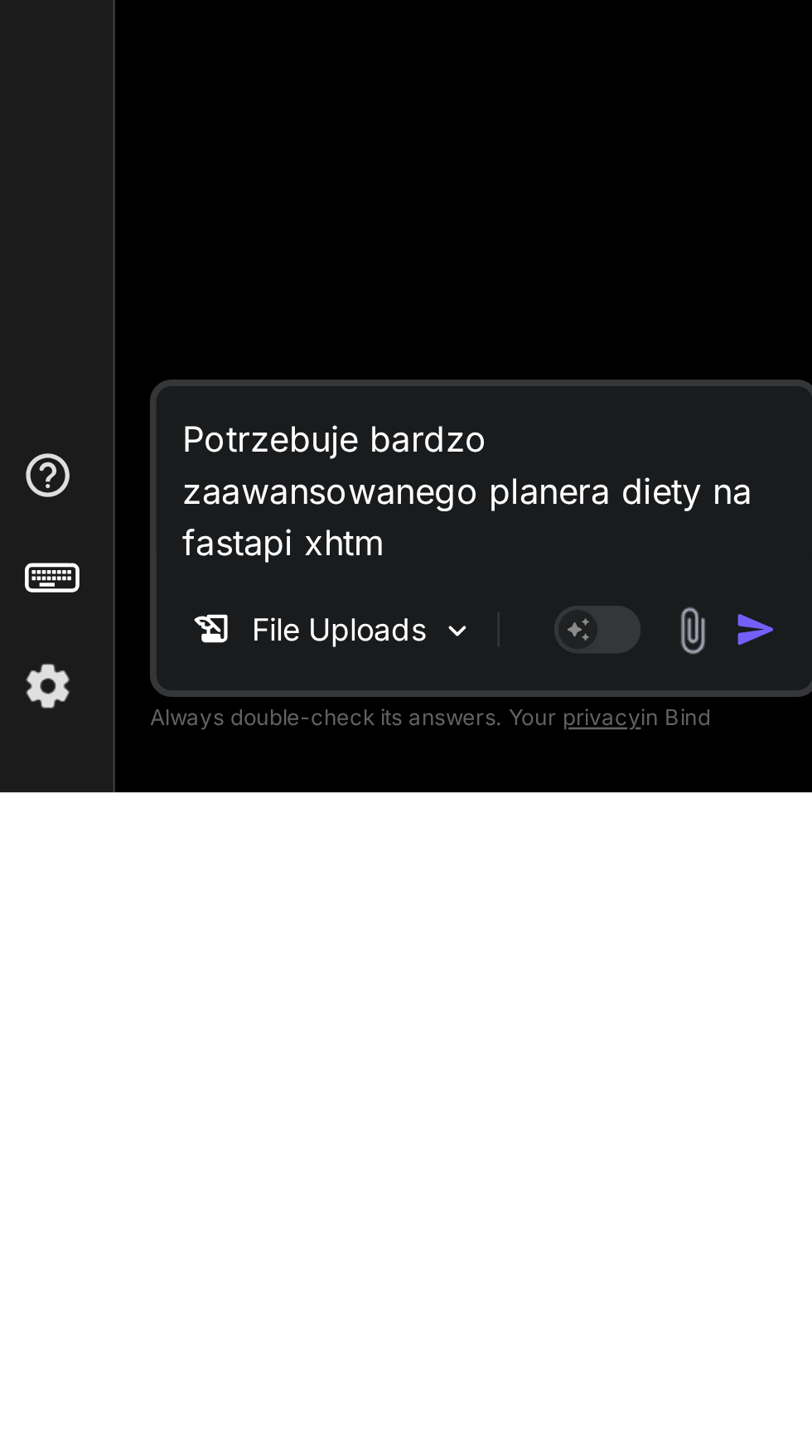
type textarea "Potrzebuje bardzo zaawansowanego planera diety na fastapi xhtml"
type textarea "x"
type textarea "Potrzebuje bardzo zaawansowanego planera diety na fastapi XHTML"
type textarea "x"
type textarea "Potrzebuje bardzo zaawansowanego planera diety na fastapi XHTML i"
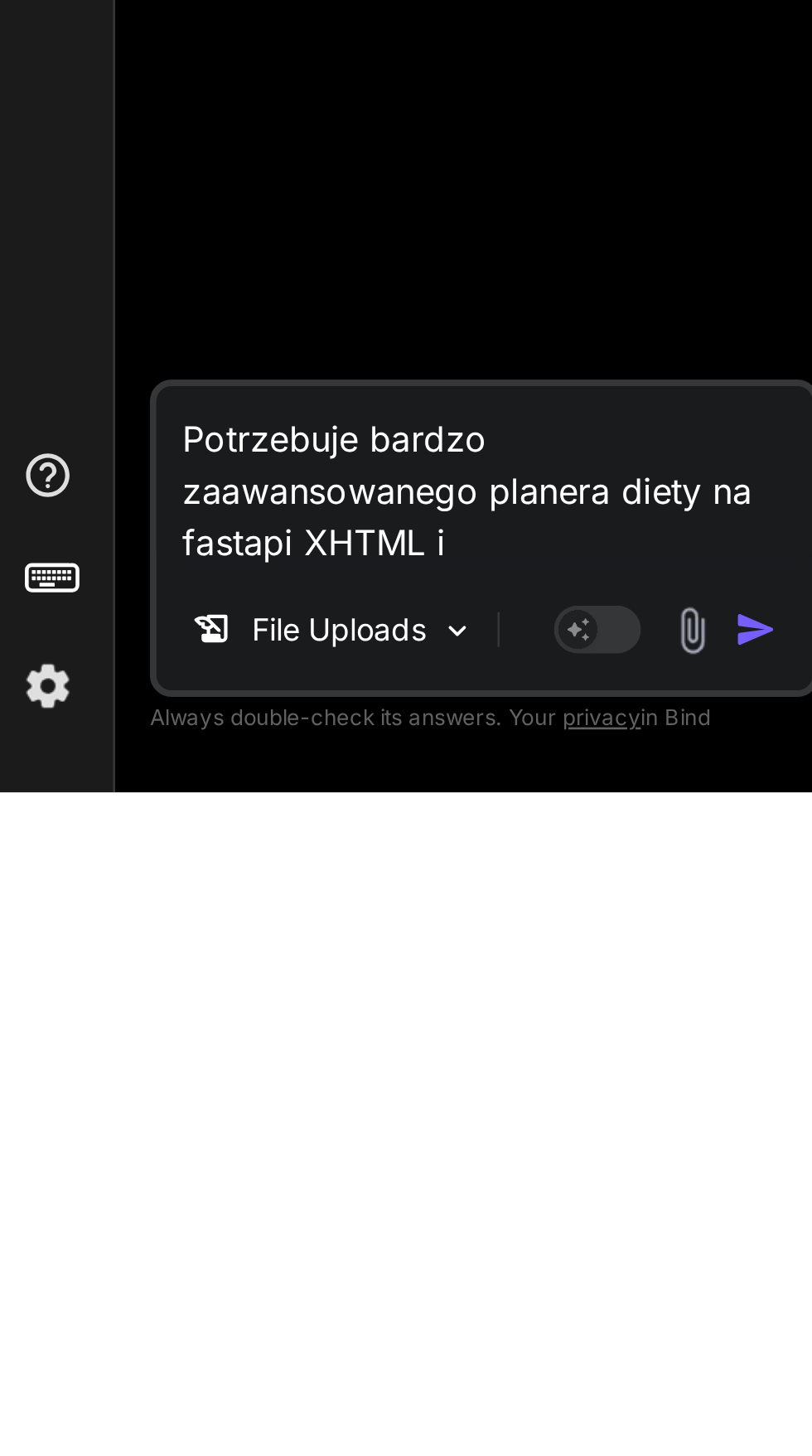
type textarea "x"
type textarea "Potrzebuje bardzo zaawansowanego planera diety na fastapi XHTML i"
type textarea "x"
type textarea "Potrzebuje bardzo zaawansowanego planera diety na fastapi XHTML i u"
type textarea "x"
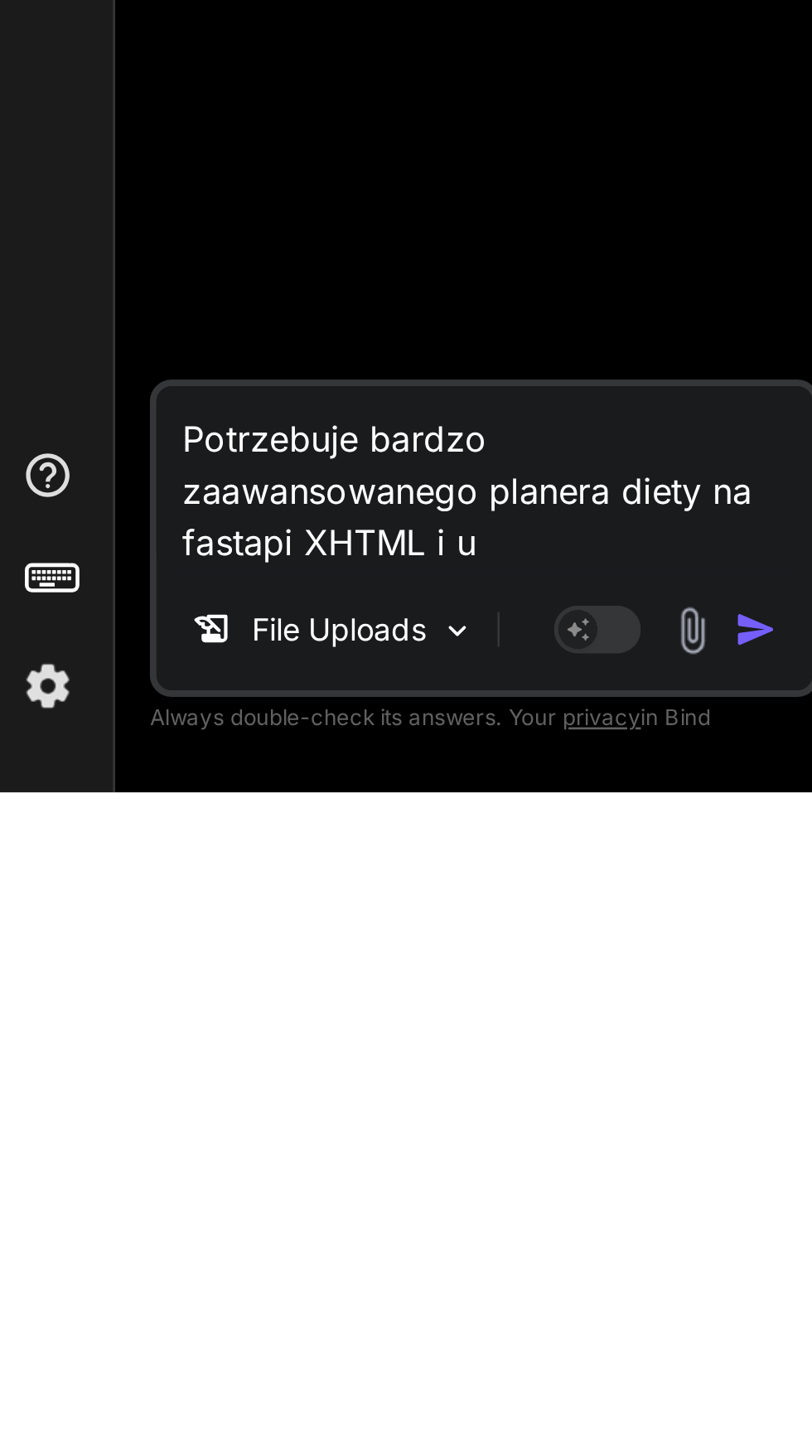
type textarea "Potrzebuje bardzo zaawansowanego planera diety na fastapi XHTML i uc"
type textarea "x"
type textarea "Potrzebuje bardzo zaawansowanego planera diety na fastapi XHTML i u"
type textarea "x"
type textarea "Potrzebuje bardzo zaawansowanego planera diety na fastapi XHTML i uv"
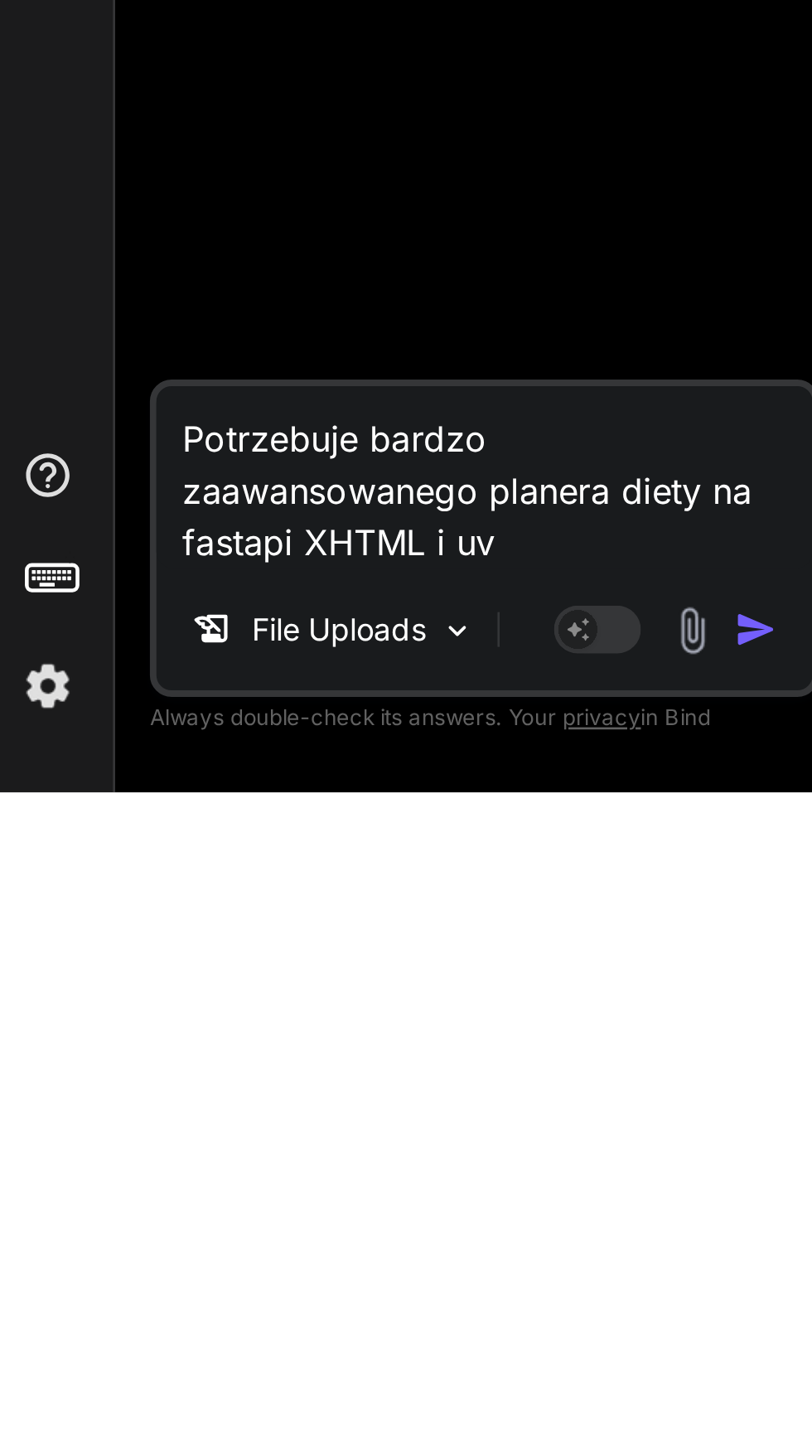
type textarea "x"
type textarea "Potrzebuje bardzo zaawansowanego planera diety na fastapi XHTML i uvi"
type textarea "x"
type textarea "Potrzebuje bardzo zaawansowanego planera diety na fastapi XHTML i uvi"
type textarea "x"
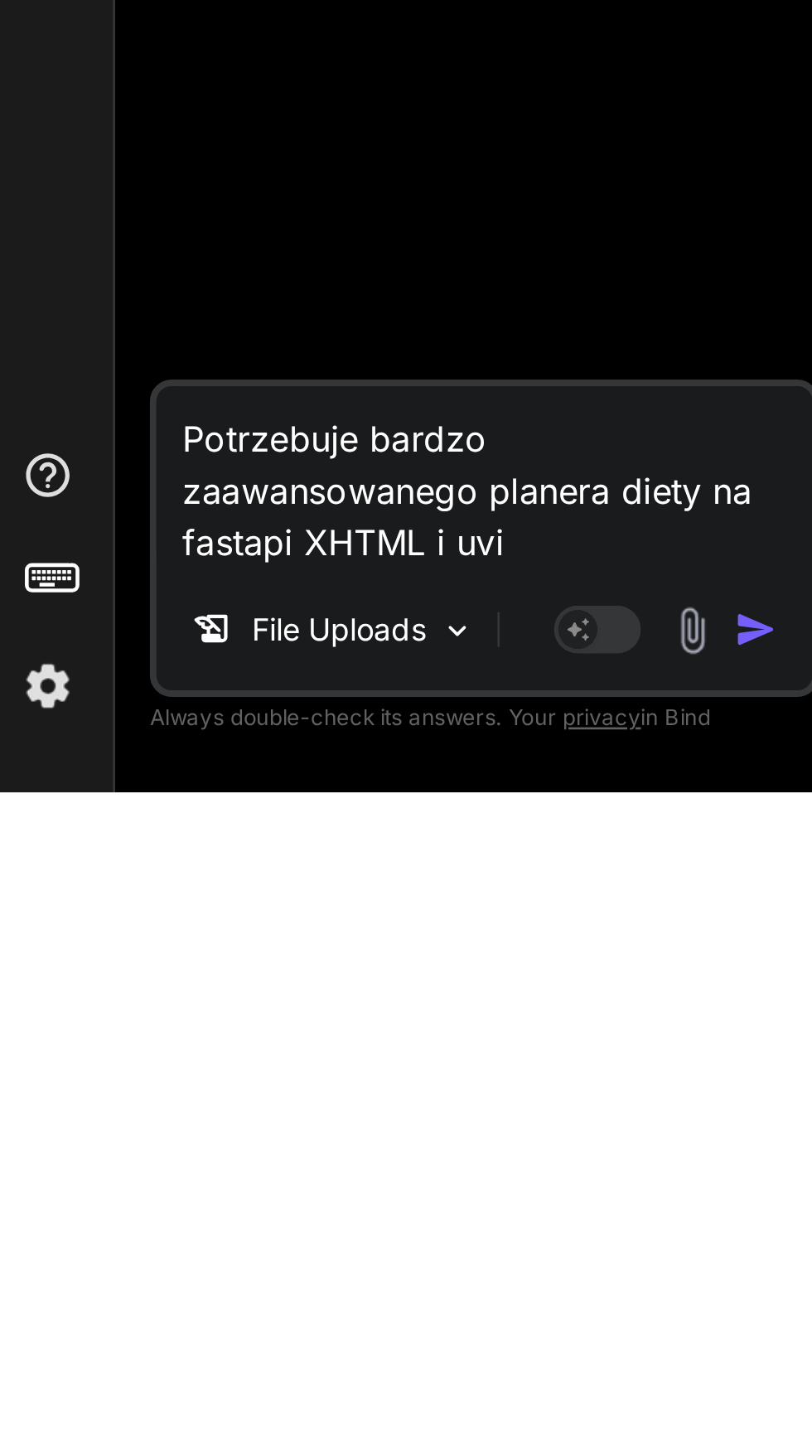
type textarea "Potrzebuje bardzo zaawansowanego planera diety na fastapi XHTML i uvi"
type textarea "x"
type textarea "Potrzebuje bardzo zaawansowanego planera diety na fastapi XHTML i uvic"
type textarea "x"
type textarea "Potrzebuje bardzo zaawansowanego planera diety na fastapi XHTML i uvico"
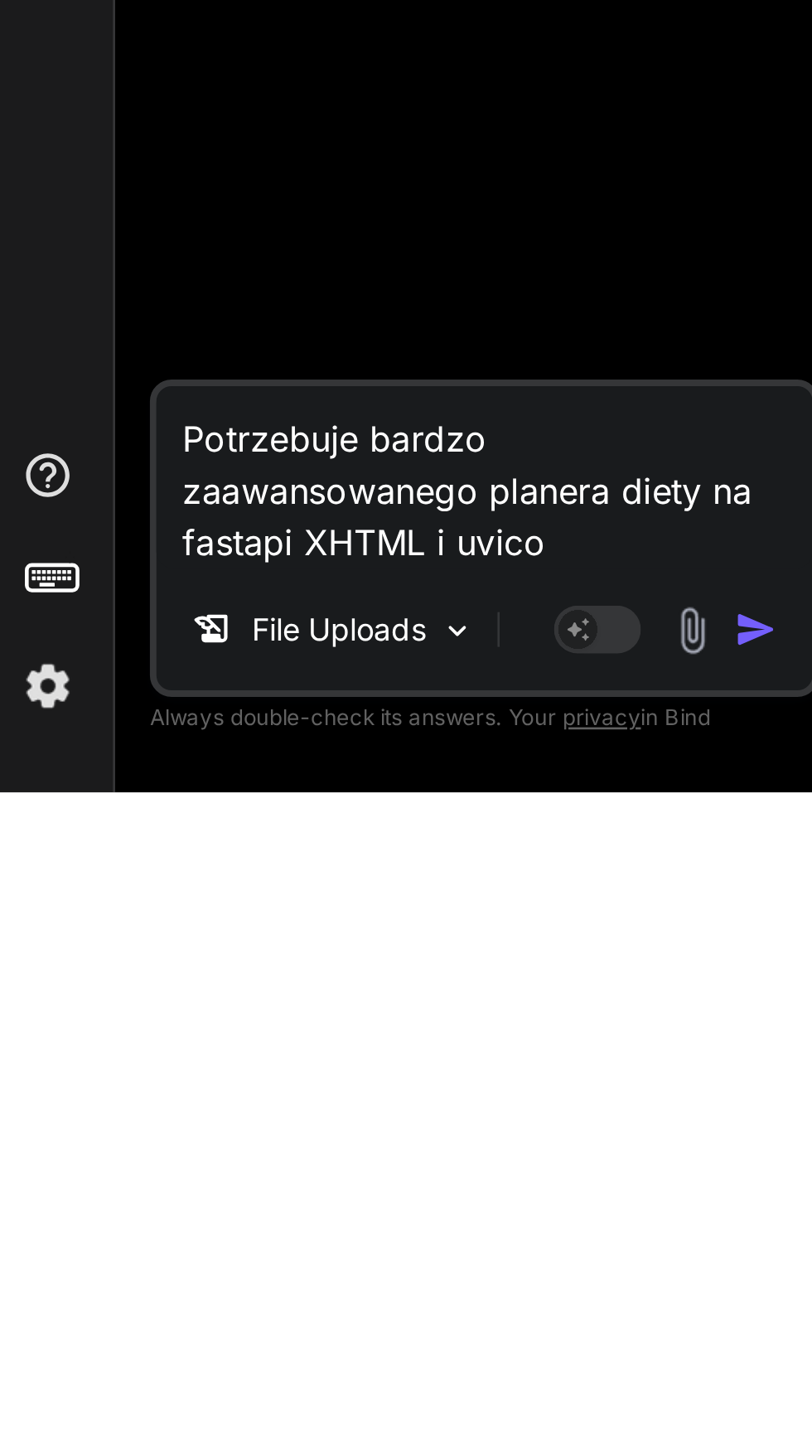
type textarea "x"
type textarea "Potrzebuje bardzo zaawansowanego planera diety na fastapi XHTML i uvicor"
type textarea "x"
type textarea "Potrzebuje bardzo zaawansowanego planera diety na fastapi XHTML i uvicorn"
type textarea "x"
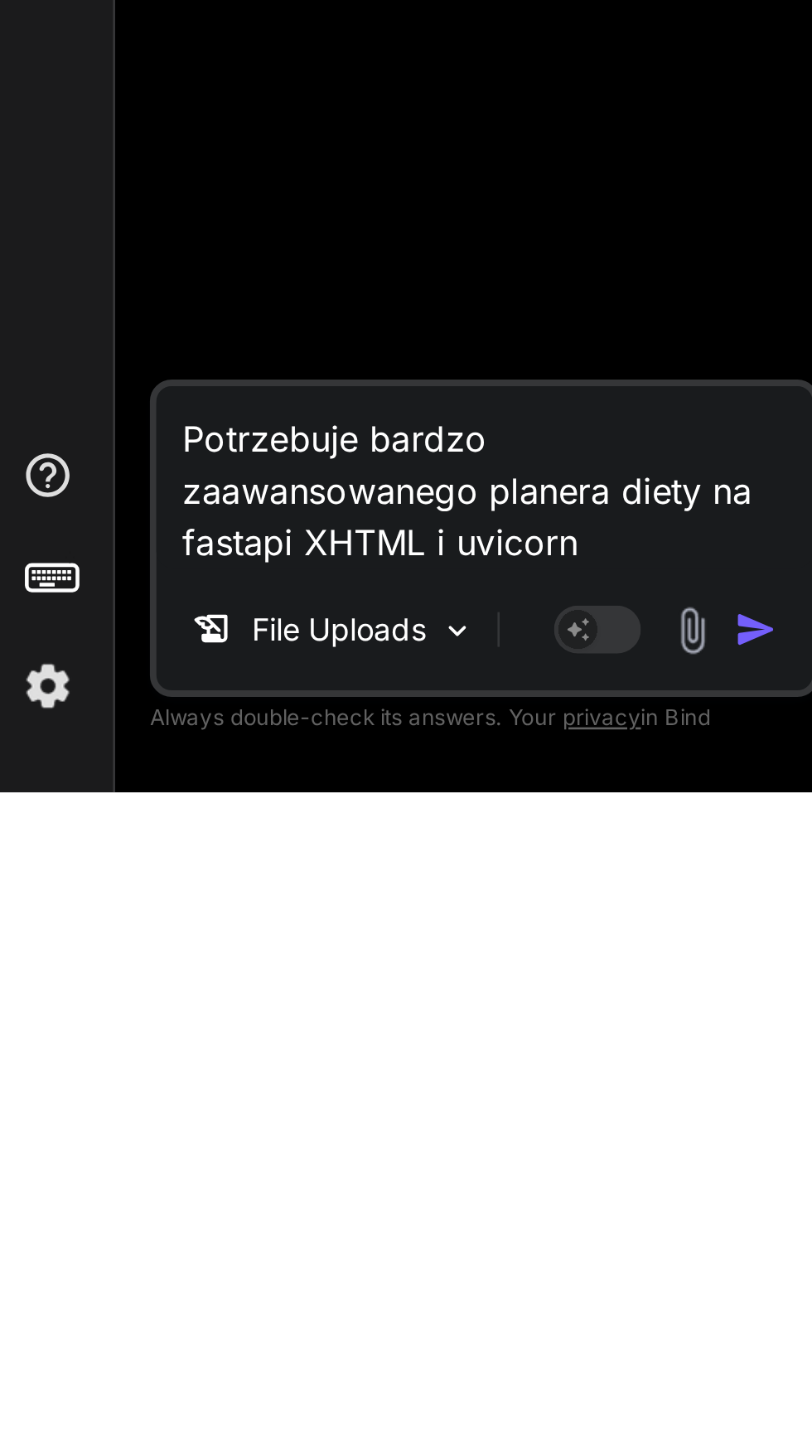
type textarea "Potrzebuje bardzo zaawansowanego planera diety na fastapi XHTML i uvicorn"
click at [295, 1389] on img "button" at bounding box center [296, 1394] width 17 height 17
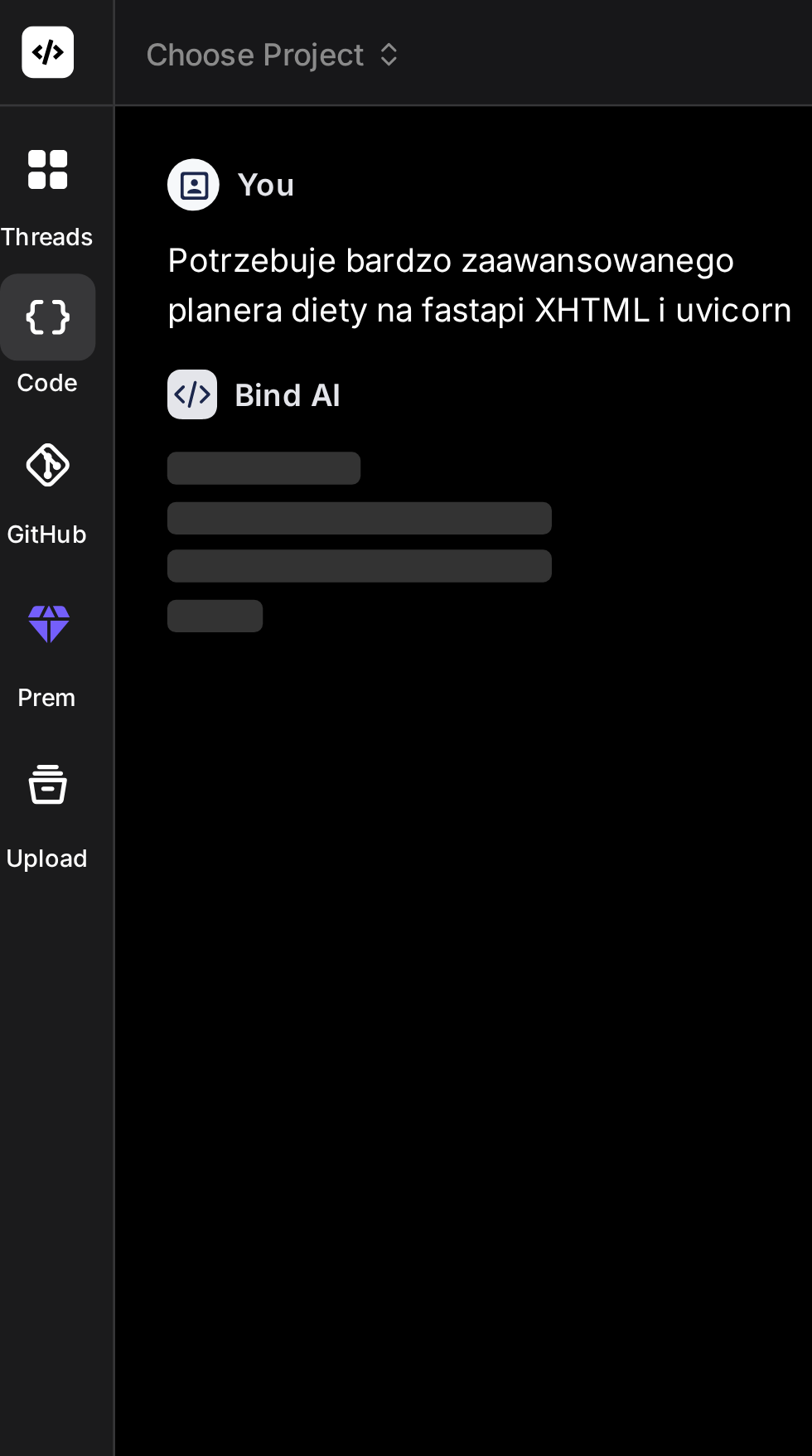
scroll to position [0, 0]
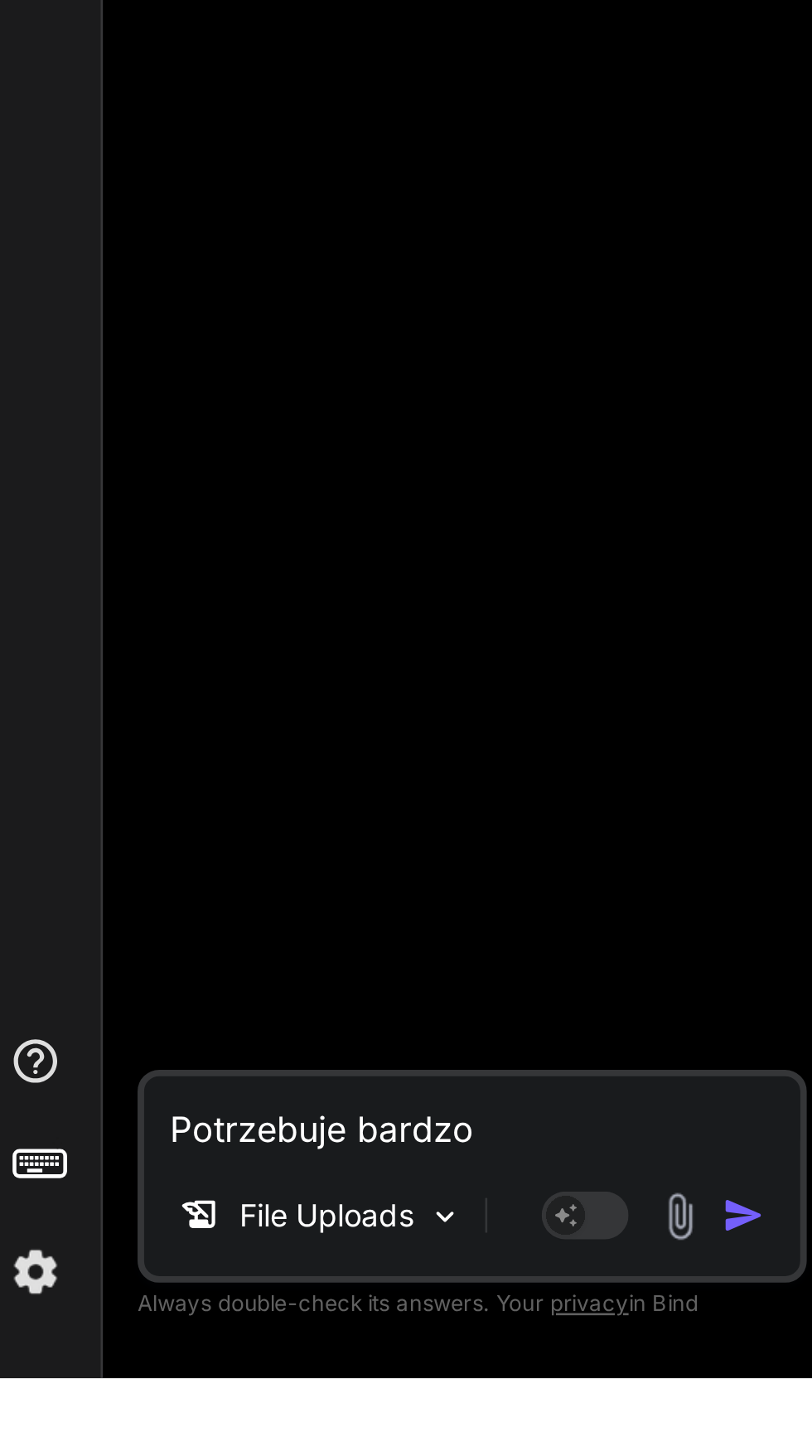
click at [124, 1371] on textarea "Potrzebuje bardzo zaawansowanego planera diety na fastapi XHTML i uvicorn" at bounding box center [192, 1356] width 251 height 30
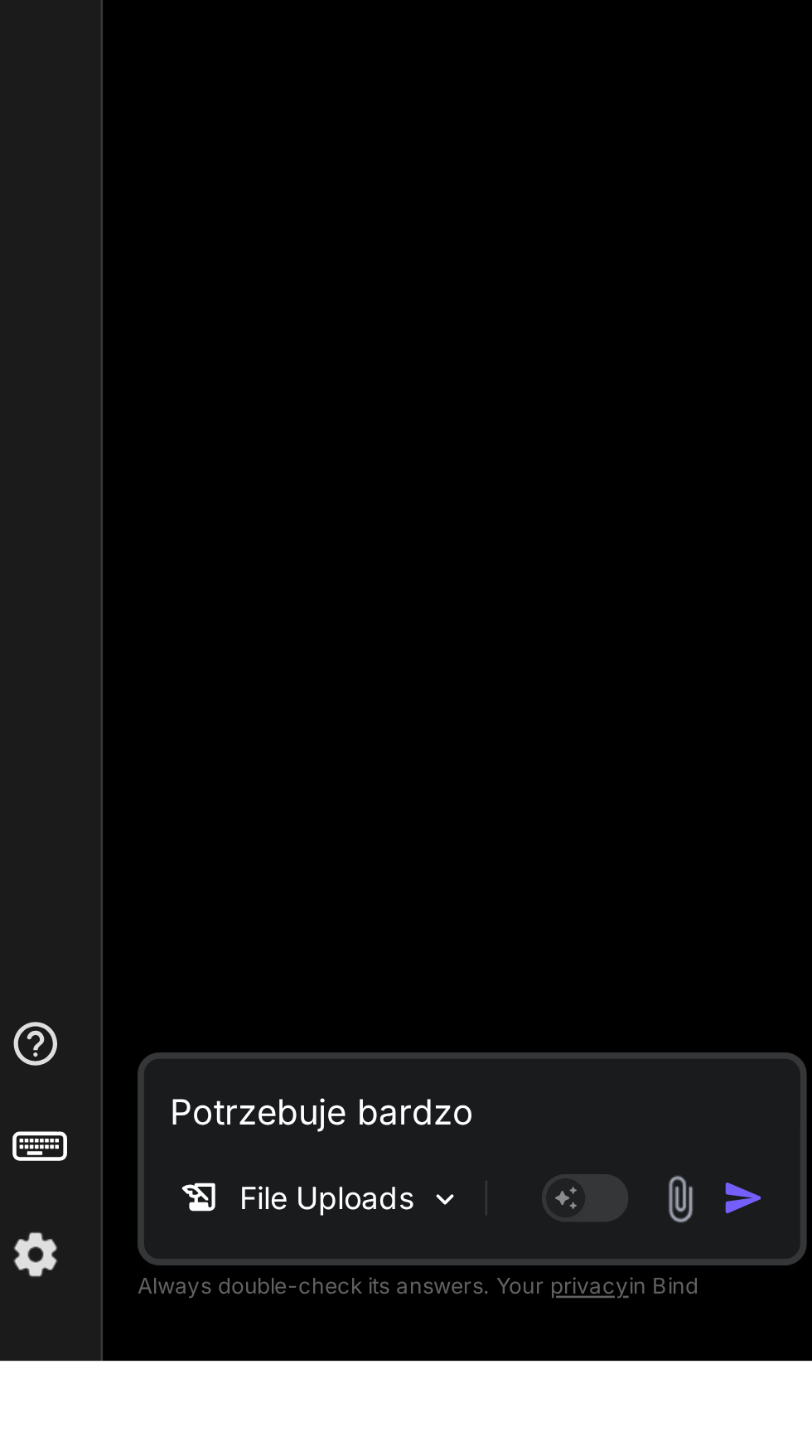
scroll to position [126, 0]
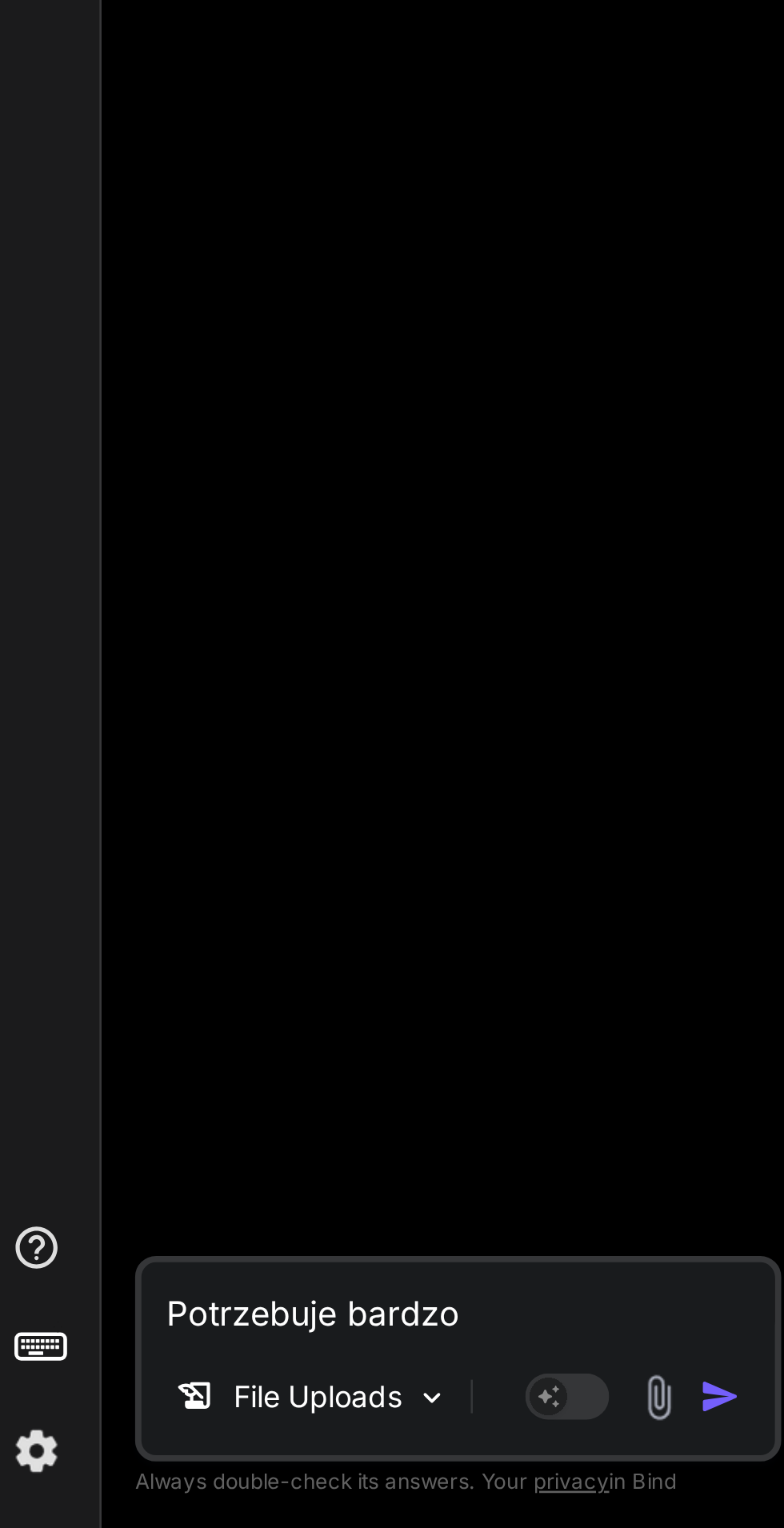
type textarea "x"
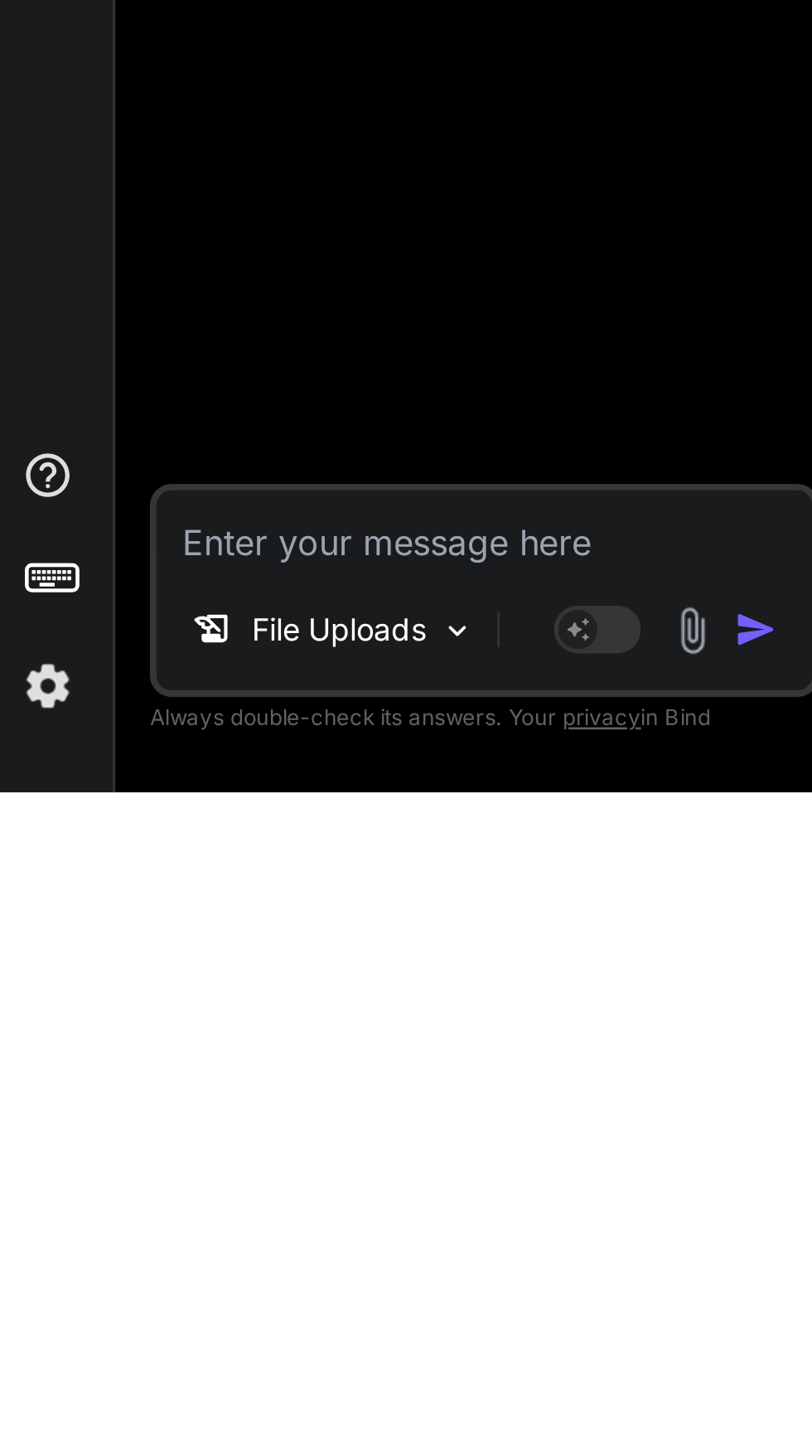
type textarea "Z"
type textarea "x"
type textarea "Zr"
type textarea "x"
type textarea "Zro"
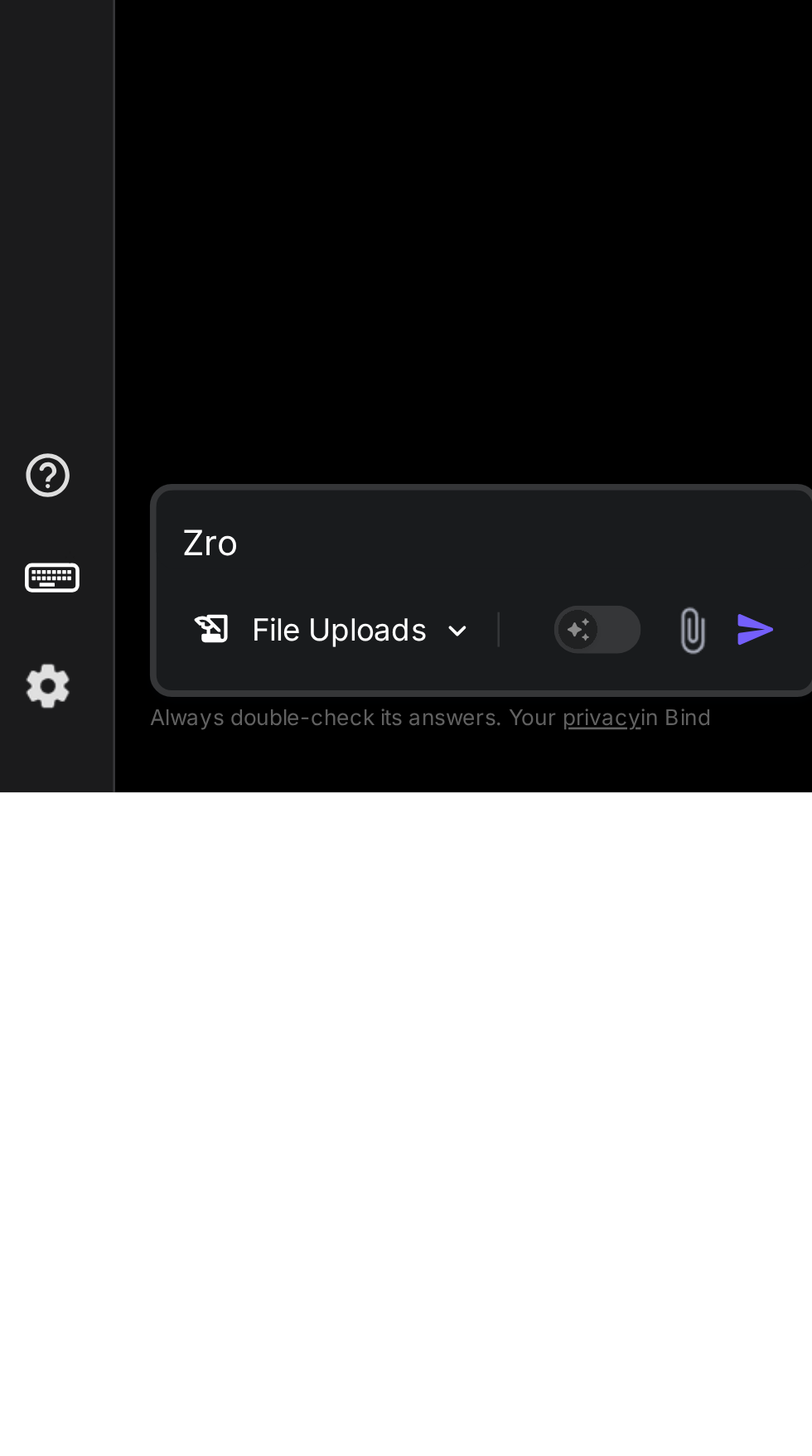
type textarea "x"
type textarea "Zrob"
type textarea "x"
type textarea "Zrobm"
type textarea "x"
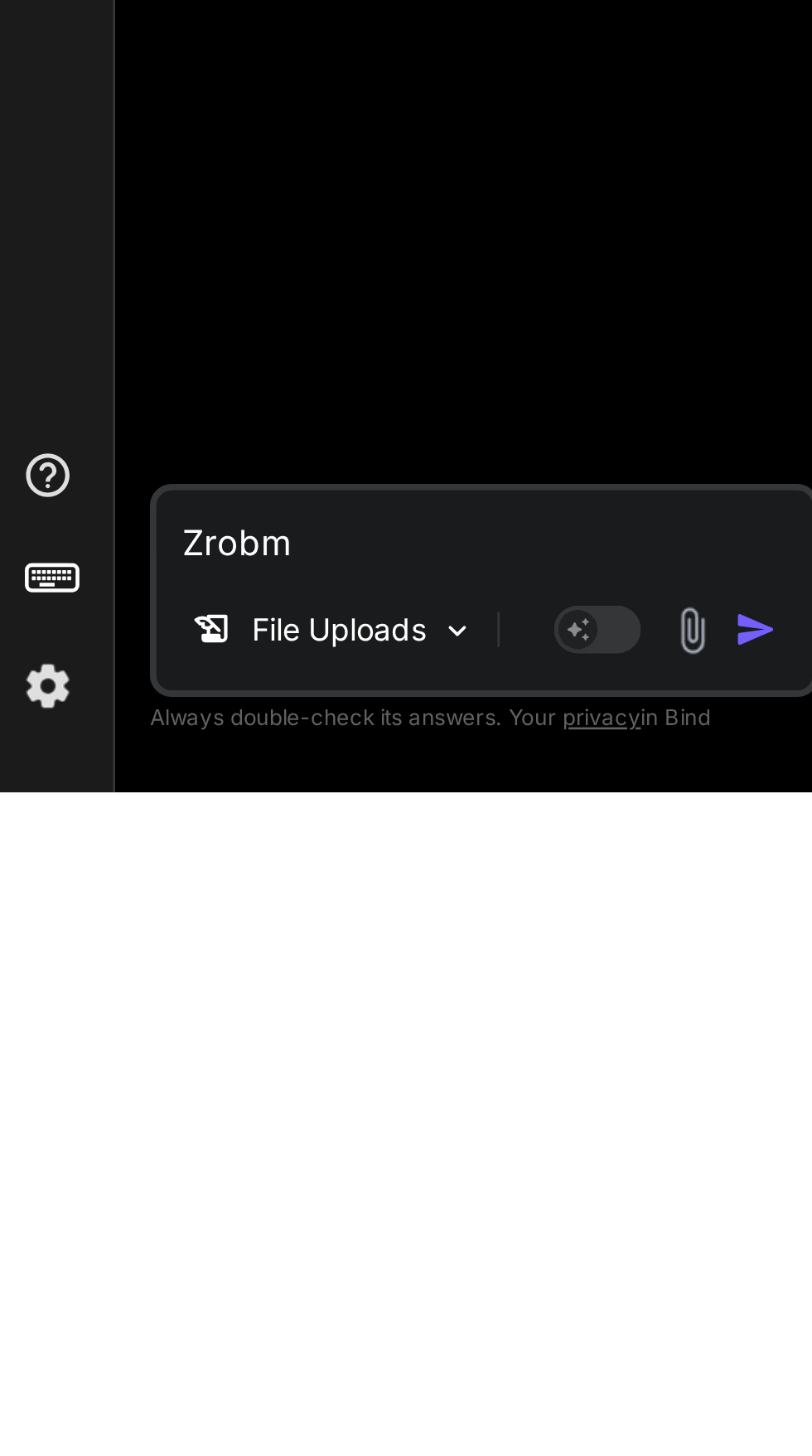
type textarea "Zrobmy"
type textarea "x"
type textarea "Zróbmy"
type textarea "x"
type textarea "Zróbmy o"
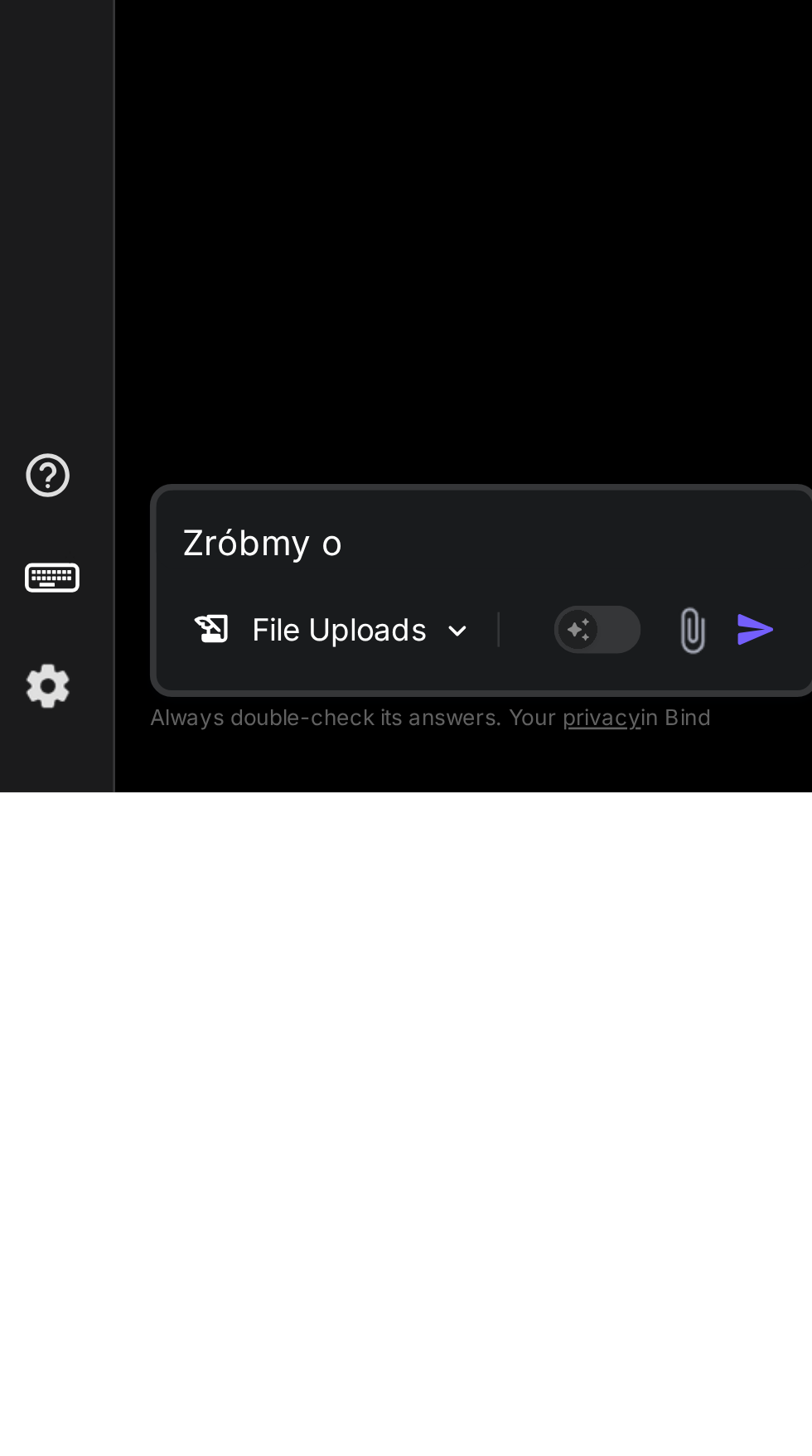
type textarea "x"
type textarea "Zróbmy od"
type textarea "x"
type textarea "Zróbmy od"
type textarea "x"
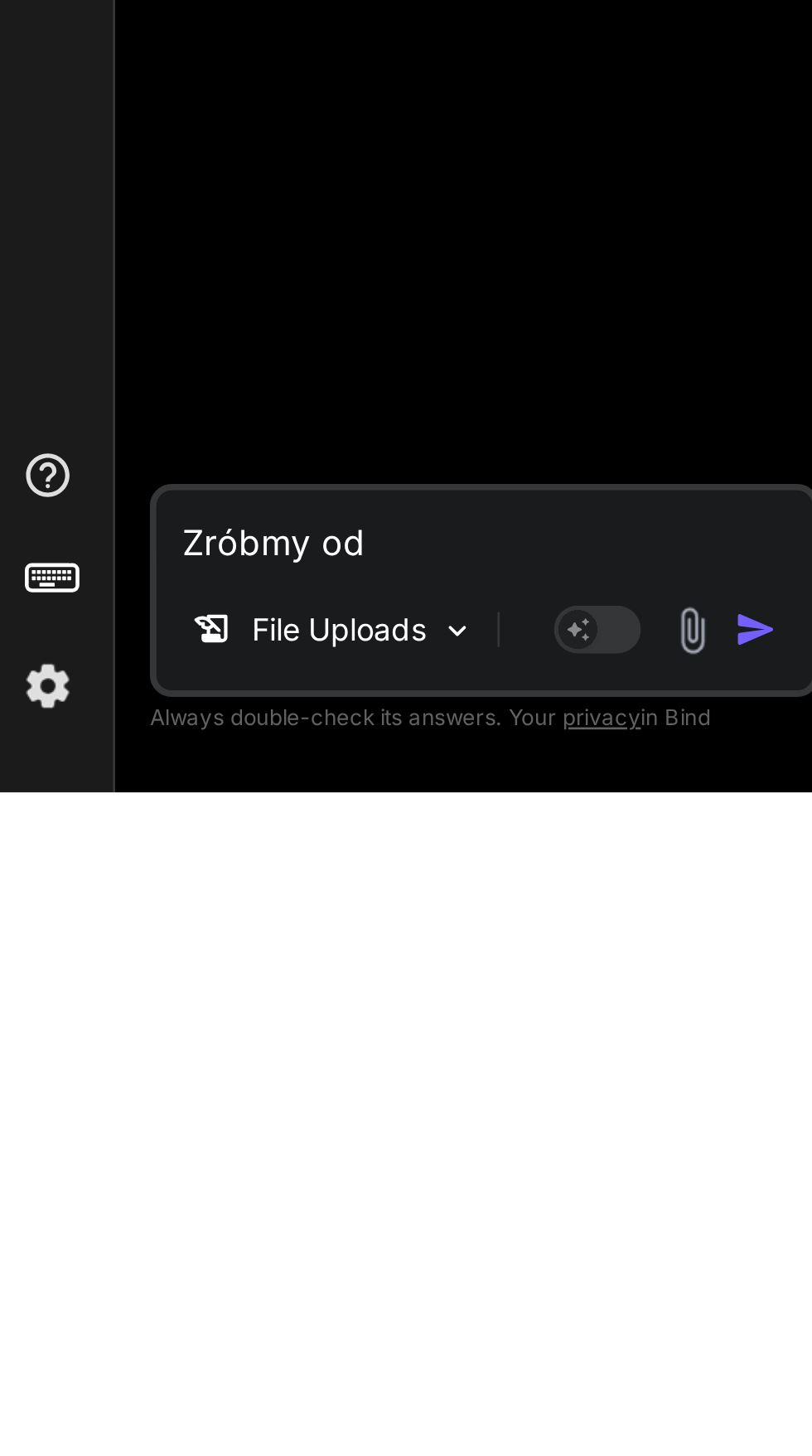
type textarea "Zróbmy od r"
type textarea "x"
type textarea "Zróbmy od ra"
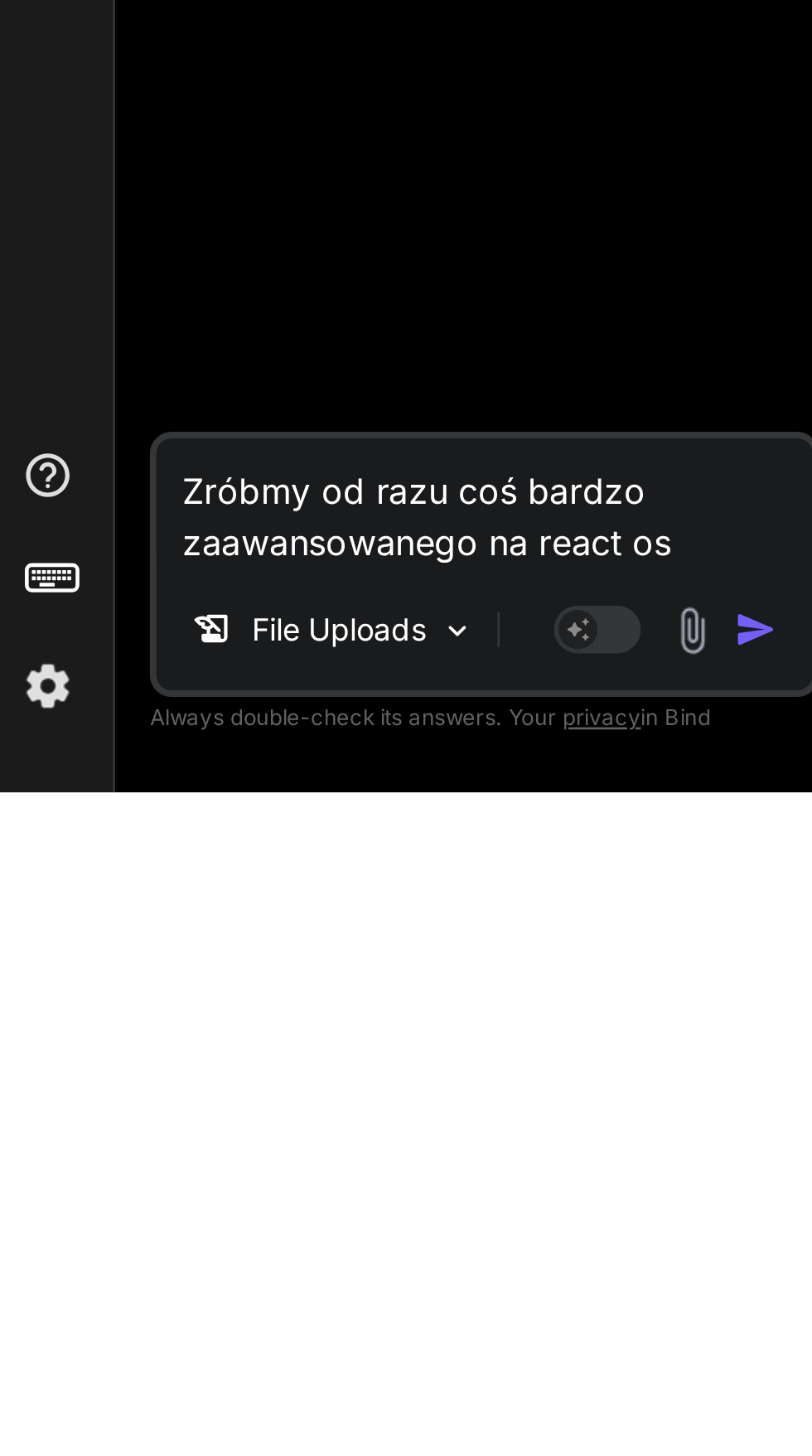
click at [299, 1399] on img "button" at bounding box center [296, 1394] width 17 height 17
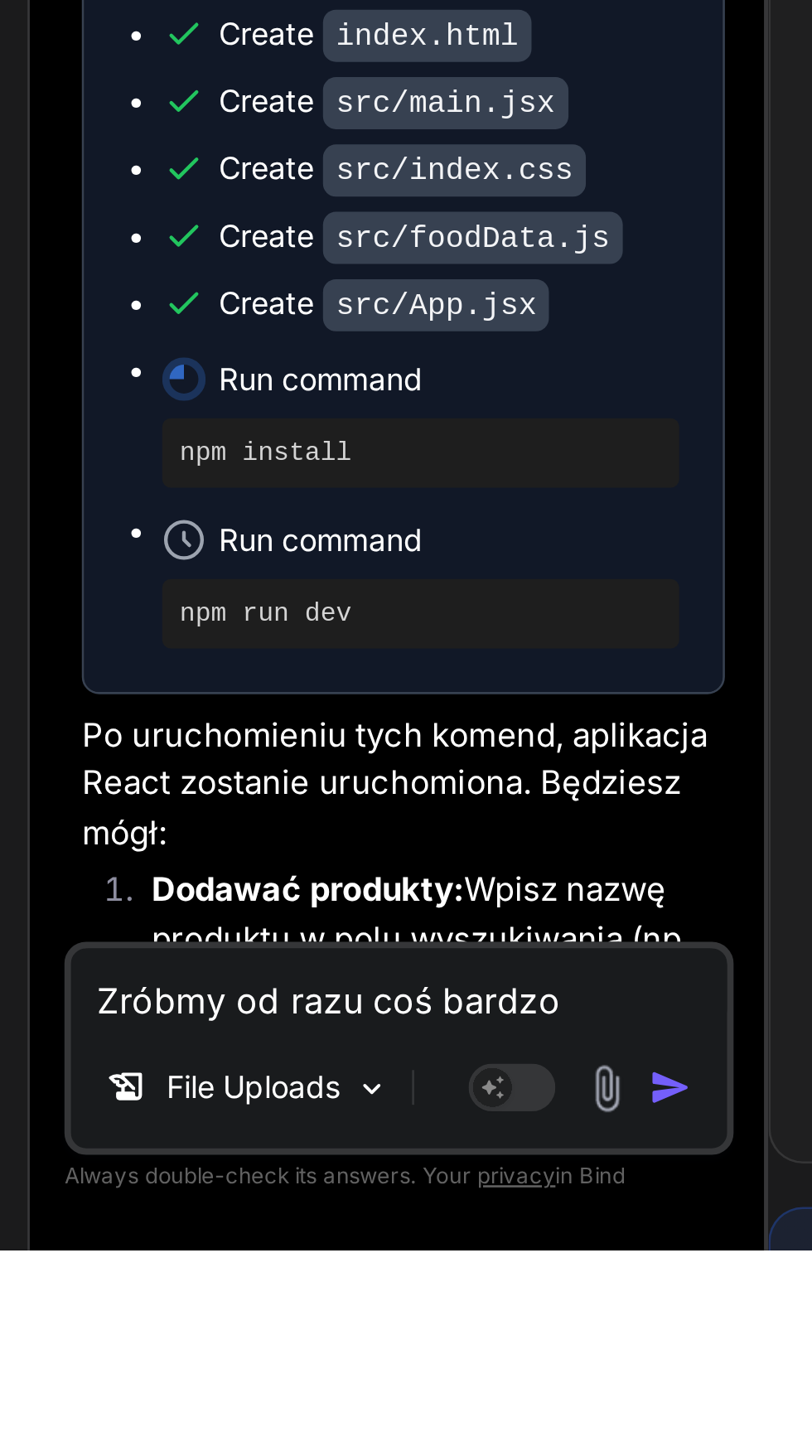
scroll to position [0, 0]
